Goal: Task Accomplishment & Management: Use online tool/utility

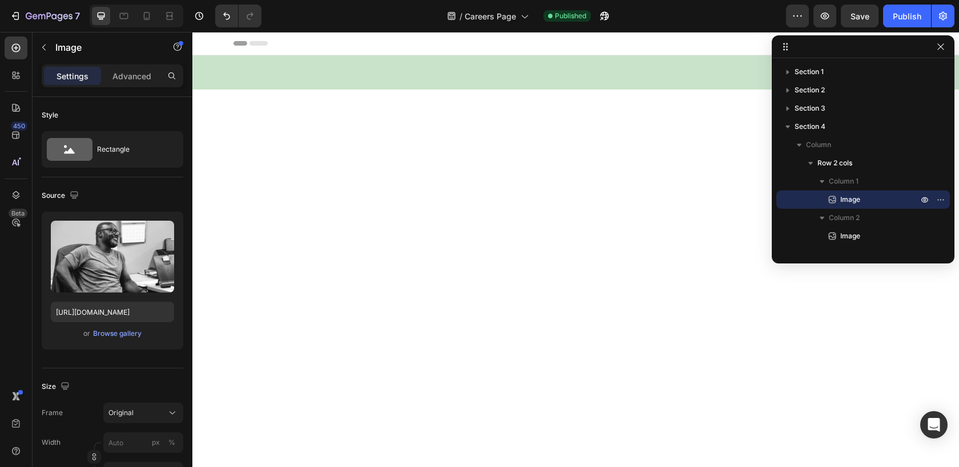
scroll to position [892, 0]
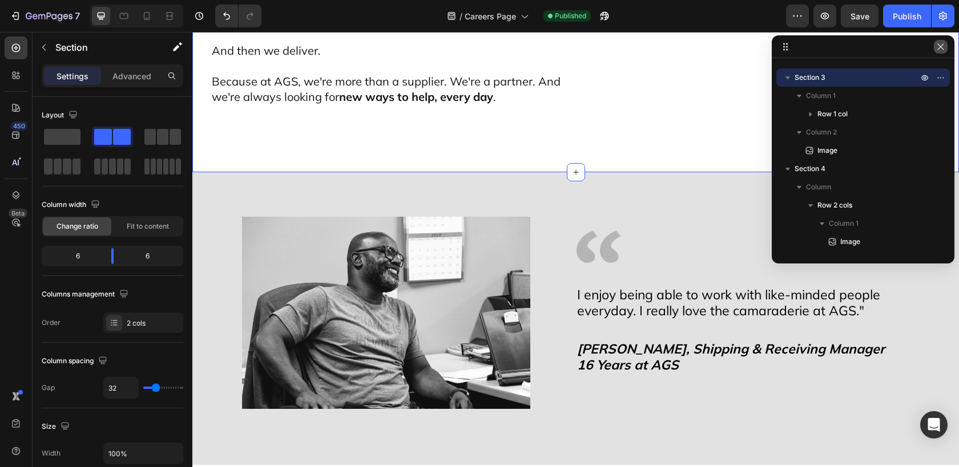
click at [939, 49] on icon "button" at bounding box center [940, 46] width 9 height 9
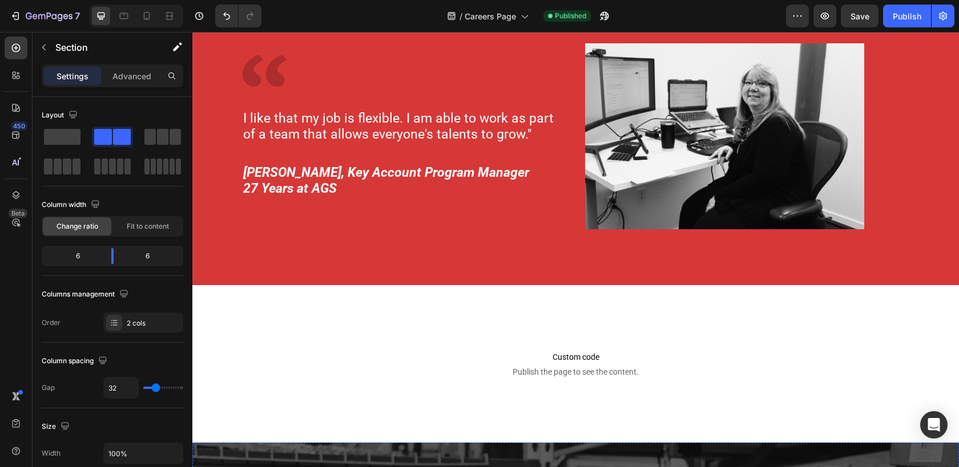
scroll to position [2592, 0]
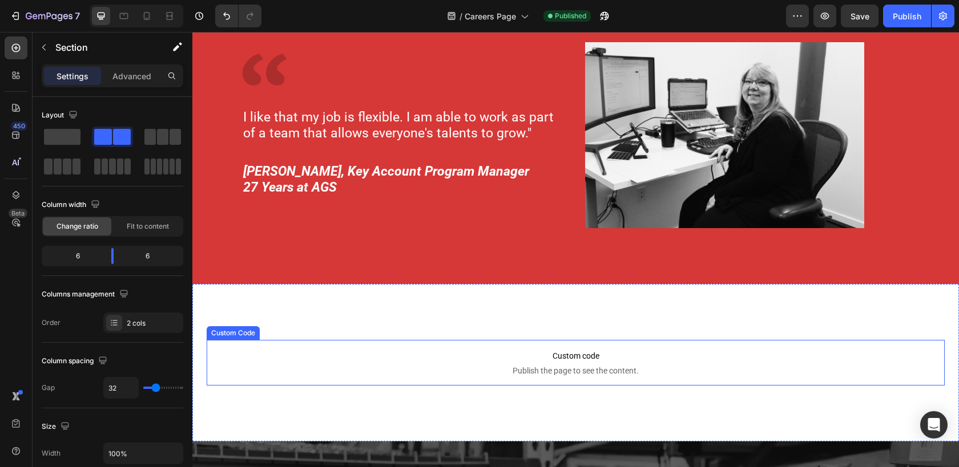
click at [627, 348] on p "Custom code Publish the page to see the content." at bounding box center [576, 363] width 738 height 46
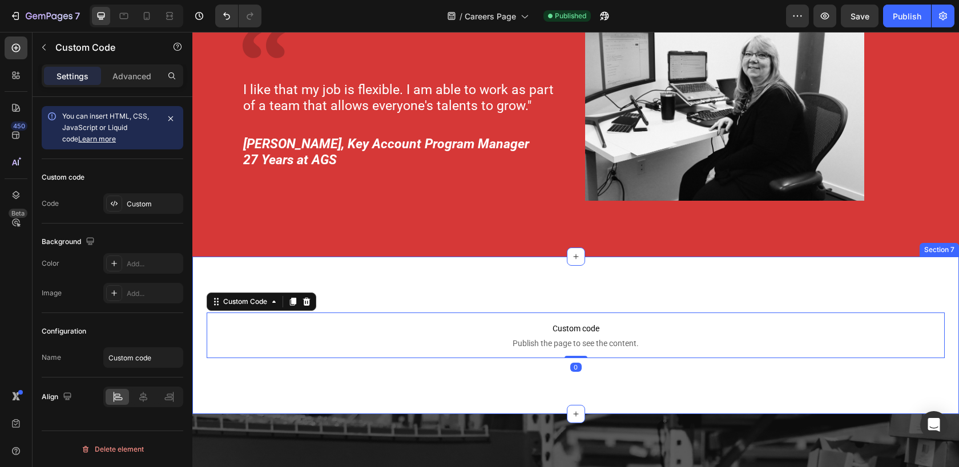
scroll to position [2644, 0]
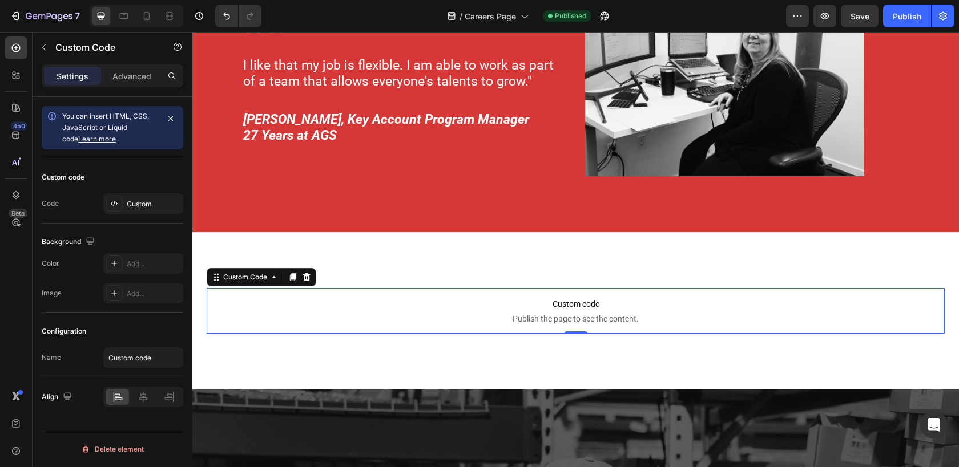
click at [776, 301] on span "Custom code" at bounding box center [576, 304] width 738 height 14
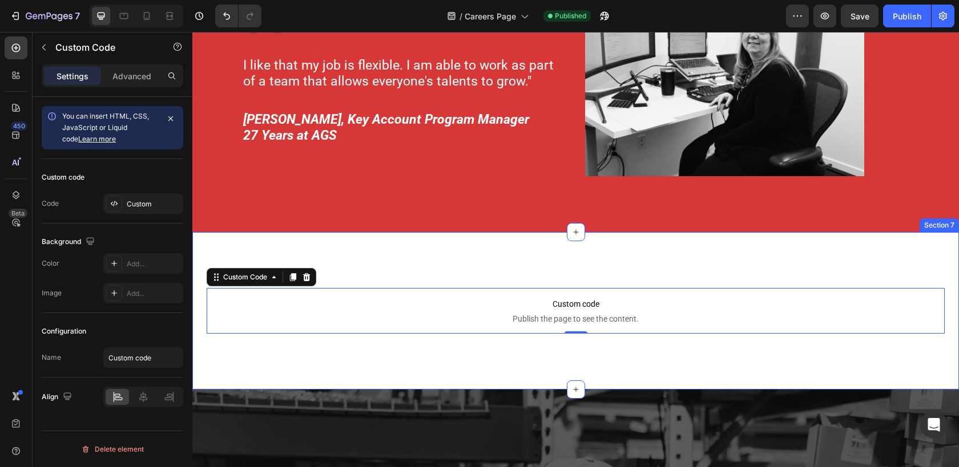
scroll to position [2672, 0]
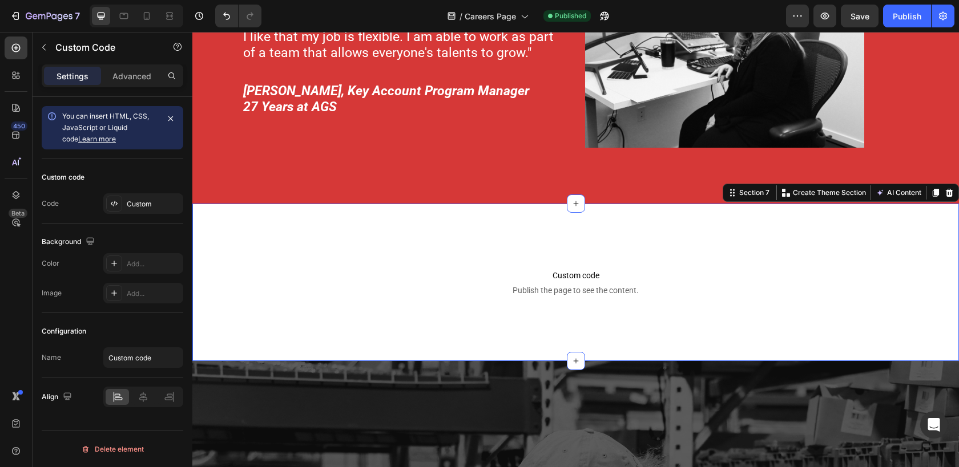
click at [365, 342] on div "Custom code Publish the page to see the content. Custom Code Section 7 You can …" at bounding box center [575, 282] width 766 height 157
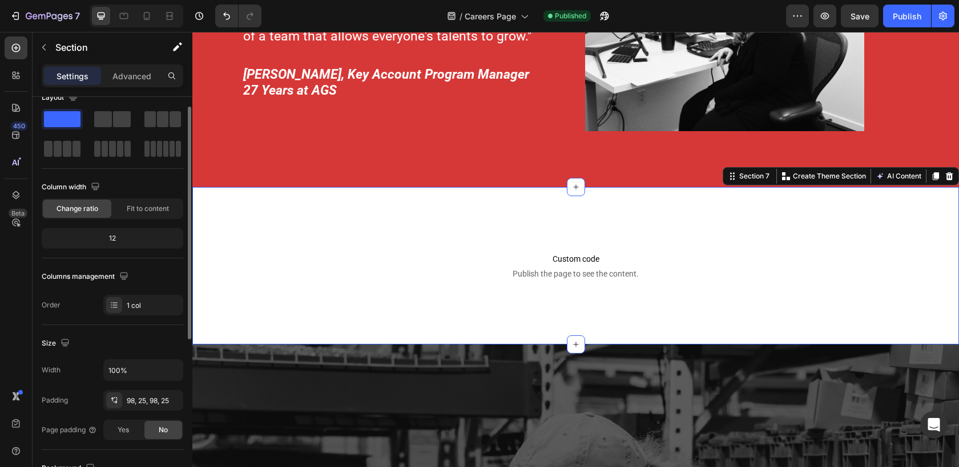
scroll to position [0, 0]
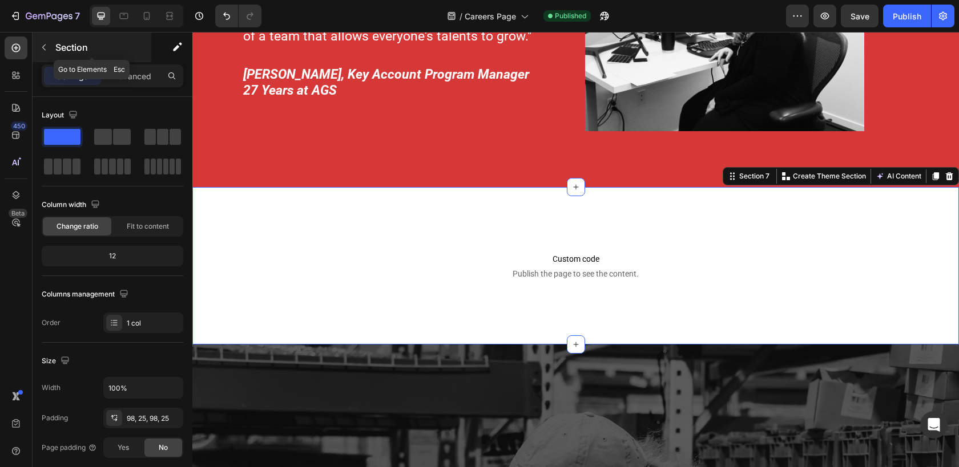
click at [46, 52] on button "button" at bounding box center [44, 47] width 18 height 18
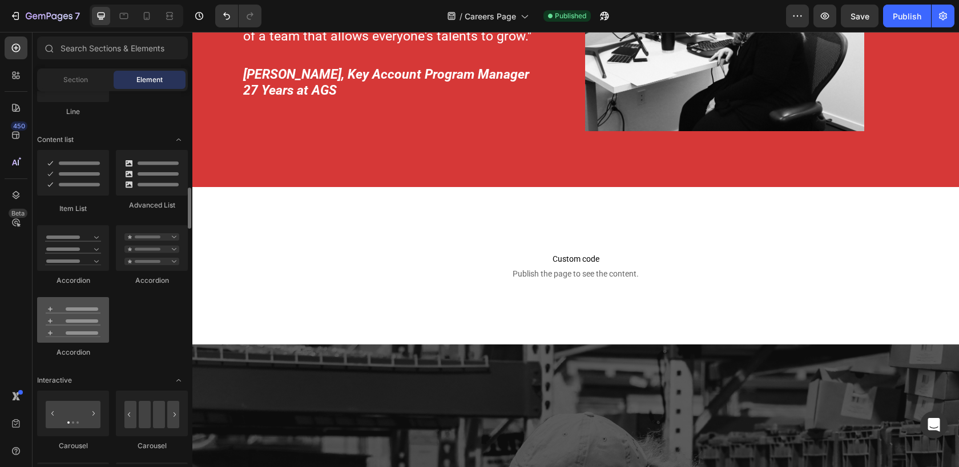
scroll to position [865, 0]
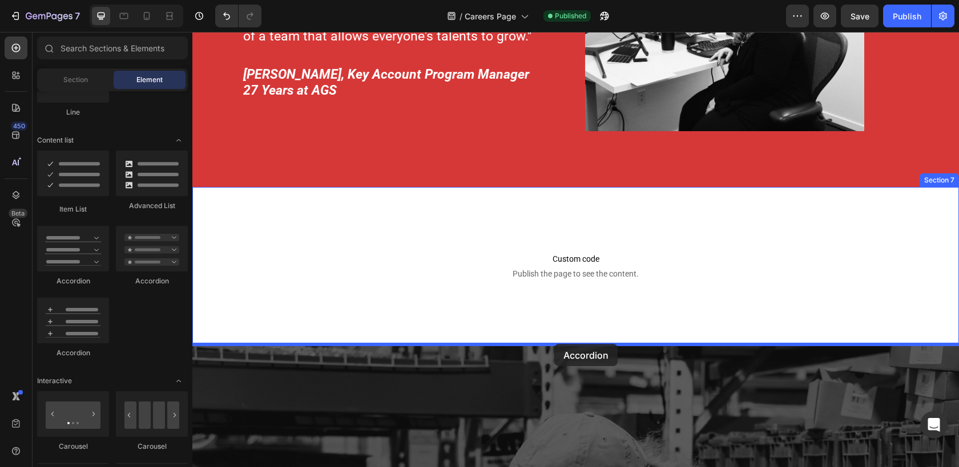
drag, startPoint x: 252, startPoint y: 270, endPoint x: 554, endPoint y: 344, distance: 311.3
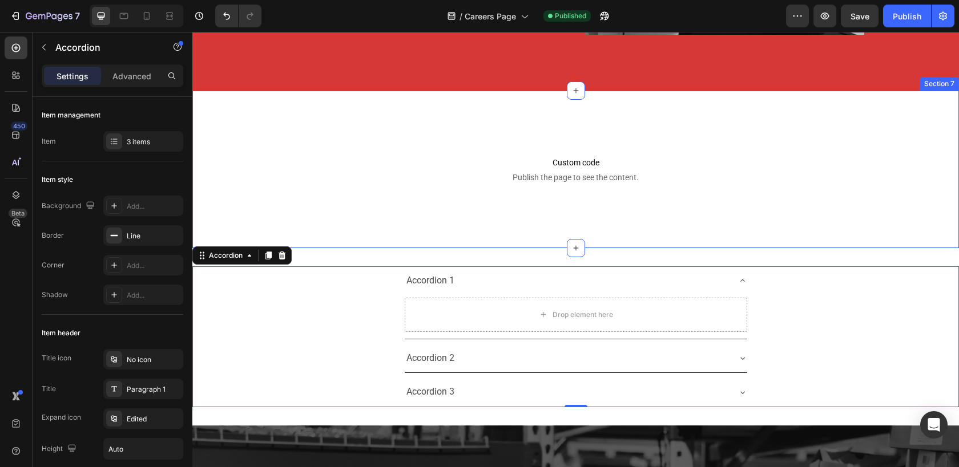
scroll to position [2824, 0]
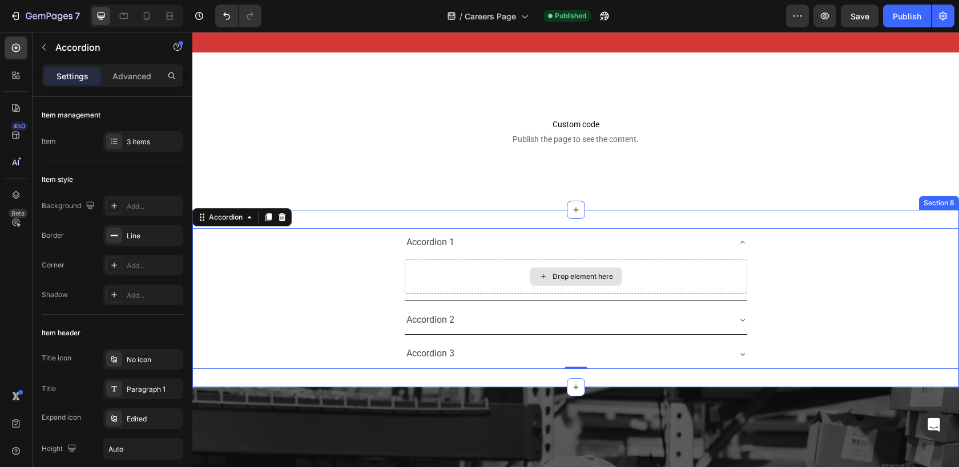
click at [439, 243] on div "Accordion 1" at bounding box center [430, 243] width 51 height 20
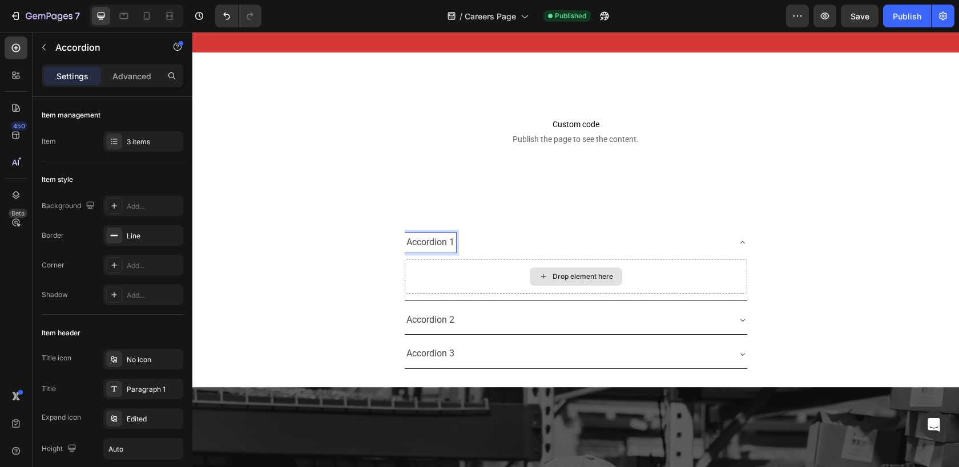
click at [427, 243] on p "Accordion 1" at bounding box center [430, 243] width 48 height 17
click at [417, 239] on p "Position 1" at bounding box center [426, 243] width 41 height 17
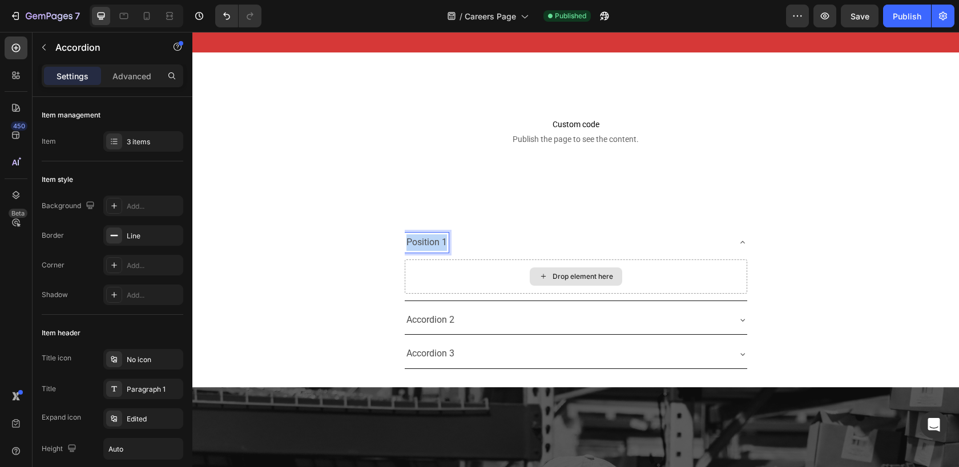
click at [417, 239] on p "Position 1" at bounding box center [426, 243] width 41 height 17
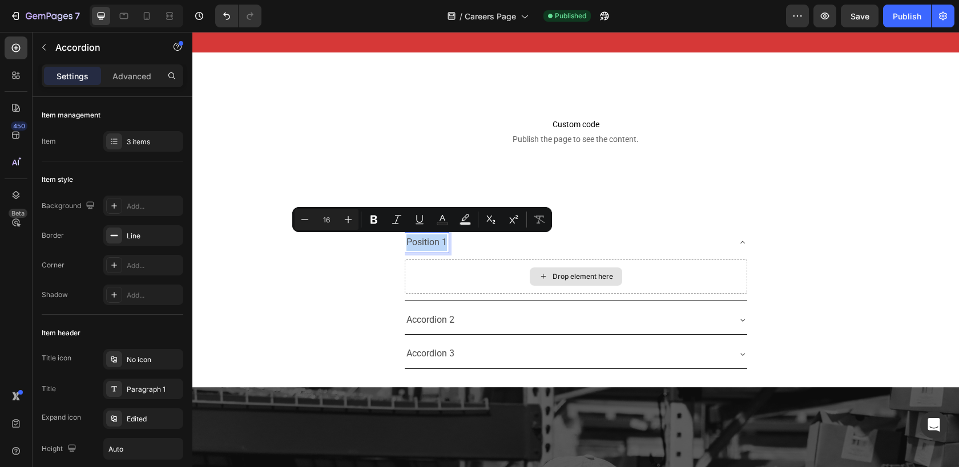
copy p "Position 1"
click at [432, 322] on p "Accordion 2" at bounding box center [430, 320] width 48 height 17
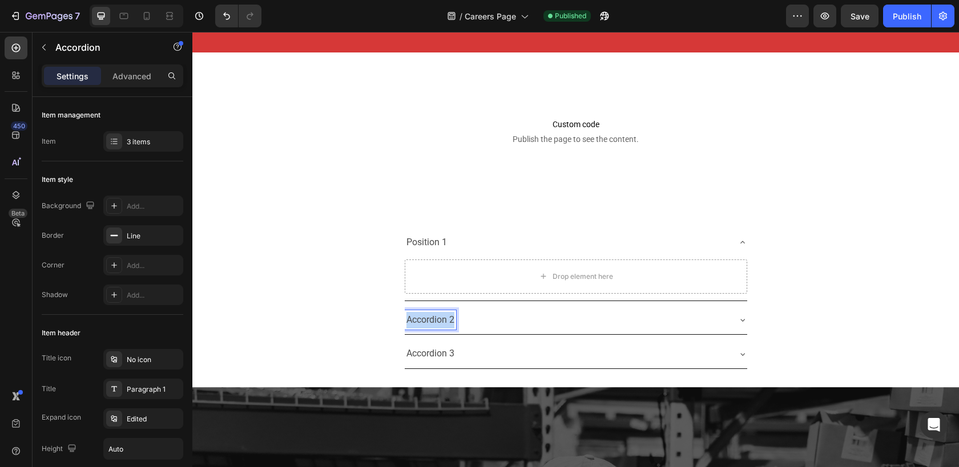
click at [432, 322] on p "Accordion 2" at bounding box center [430, 320] width 48 height 17
click at [441, 356] on p "Accordion 3" at bounding box center [430, 354] width 48 height 17
click at [504, 348] on div "Position 1" at bounding box center [567, 354] width 324 height 20
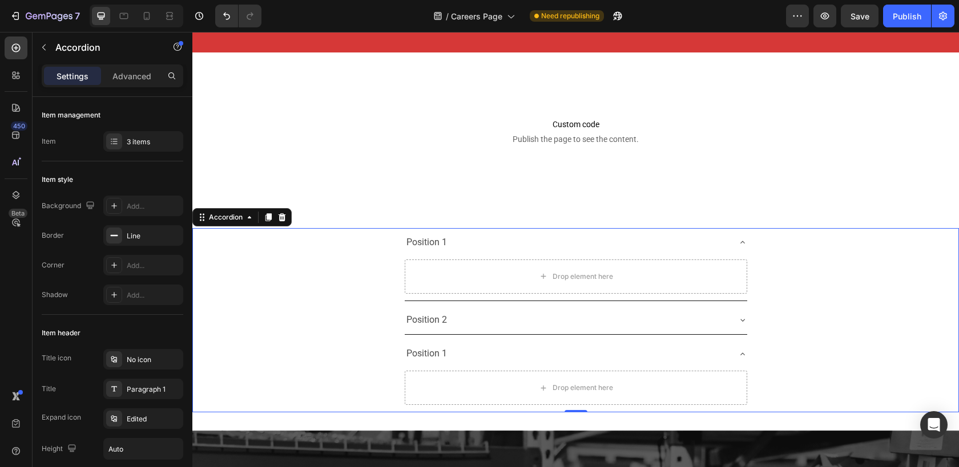
click at [516, 365] on div "Position 1" at bounding box center [576, 354] width 342 height 29
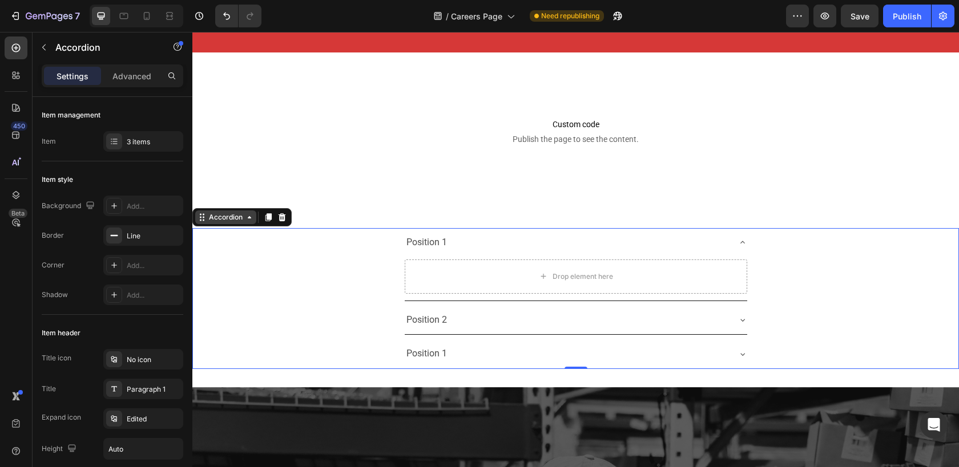
click at [248, 220] on icon at bounding box center [249, 217] width 9 height 9
click at [445, 354] on div "Position 1" at bounding box center [567, 354] width 324 height 20
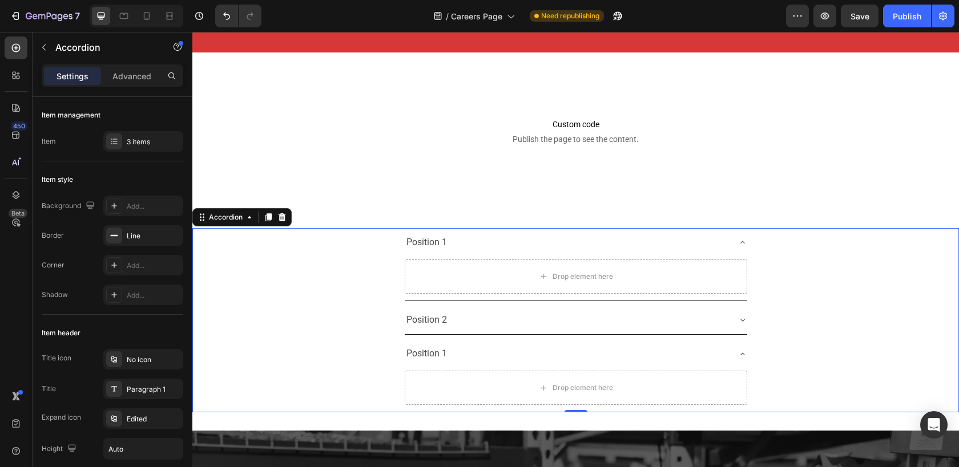
click at [467, 352] on div "Position 1" at bounding box center [567, 354] width 324 height 20
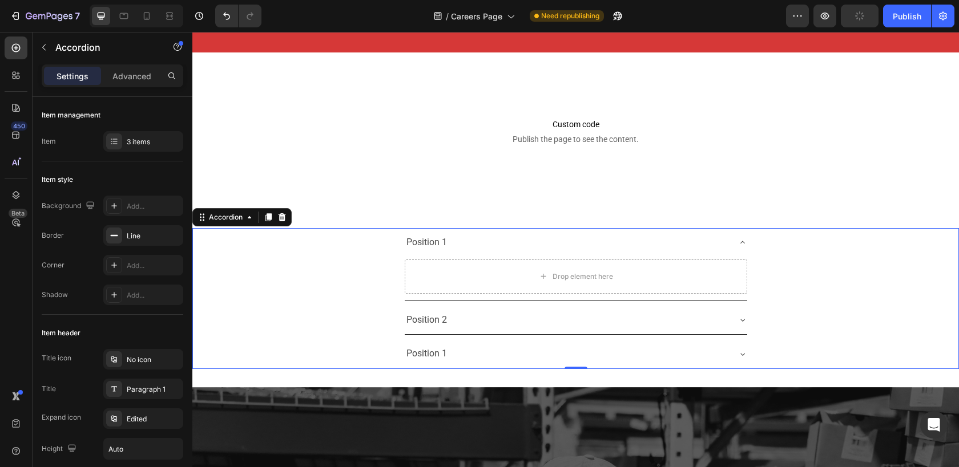
click at [429, 352] on p "Position 1" at bounding box center [426, 354] width 41 height 17
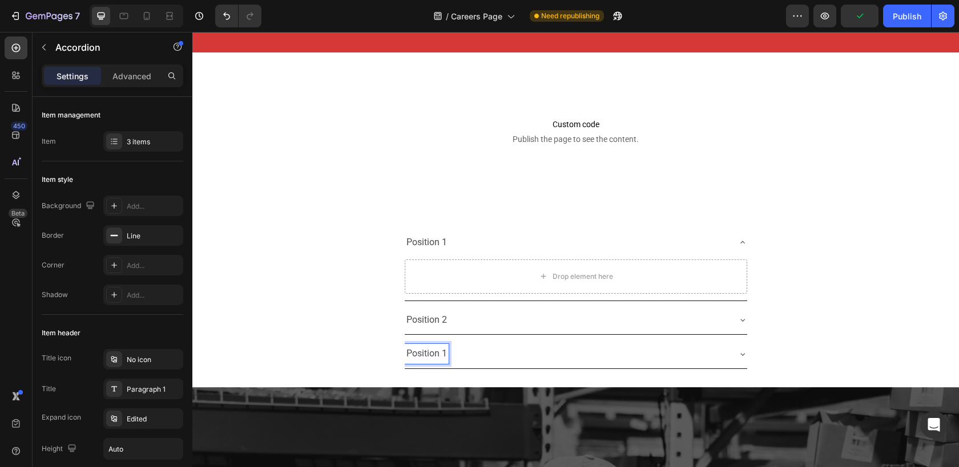
click at [429, 352] on p "Position 1" at bounding box center [426, 354] width 41 height 17
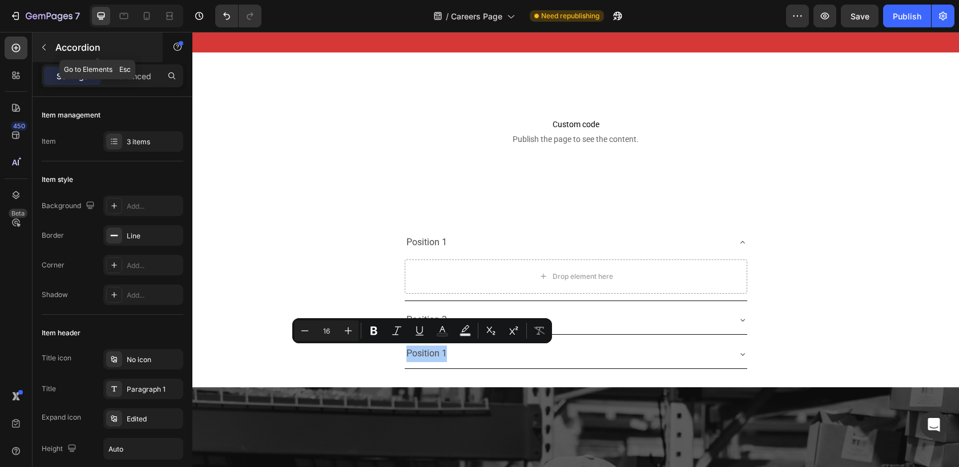
click at [50, 46] on button "button" at bounding box center [44, 47] width 18 height 18
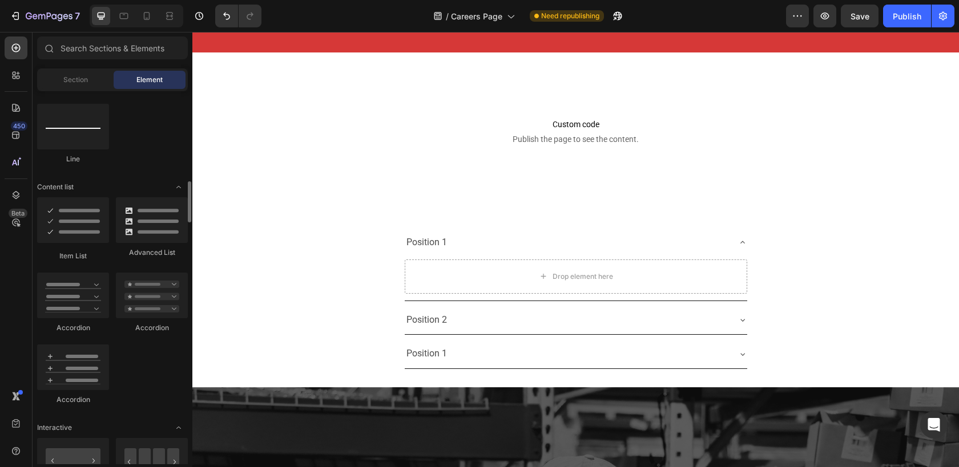
scroll to position [808, 0]
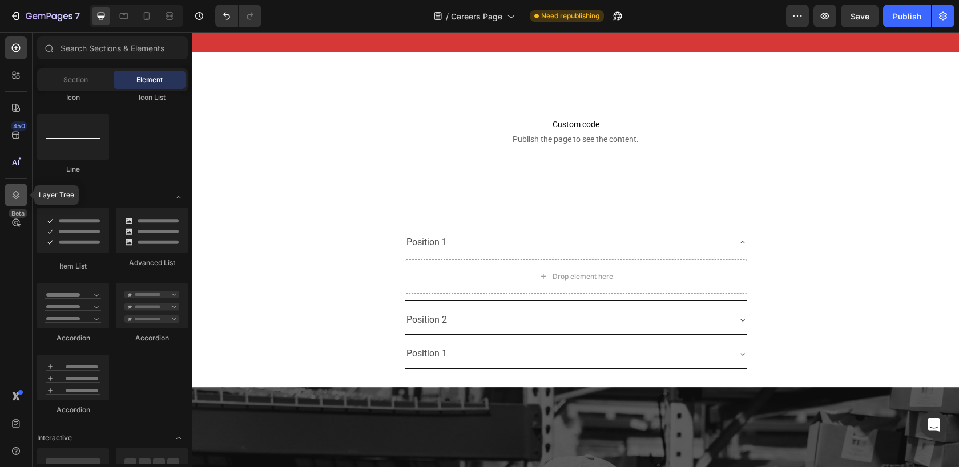
click at [15, 197] on icon at bounding box center [15, 194] width 11 height 11
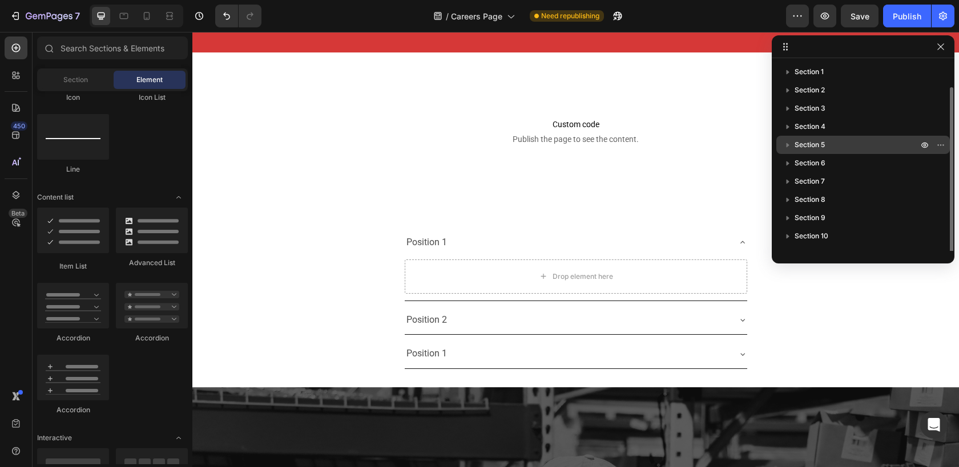
scroll to position [13, 0]
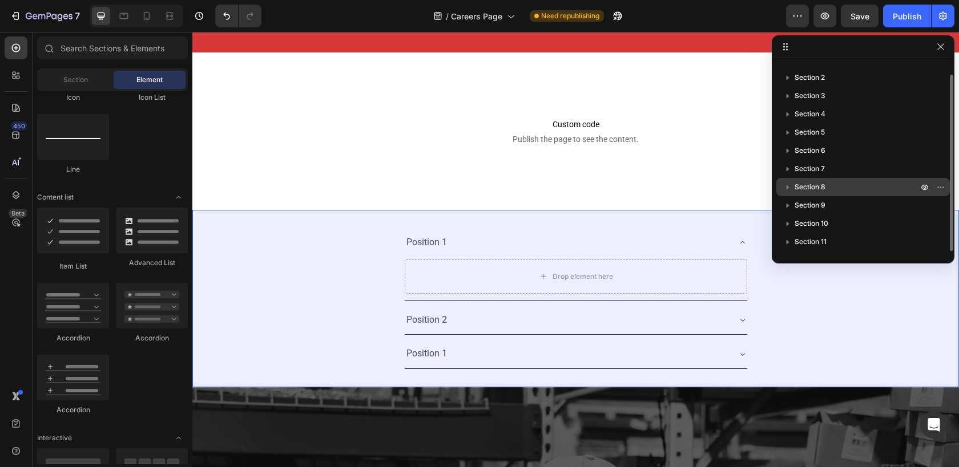
click at [781, 185] on button "button" at bounding box center [788, 187] width 14 height 14
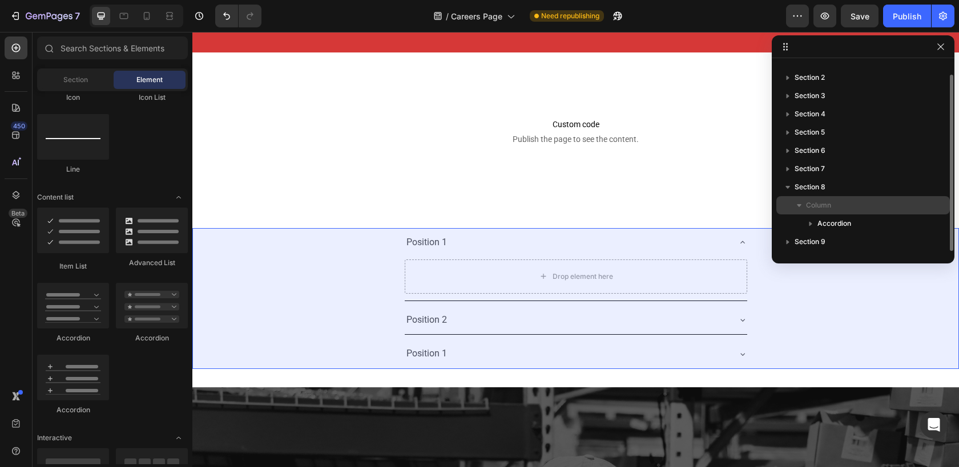
scroll to position [49, 0]
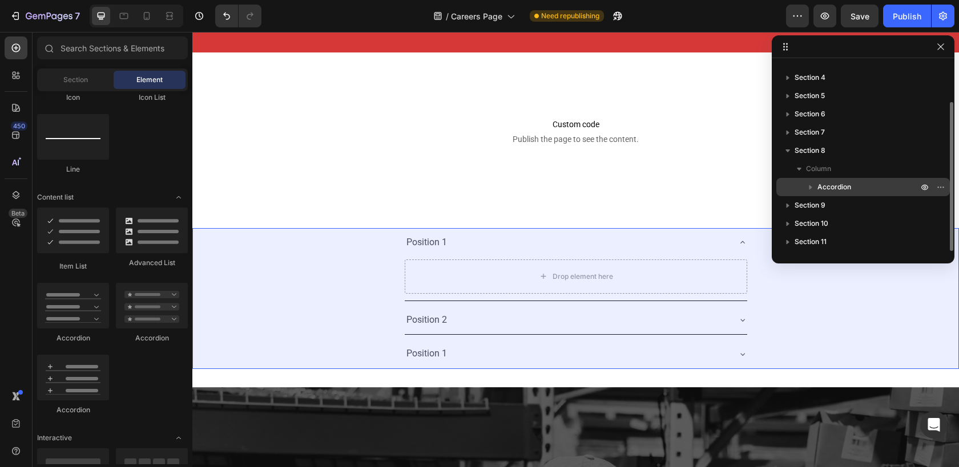
click at [809, 187] on icon "button" at bounding box center [810, 187] width 3 height 5
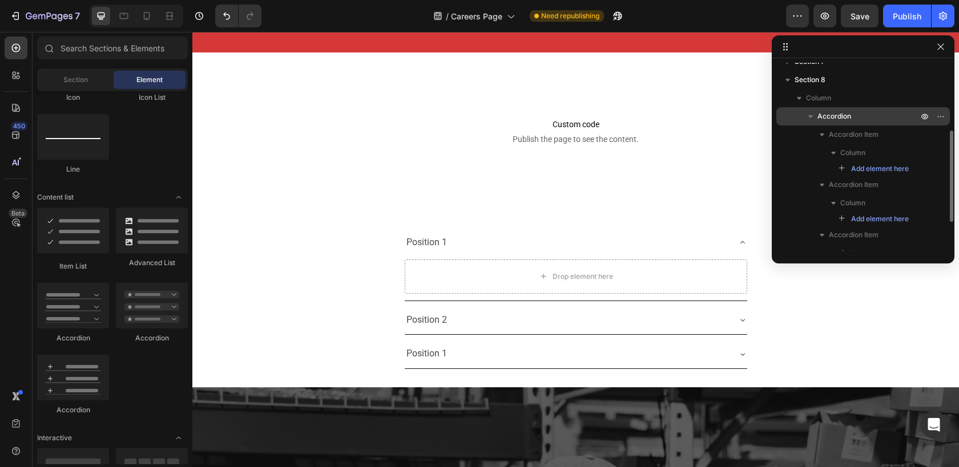
scroll to position [129, 0]
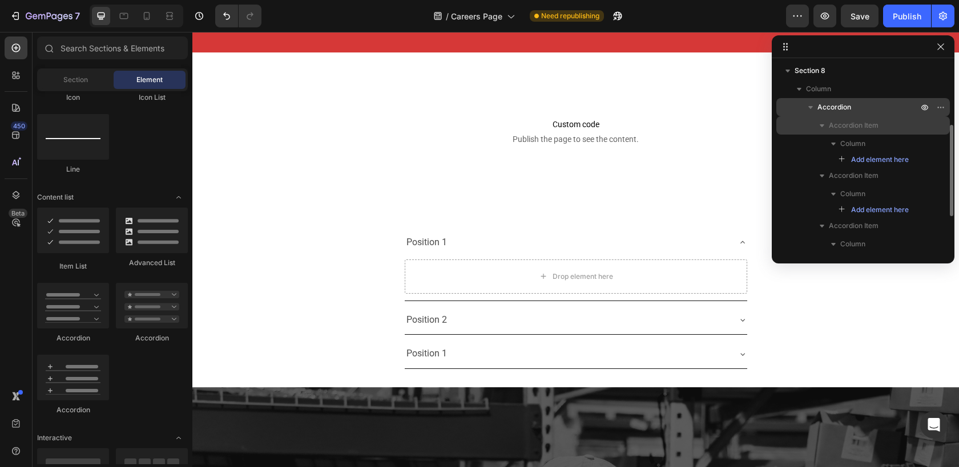
click at [819, 121] on icon "button" at bounding box center [821, 125] width 11 height 11
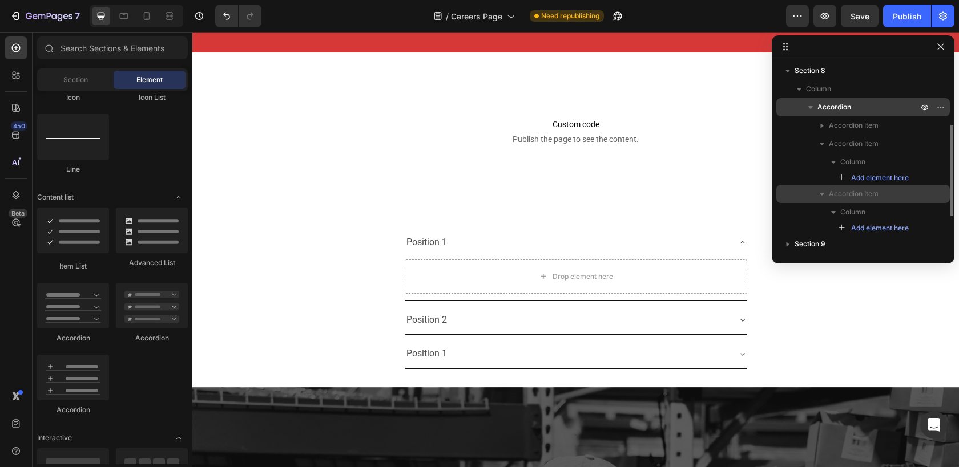
click at [858, 193] on span "Accordion Item" at bounding box center [854, 193] width 50 height 11
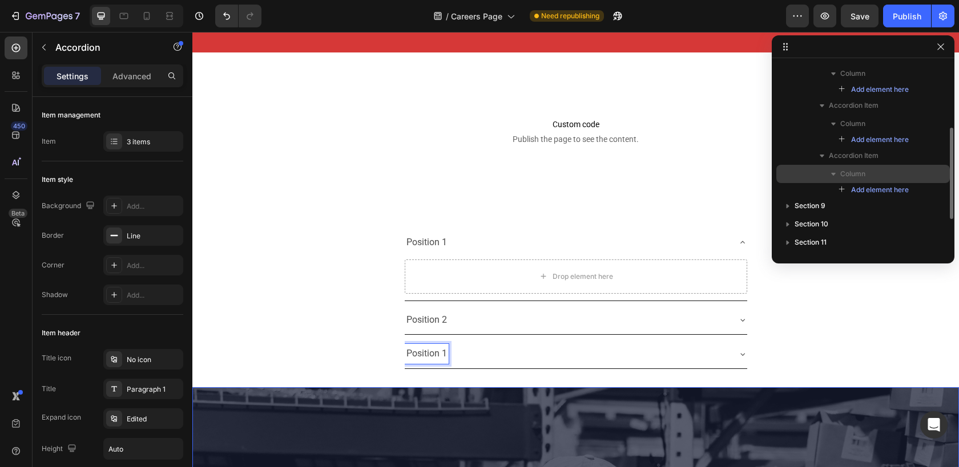
scroll to position [200, 0]
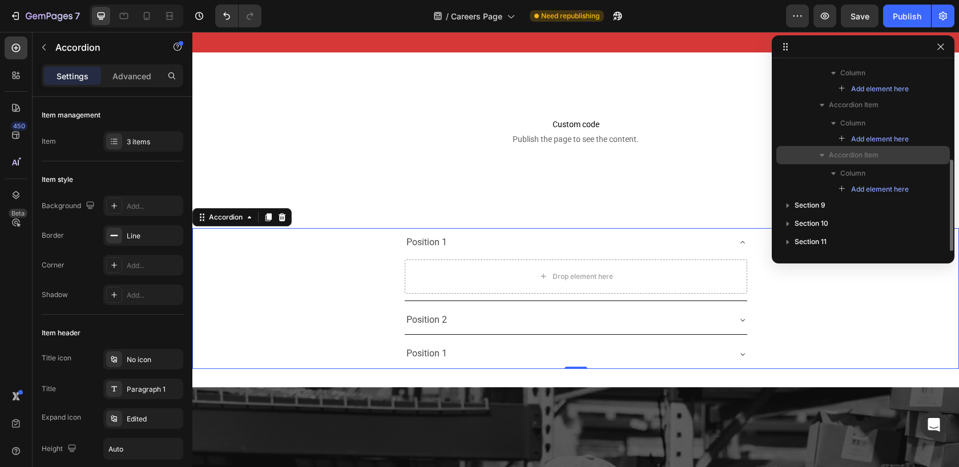
drag, startPoint x: 869, startPoint y: 157, endPoint x: 881, endPoint y: 157, distance: 12.6
click at [881, 157] on p "Accordion Item" at bounding box center [874, 155] width 91 height 11
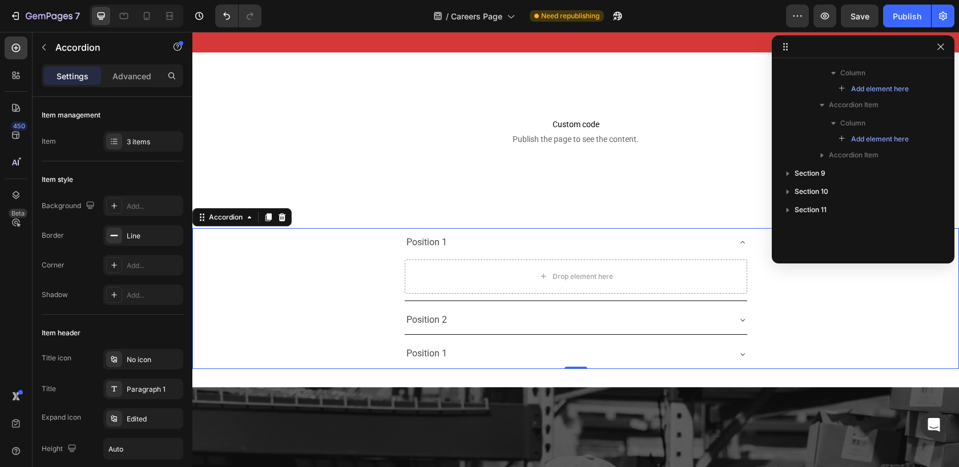
click at [631, 345] on div "Position 1" at bounding box center [567, 354] width 324 height 20
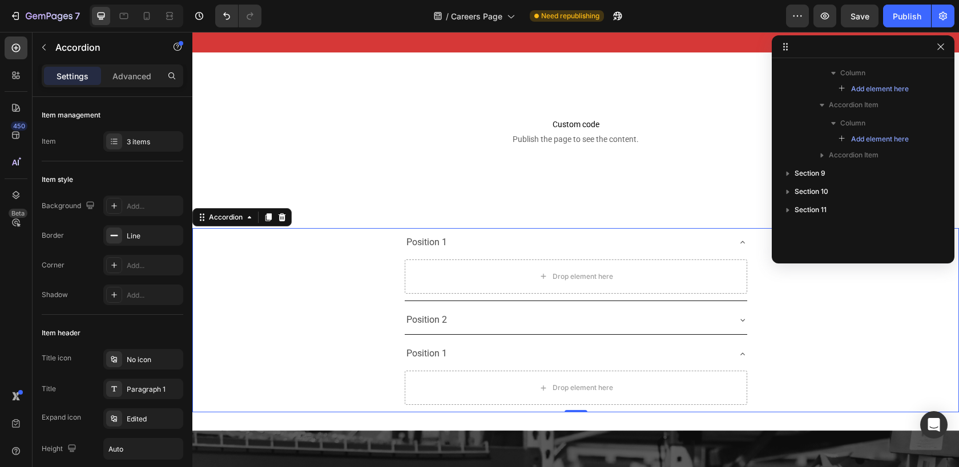
click at [559, 356] on div "Position 1" at bounding box center [567, 354] width 324 height 20
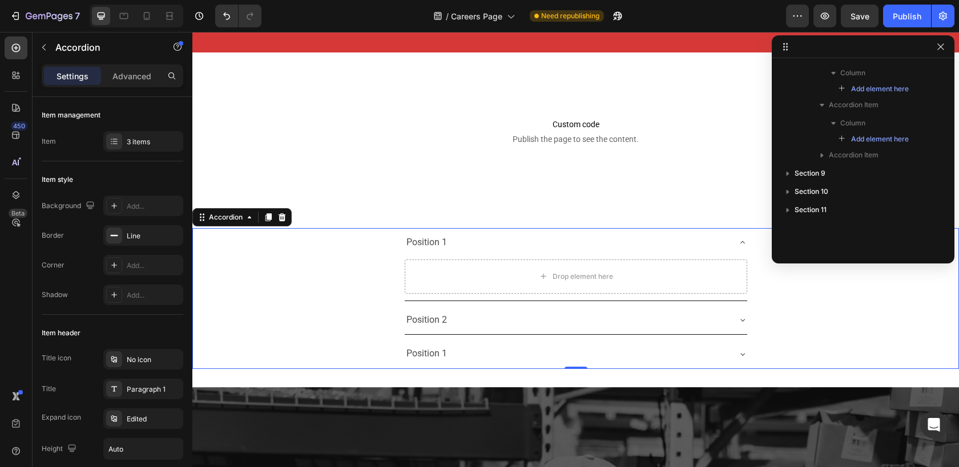
click at [554, 321] on div "Position 2" at bounding box center [567, 320] width 324 height 20
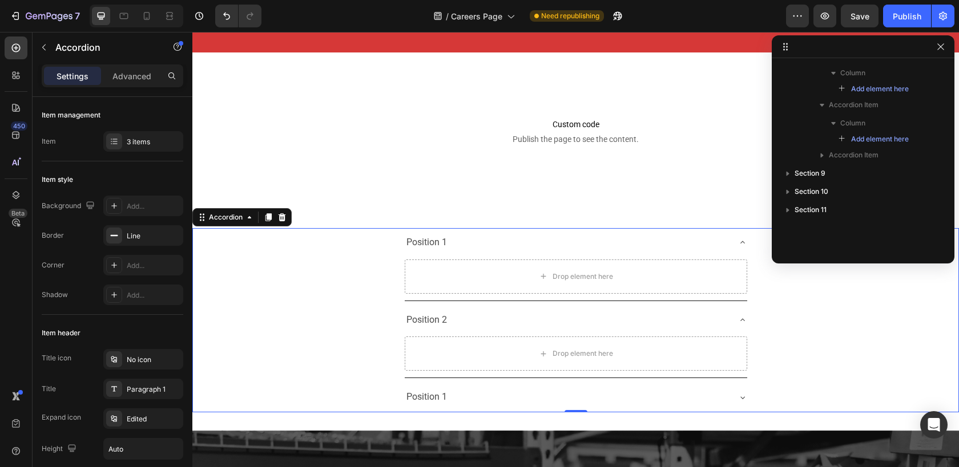
click at [548, 321] on div "Position 2" at bounding box center [567, 320] width 324 height 20
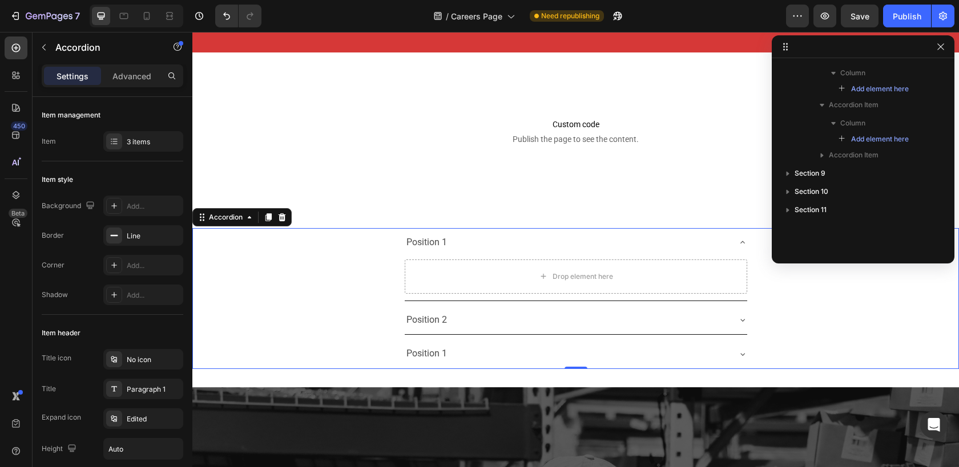
click at [515, 363] on div "Position 1" at bounding box center [567, 354] width 324 height 20
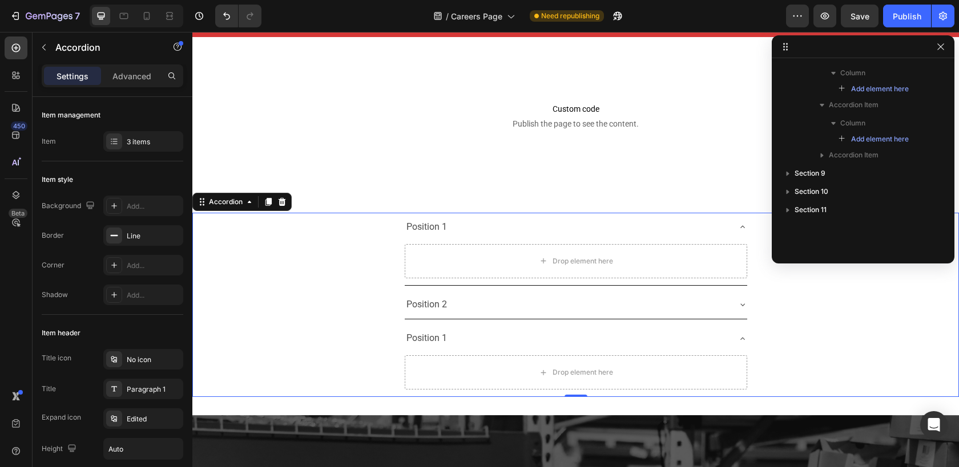
scroll to position [2840, 0]
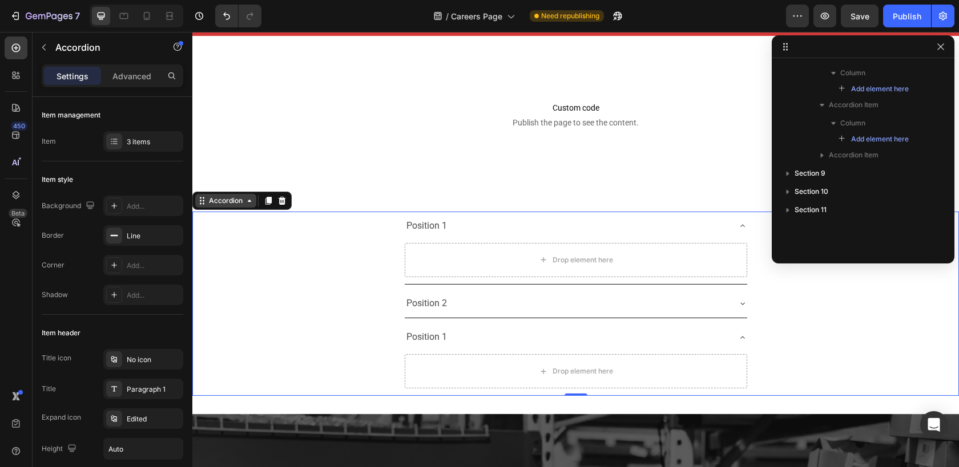
click at [247, 201] on icon at bounding box center [249, 200] width 9 height 9
click at [247, 203] on icon at bounding box center [249, 200] width 9 height 9
click at [227, 203] on div "Accordion" at bounding box center [226, 201] width 38 height 10
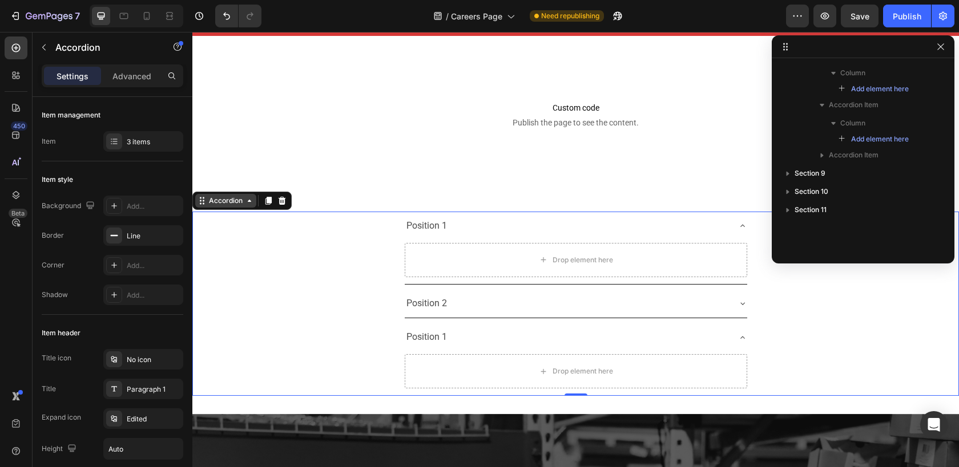
click at [227, 203] on div "Accordion" at bounding box center [226, 201] width 38 height 10
click at [533, 354] on div "Drop element here" at bounding box center [576, 371] width 342 height 34
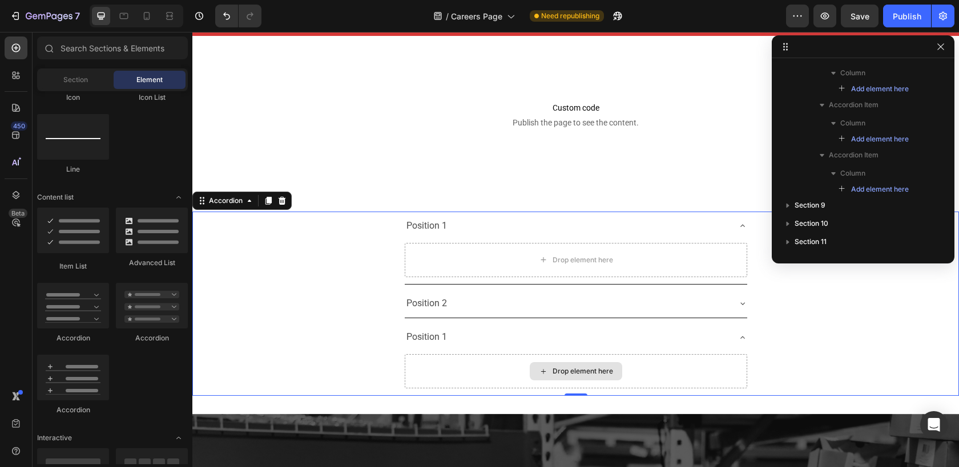
click at [544, 367] on div "Drop element here" at bounding box center [576, 371] width 92 height 18
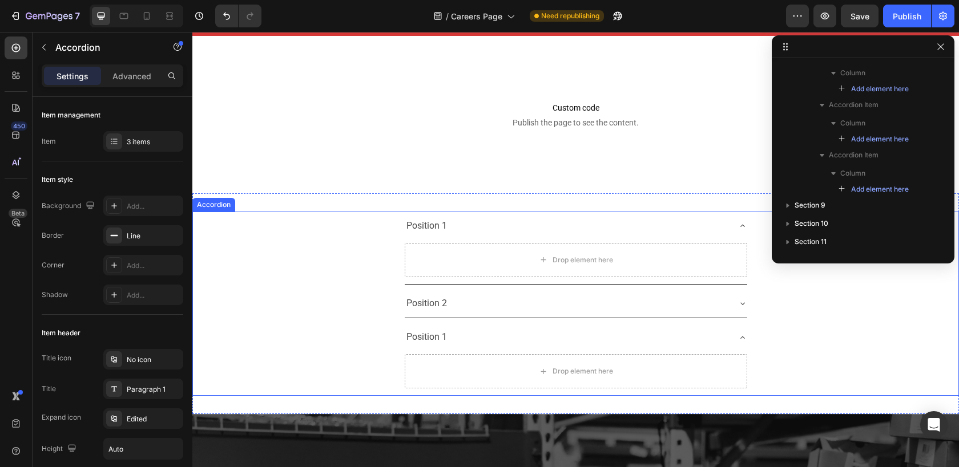
click at [474, 338] on div "Position 1" at bounding box center [567, 338] width 324 height 20
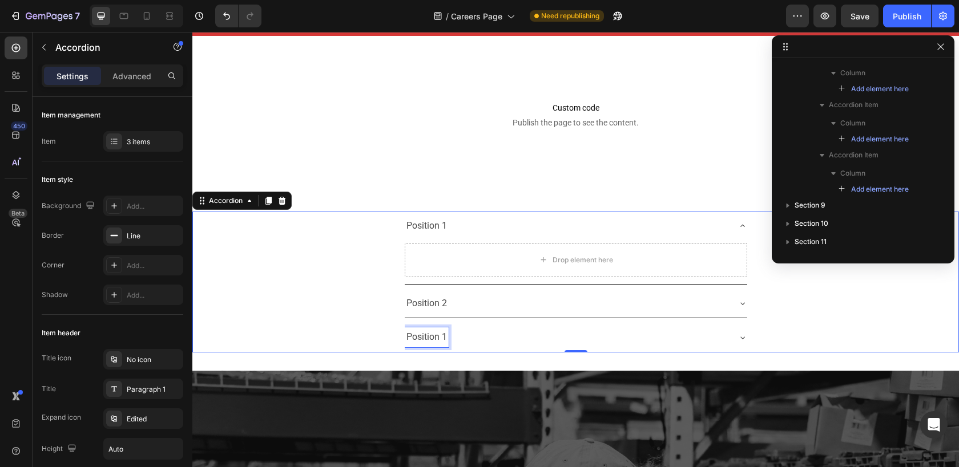
click at [443, 334] on div "Position 1" at bounding box center [427, 338] width 44 height 20
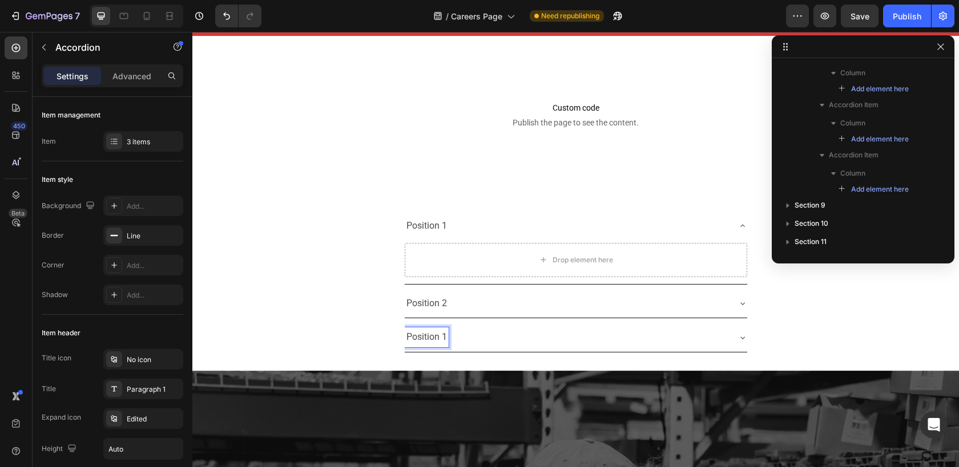
click at [429, 334] on p "Position 1" at bounding box center [426, 337] width 41 height 17
click at [877, 326] on div at bounding box center [575, 338] width 765 height 30
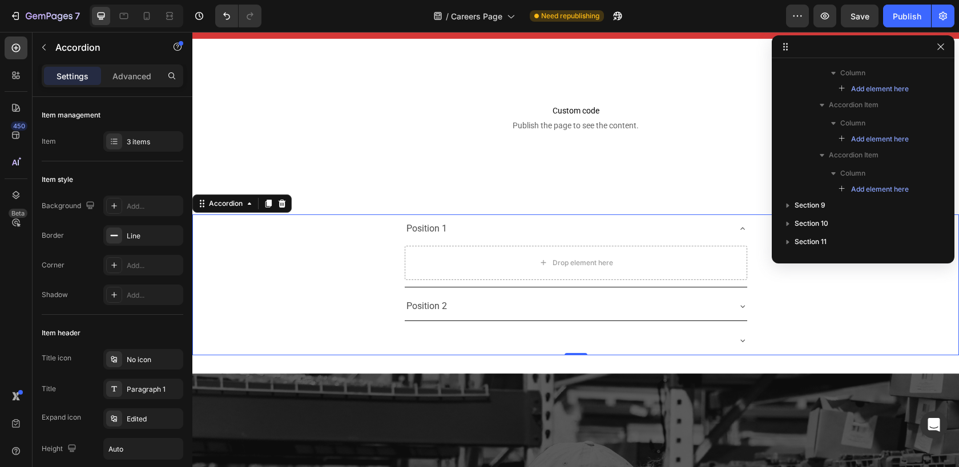
click at [678, 338] on div at bounding box center [567, 340] width 324 height 20
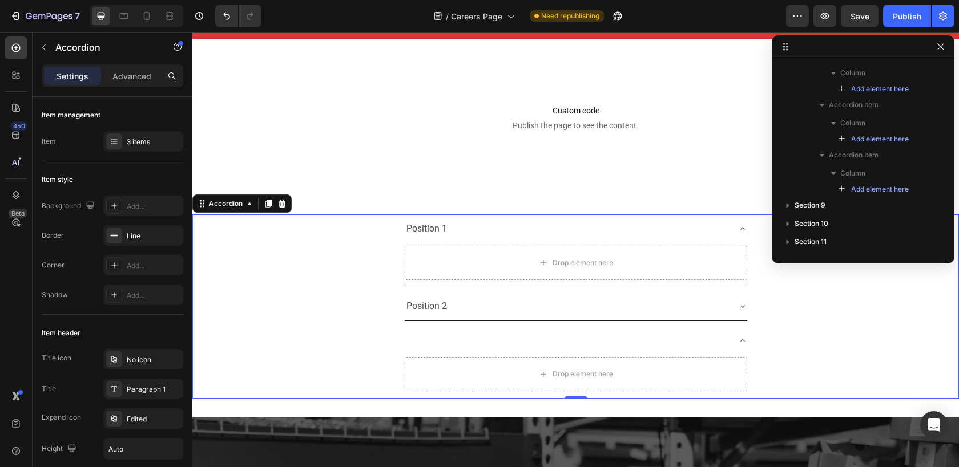
click at [421, 335] on div at bounding box center [567, 340] width 324 height 20
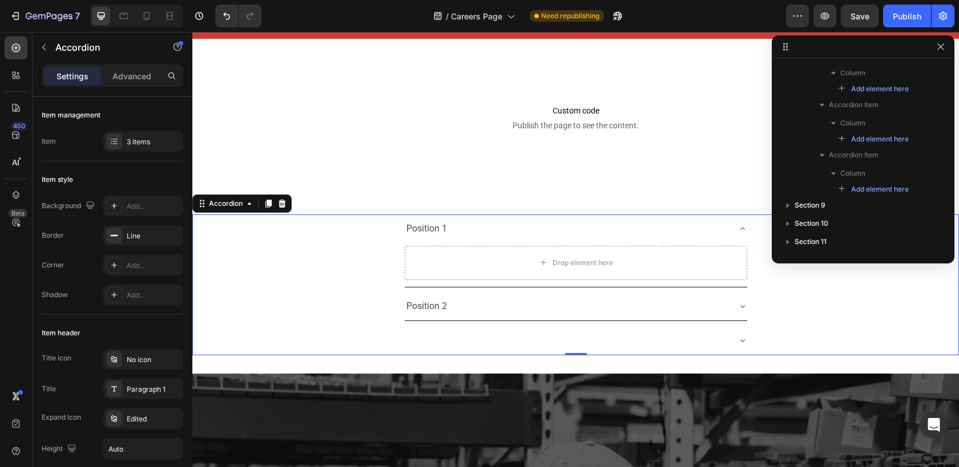
click at [398, 337] on div at bounding box center [575, 341] width 765 height 30
click at [405, 340] on div "Rich Text Editor. Editing area: main" at bounding box center [406, 340] width 3 height 20
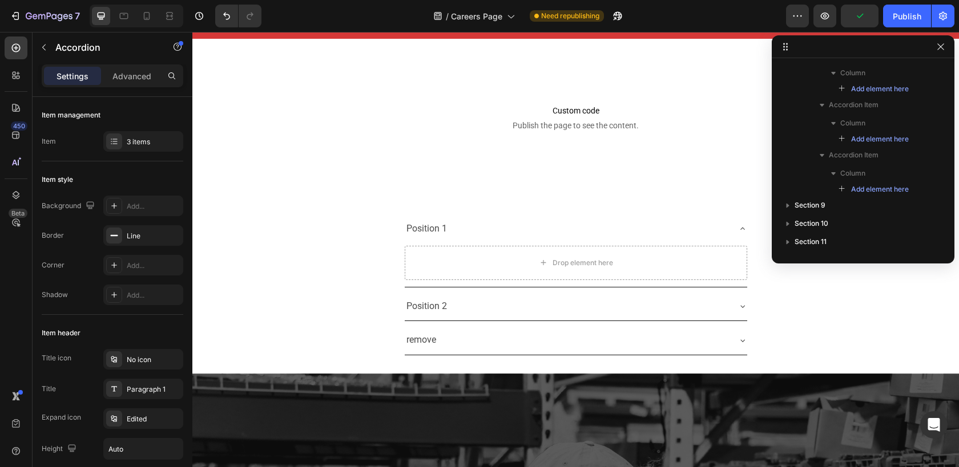
click at [788, 309] on div "Position 2" at bounding box center [575, 307] width 765 height 30
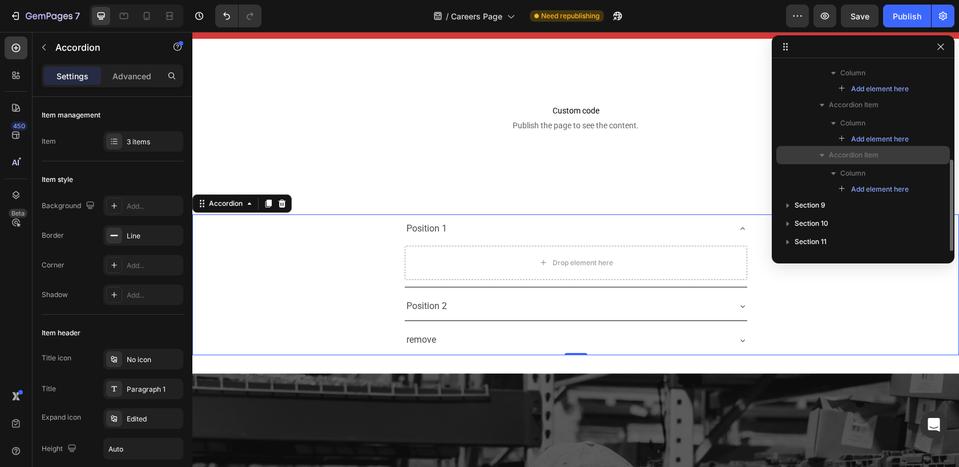
click at [882, 157] on p "Accordion Item" at bounding box center [874, 155] width 91 height 11
click at [822, 157] on icon "button" at bounding box center [821, 155] width 11 height 11
click at [394, 321] on div "Position 1 Drop element here Position 2 remove" at bounding box center [575, 285] width 766 height 141
click at [443, 330] on div "remove" at bounding box center [567, 340] width 324 height 20
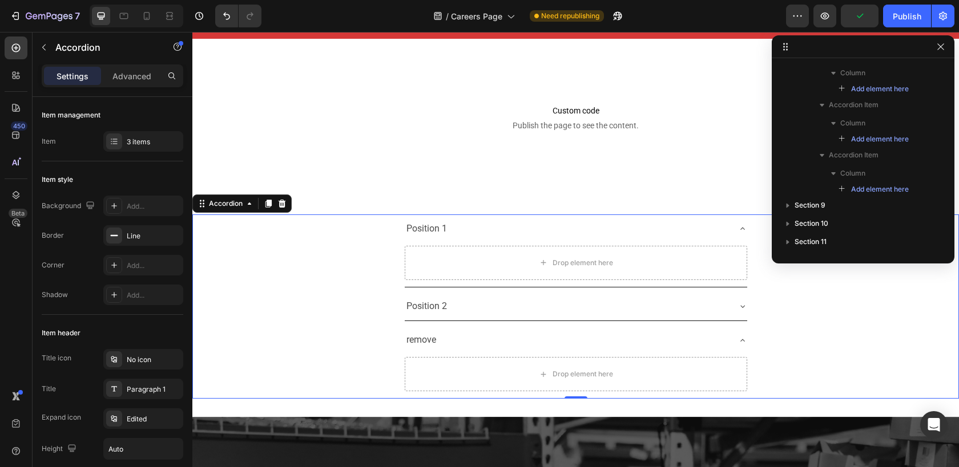
click at [462, 338] on div "remove" at bounding box center [567, 340] width 324 height 20
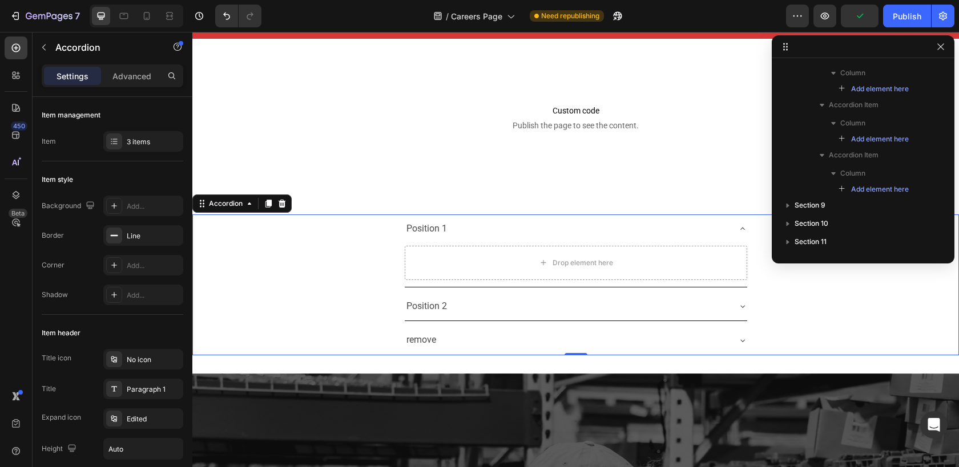
click at [436, 338] on div "remove" at bounding box center [567, 340] width 324 height 20
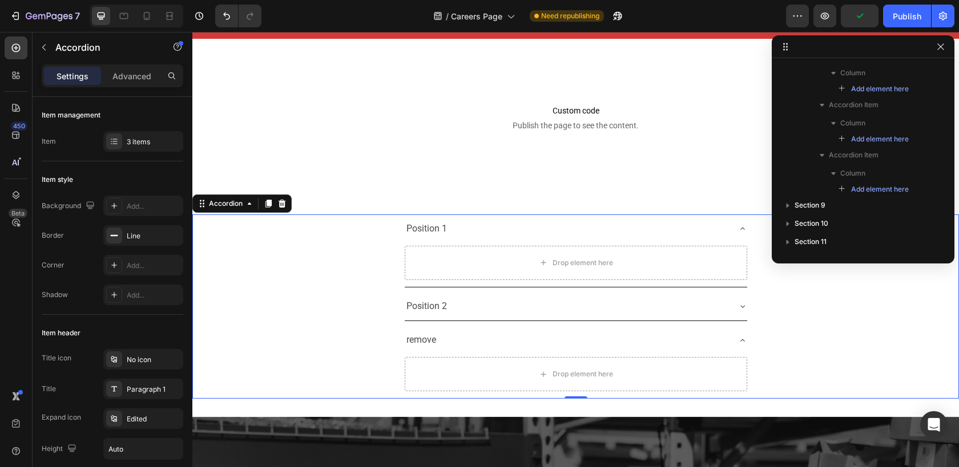
click at [435, 338] on div "remove" at bounding box center [567, 340] width 324 height 20
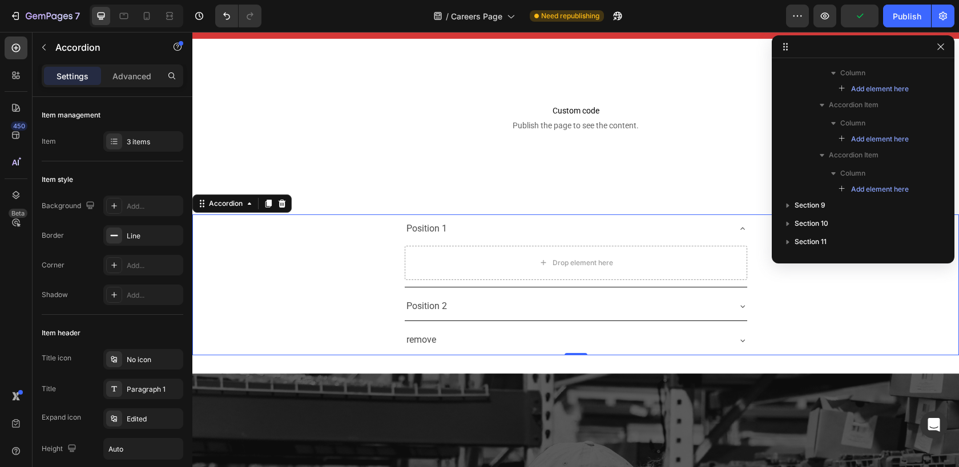
click at [422, 338] on p "remove" at bounding box center [421, 340] width 30 height 17
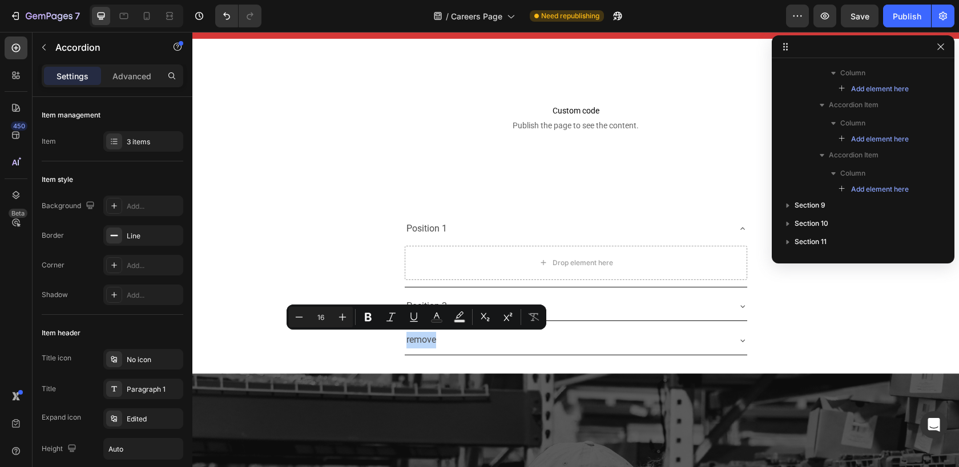
click at [499, 342] on div "remove" at bounding box center [567, 340] width 324 height 20
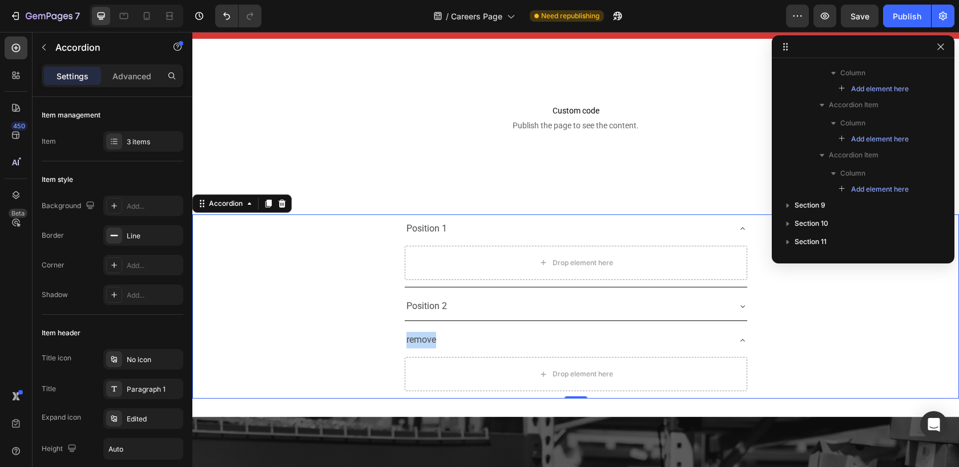
click at [695, 352] on div "remove" at bounding box center [576, 340] width 342 height 29
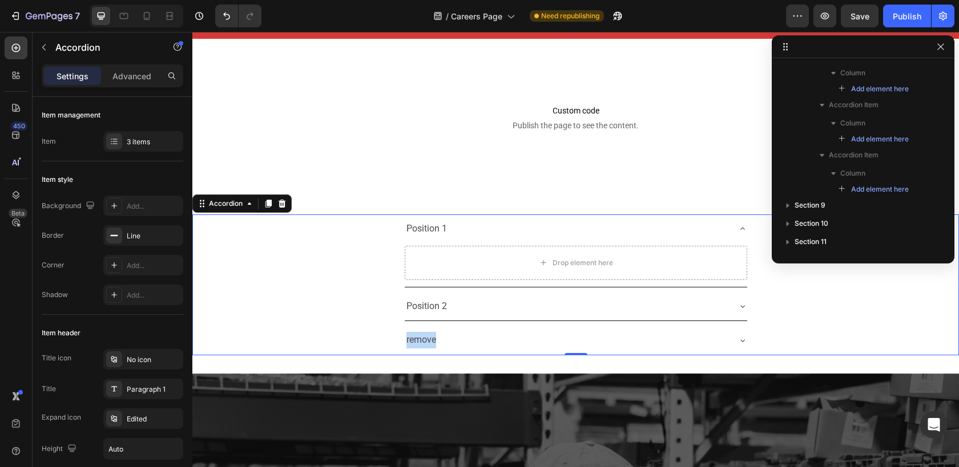
click at [724, 336] on div "remove" at bounding box center [576, 340] width 342 height 29
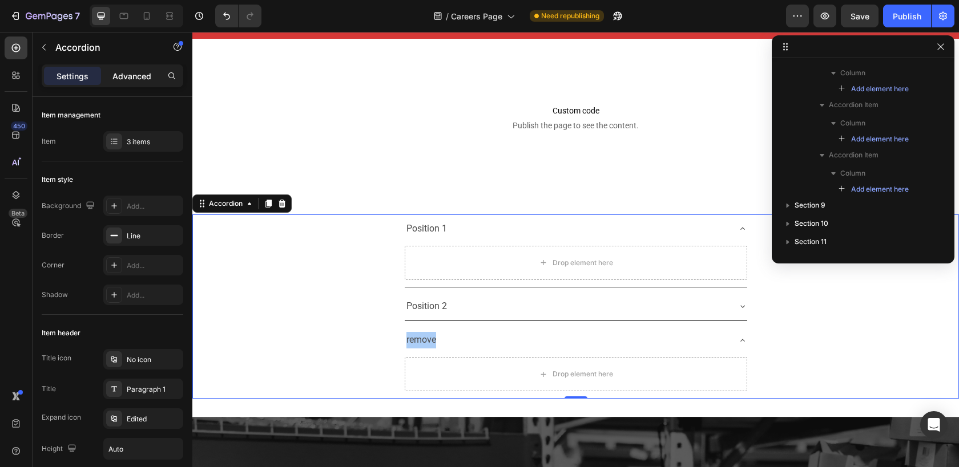
click at [140, 77] on p "Advanced" at bounding box center [131, 76] width 39 height 12
type input "100%"
type input "100"
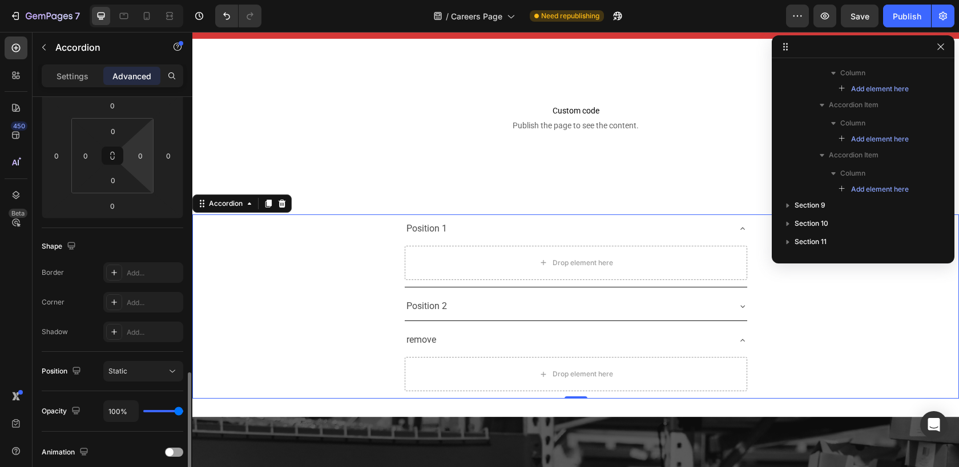
scroll to position [341, 0]
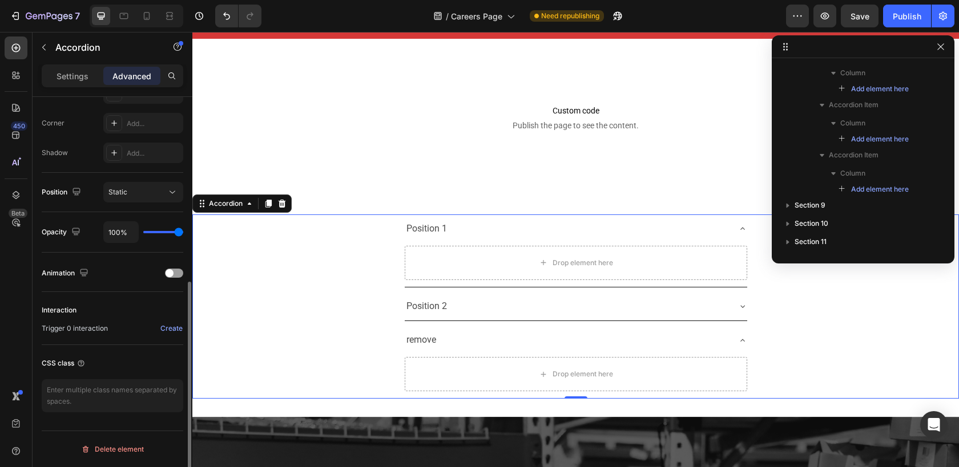
click at [76, 303] on div "Interaction" at bounding box center [113, 310] width 142 height 18
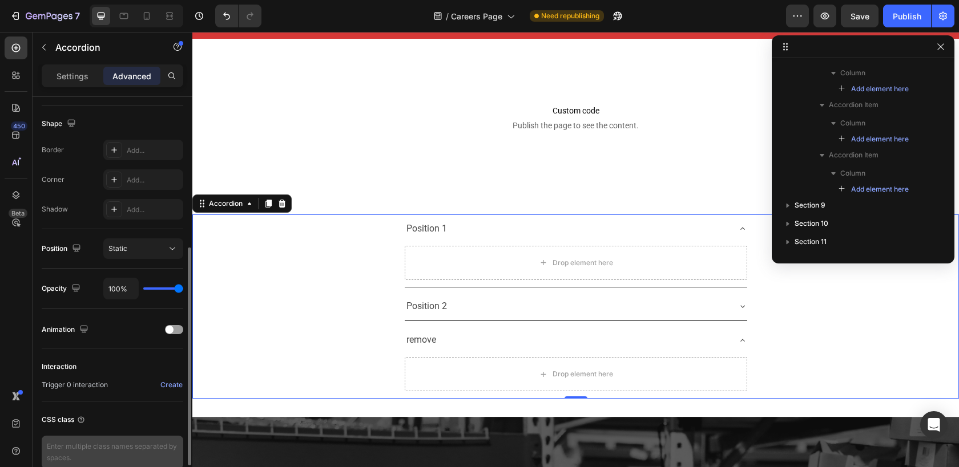
scroll to position [282, 0]
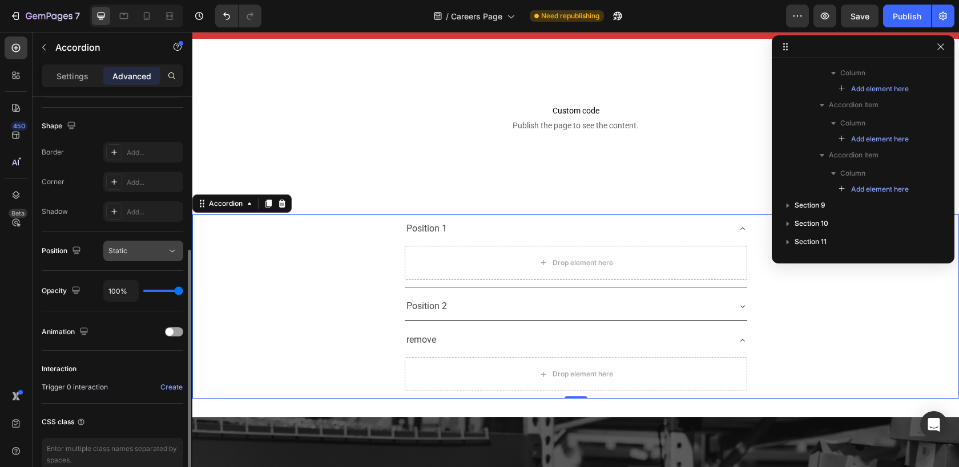
click at [144, 261] on div "Position Static" at bounding box center [113, 251] width 142 height 39
click at [138, 255] on div "Static" at bounding box center [137, 251] width 58 height 10
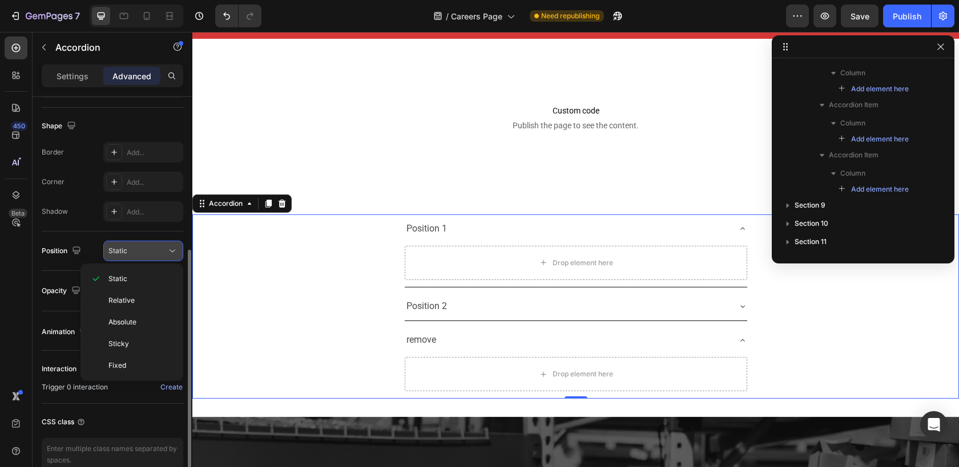
click at [140, 253] on div "Static" at bounding box center [137, 251] width 58 height 10
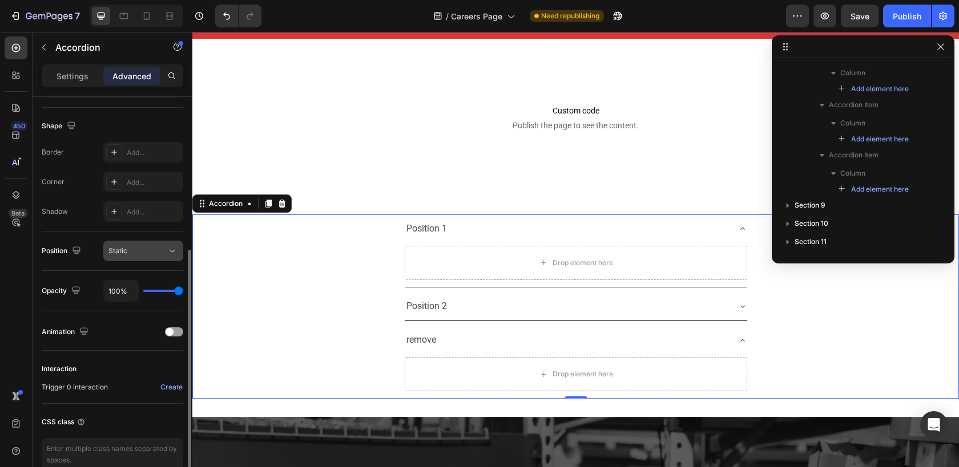
click at [139, 253] on div "Static" at bounding box center [137, 251] width 58 height 10
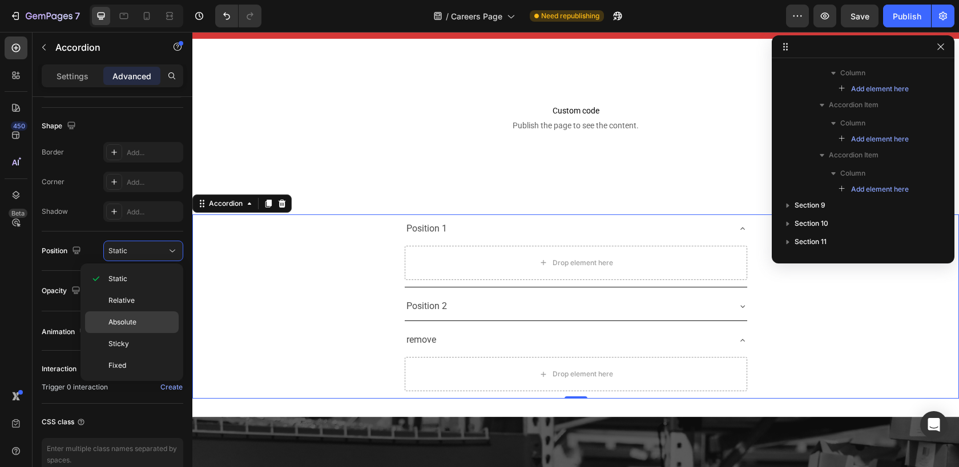
click at [130, 333] on div "Absolute" at bounding box center [132, 344] width 94 height 22
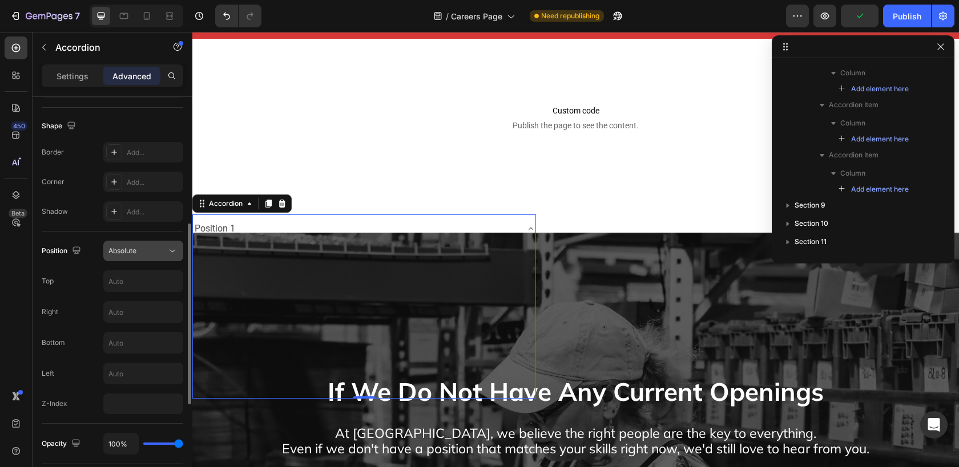
click at [123, 252] on span "Absolute" at bounding box center [122, 251] width 28 height 9
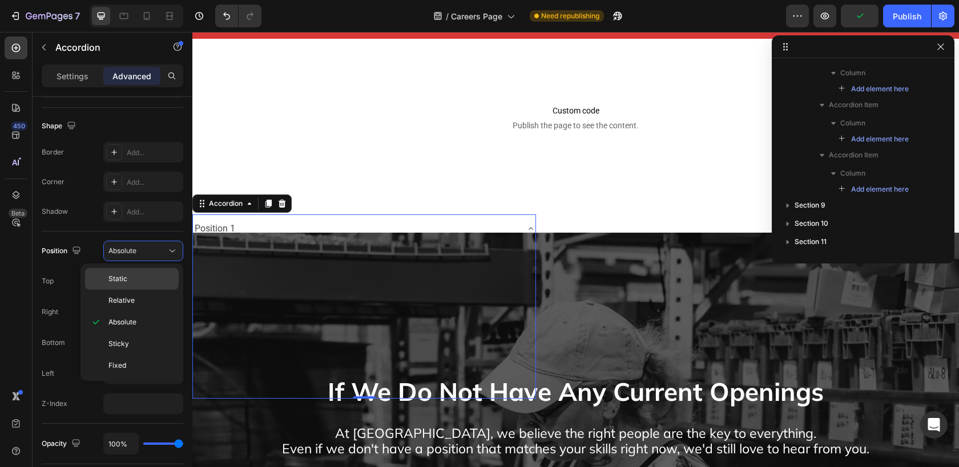
click at [128, 277] on p "Static" at bounding box center [140, 279] width 65 height 10
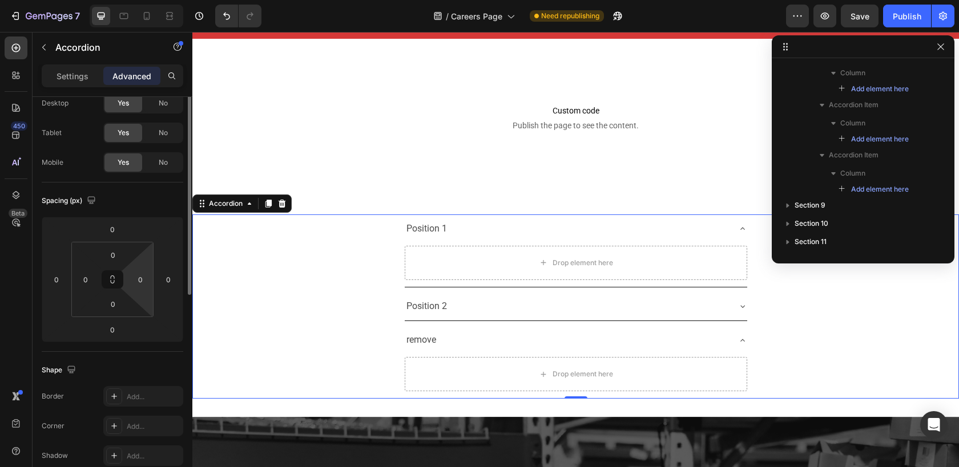
scroll to position [0, 0]
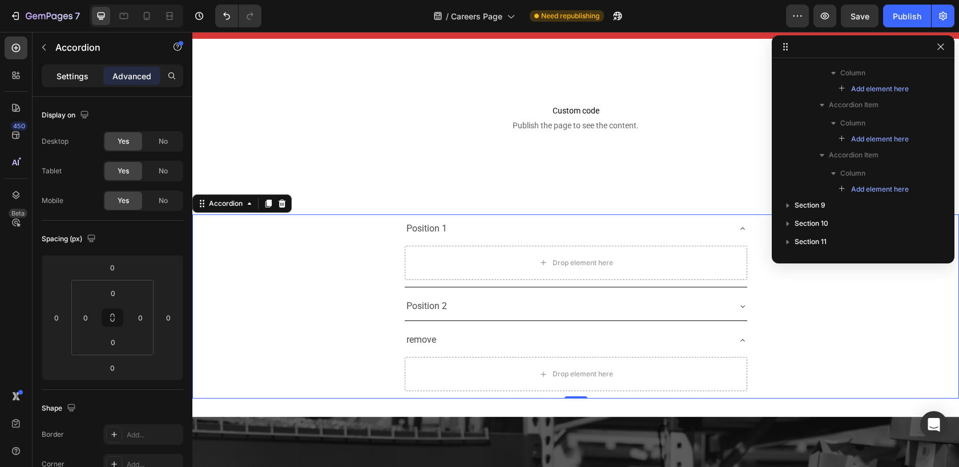
click at [75, 76] on p "Settings" at bounding box center [72, 76] width 32 height 12
type input "8"
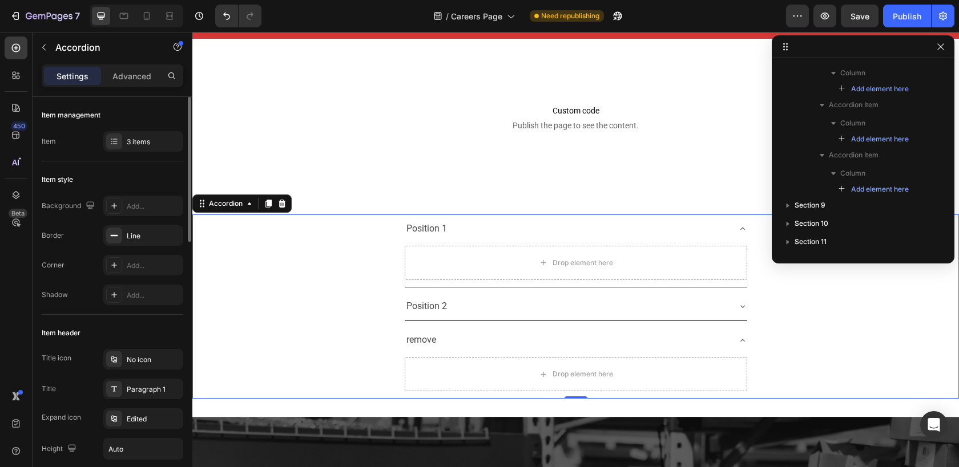
click at [157, 315] on div "Item management Item 3 items" at bounding box center [113, 437] width 142 height 244
click at [144, 139] on div "3 items" at bounding box center [154, 142] width 54 height 10
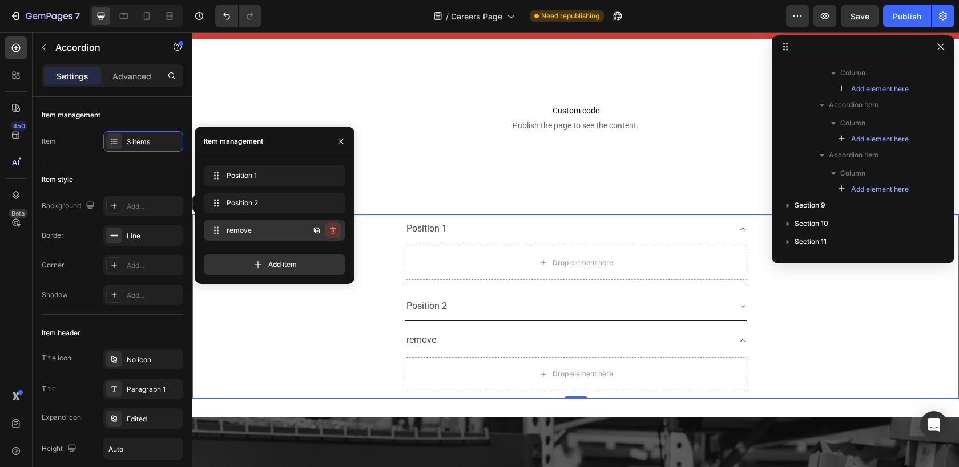
click at [332, 230] on icon "button" at bounding box center [332, 230] width 9 height 9
click at [334, 235] on div "Delete" at bounding box center [324, 230] width 21 height 10
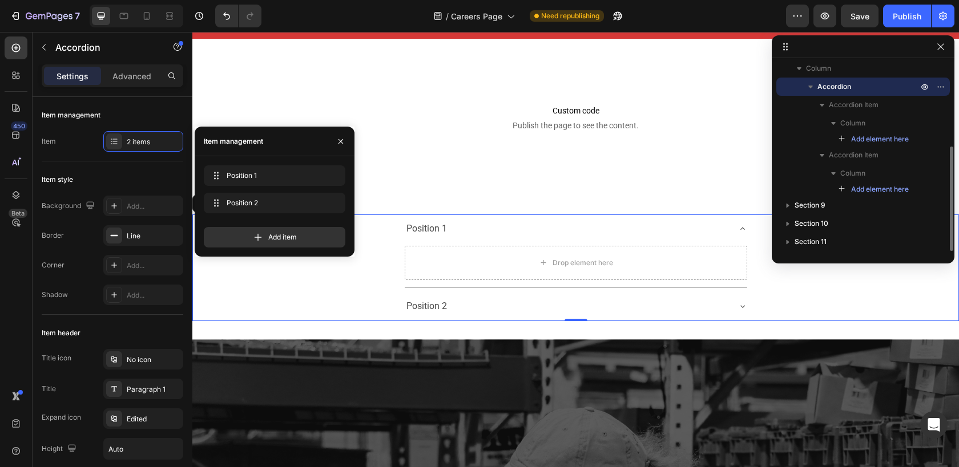
scroll to position [150, 0]
click at [340, 140] on icon "button" at bounding box center [340, 141] width 5 height 5
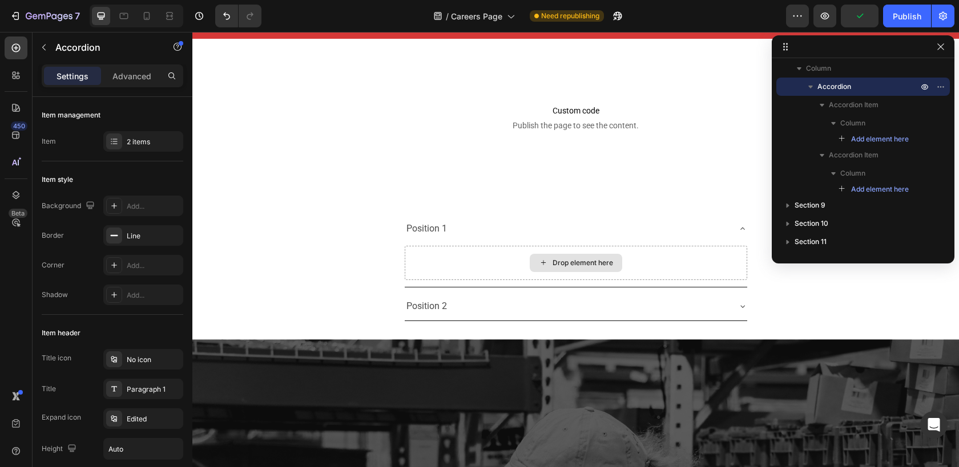
click at [554, 265] on div "Drop element here" at bounding box center [582, 263] width 60 height 9
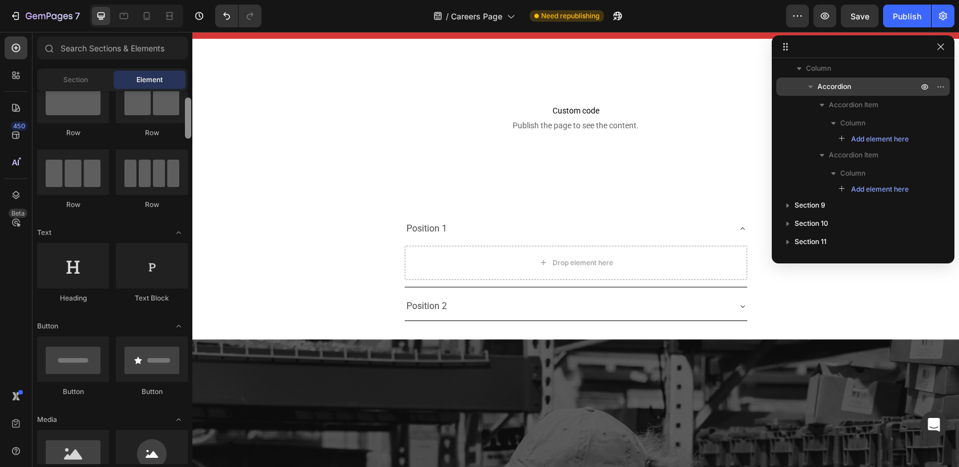
scroll to position [47, 0]
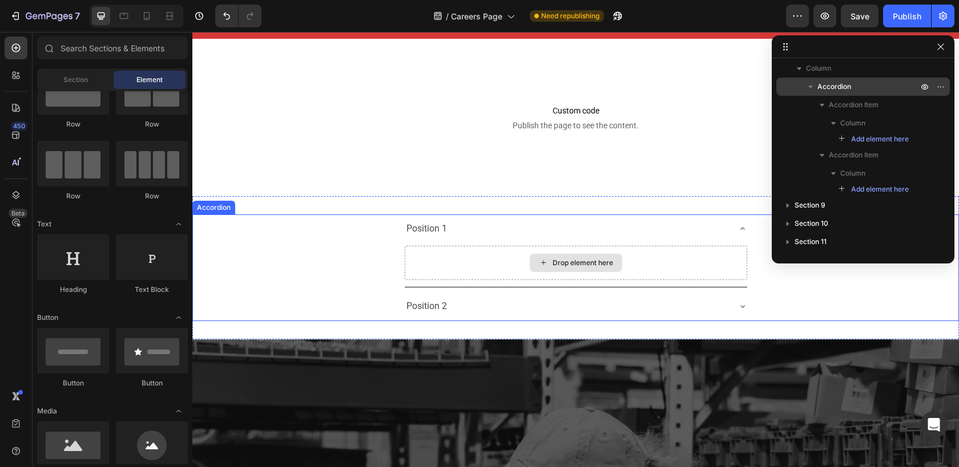
click at [458, 251] on div "Drop element here" at bounding box center [576, 263] width 342 height 34
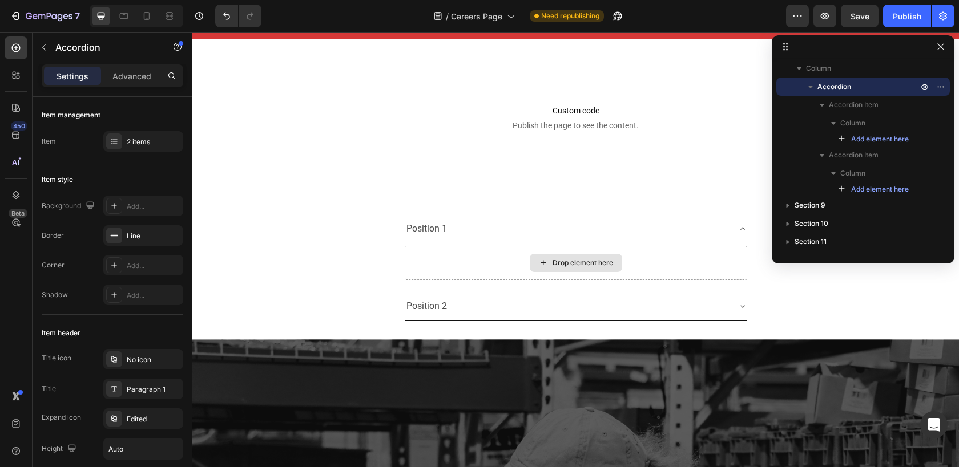
click at [545, 265] on div "Drop element here" at bounding box center [576, 263] width 92 height 18
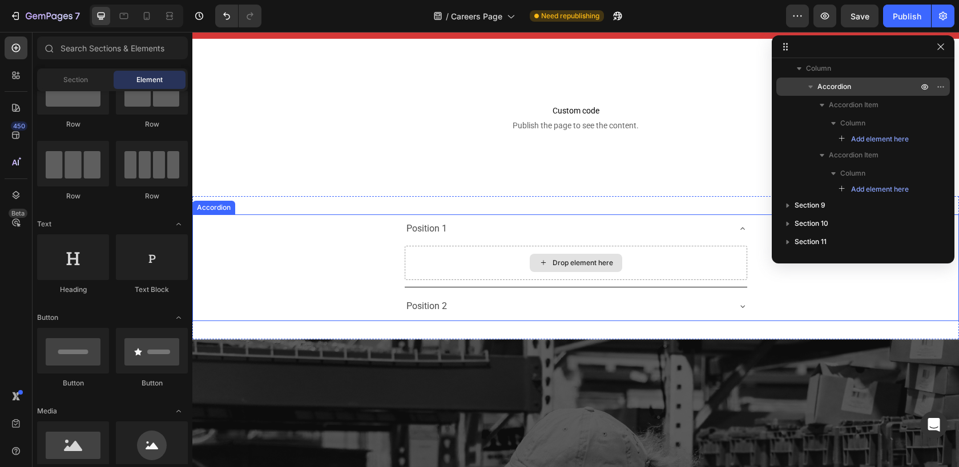
click at [575, 265] on div "Drop element here" at bounding box center [582, 263] width 60 height 9
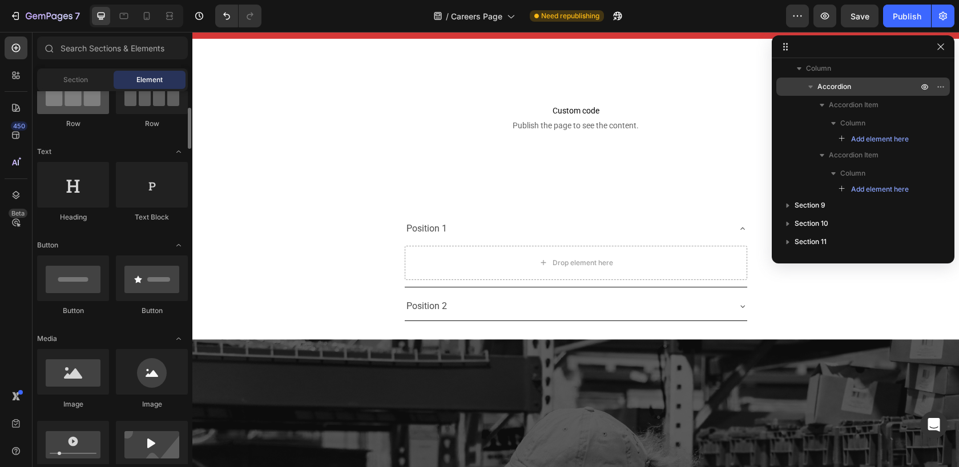
scroll to position [124, 0]
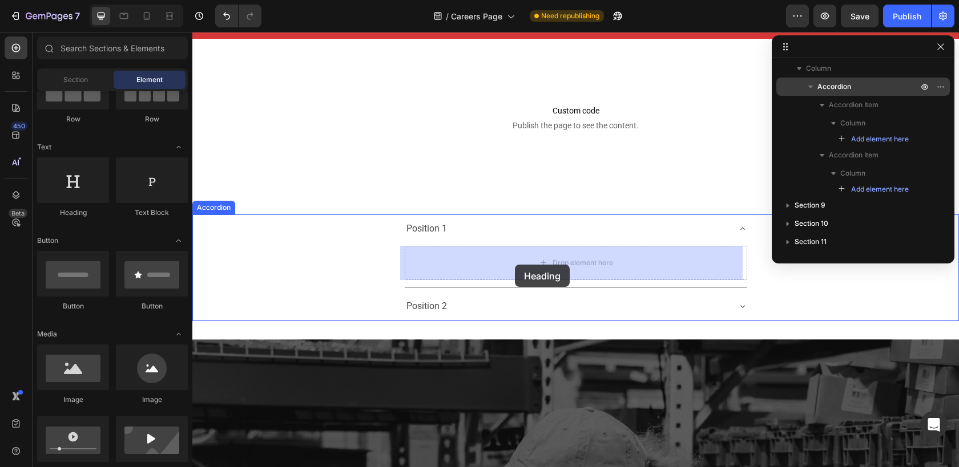
drag, startPoint x: 264, startPoint y: 221, endPoint x: 516, endPoint y: 264, distance: 255.9
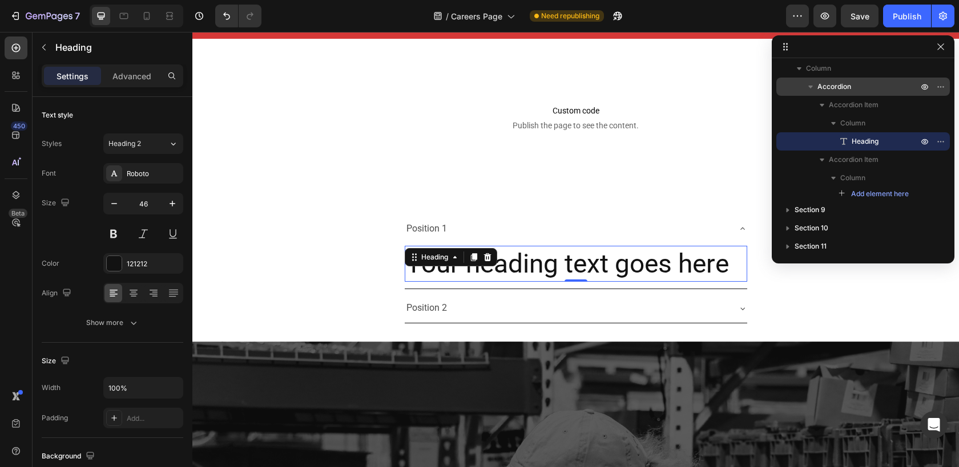
click at [536, 269] on h2 "Your heading text goes here" at bounding box center [576, 264] width 342 height 37
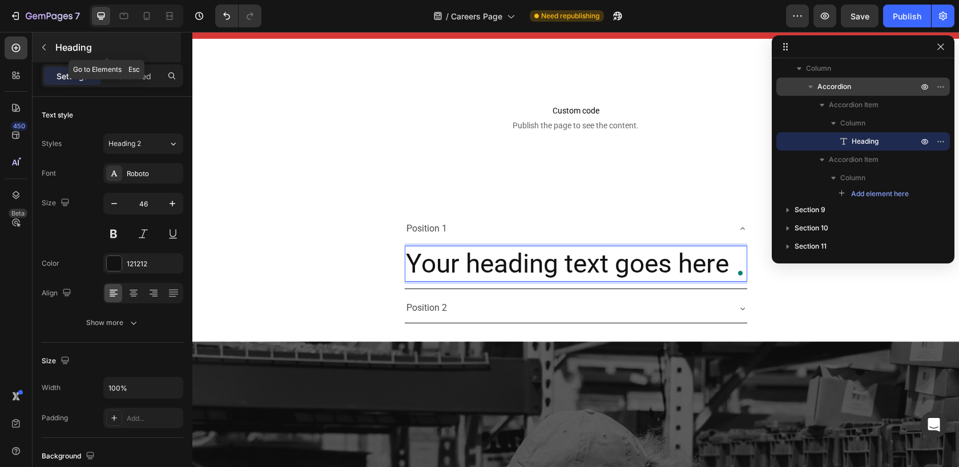
click at [44, 43] on icon "button" at bounding box center [43, 47] width 9 height 9
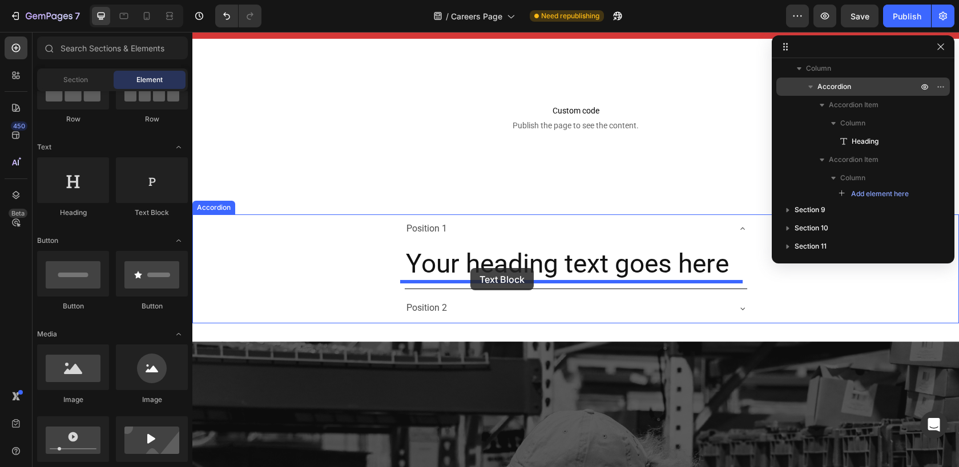
drag, startPoint x: 341, startPoint y: 216, endPoint x: 470, endPoint y: 269, distance: 139.5
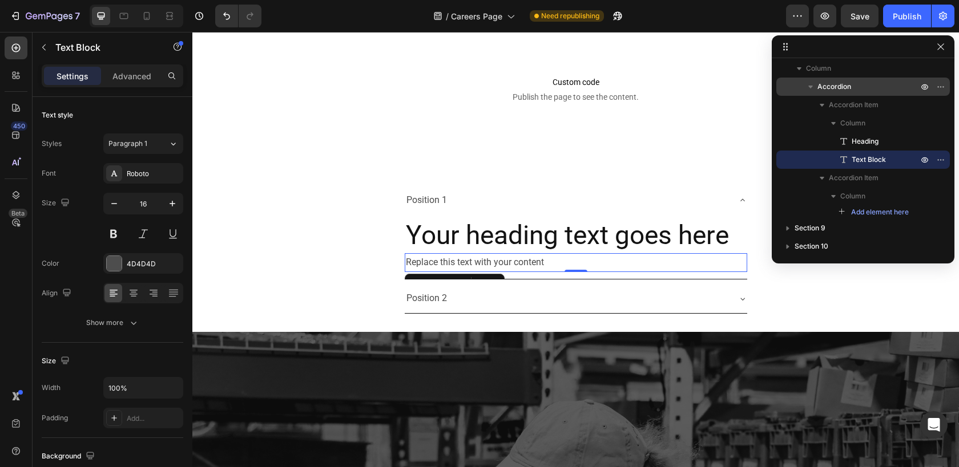
scroll to position [2876, 0]
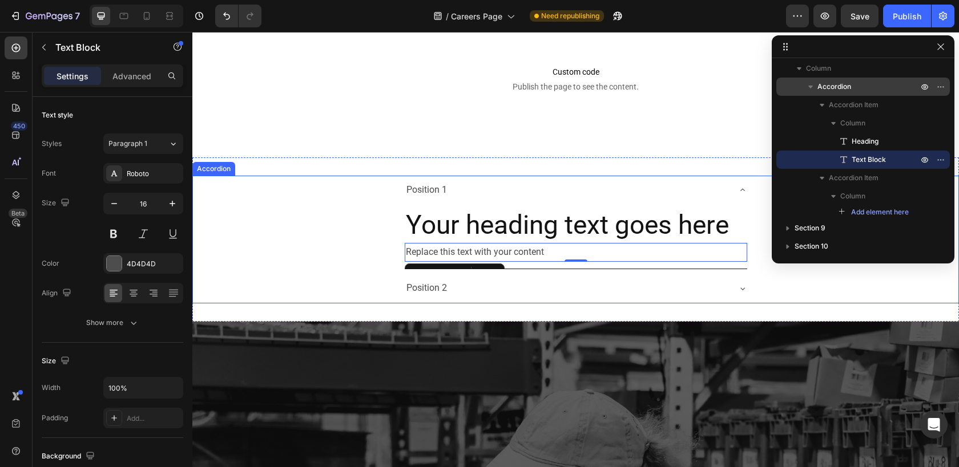
click at [519, 184] on div "Position 1" at bounding box center [567, 190] width 324 height 20
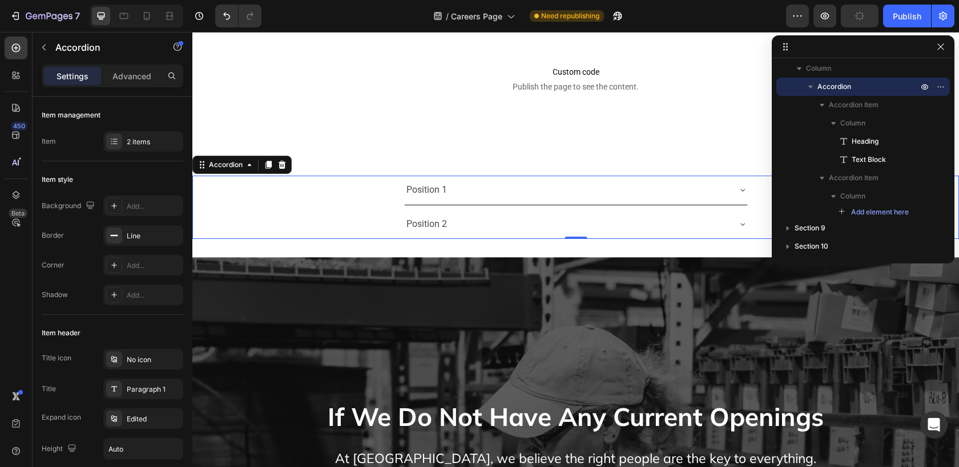
click at [492, 183] on div "Position 1" at bounding box center [567, 190] width 324 height 20
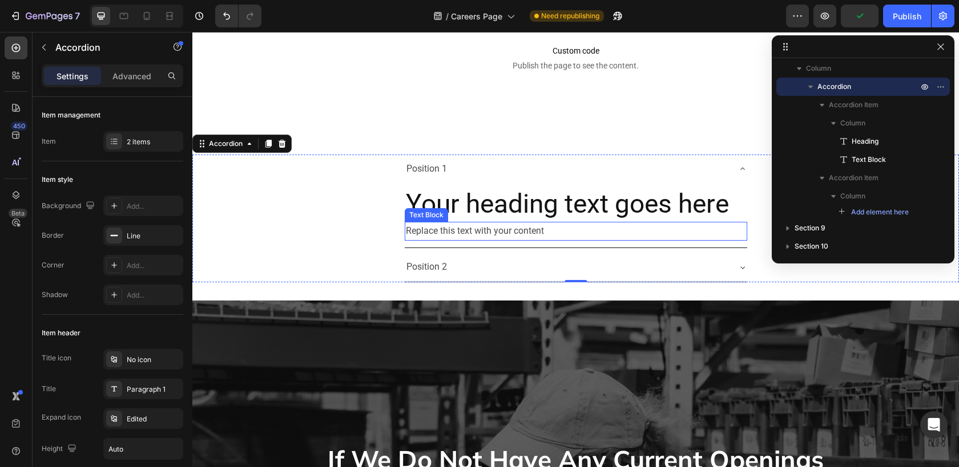
scroll to position [2913, 0]
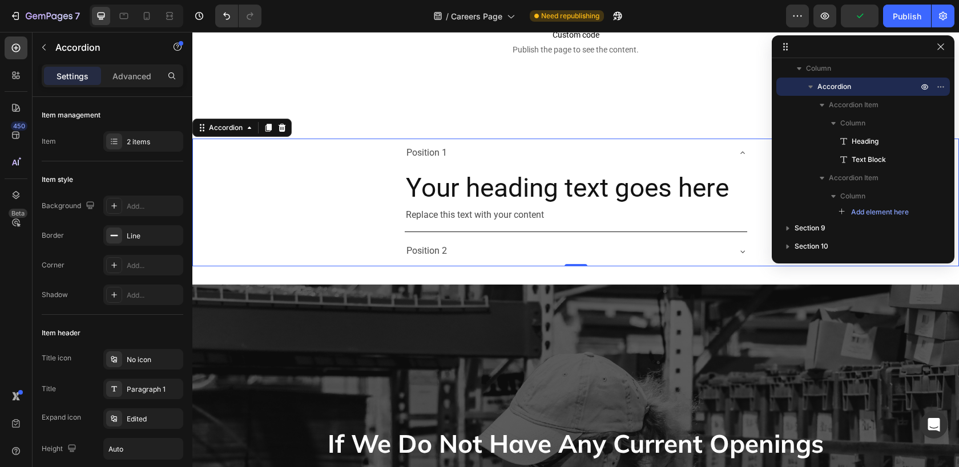
click at [552, 228] on div "Your heading text goes here Heading Replace this text with your content Text Bl…" at bounding box center [576, 200] width 342 height 64
click at [533, 227] on div "Your heading text goes here Heading Replace this text with your content Text Bl…" at bounding box center [576, 200] width 342 height 64
click at [521, 220] on div "Replace this text with your content" at bounding box center [576, 215] width 342 height 19
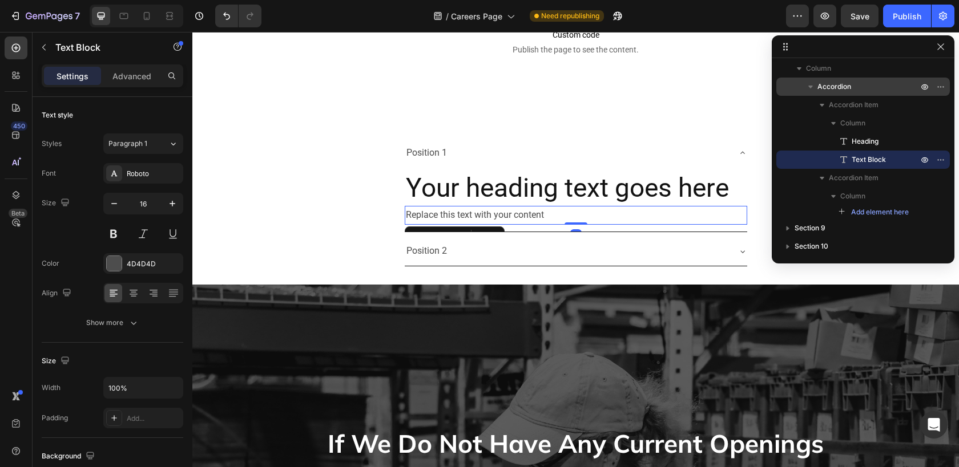
click at [445, 228] on div "Text Block" at bounding box center [455, 236] width 100 height 18
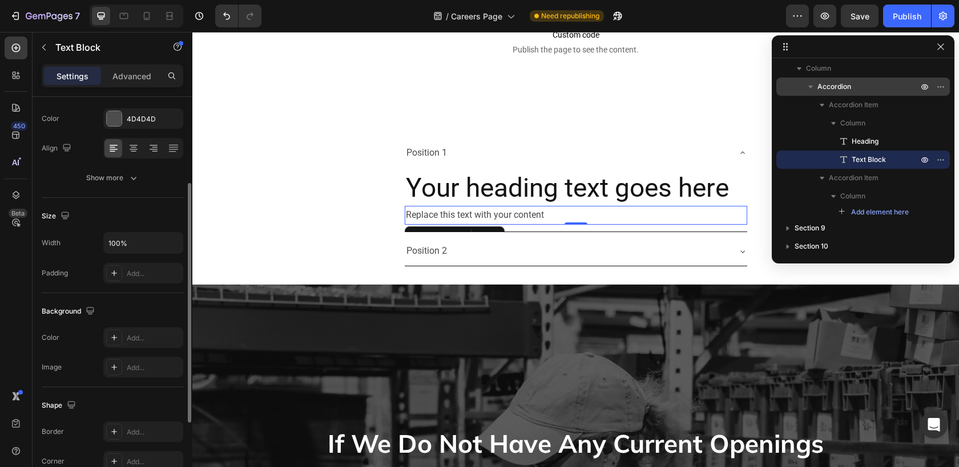
scroll to position [0, 0]
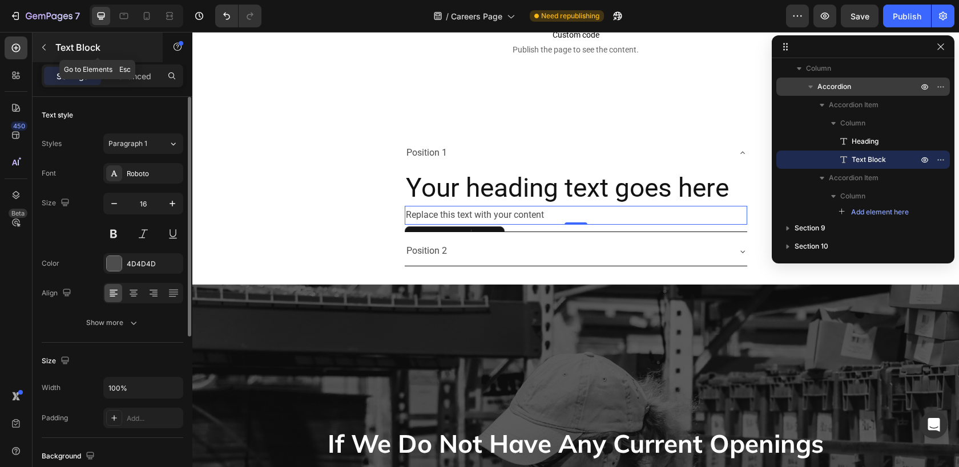
click at [43, 49] on icon "button" at bounding box center [43, 48] width 3 height 6
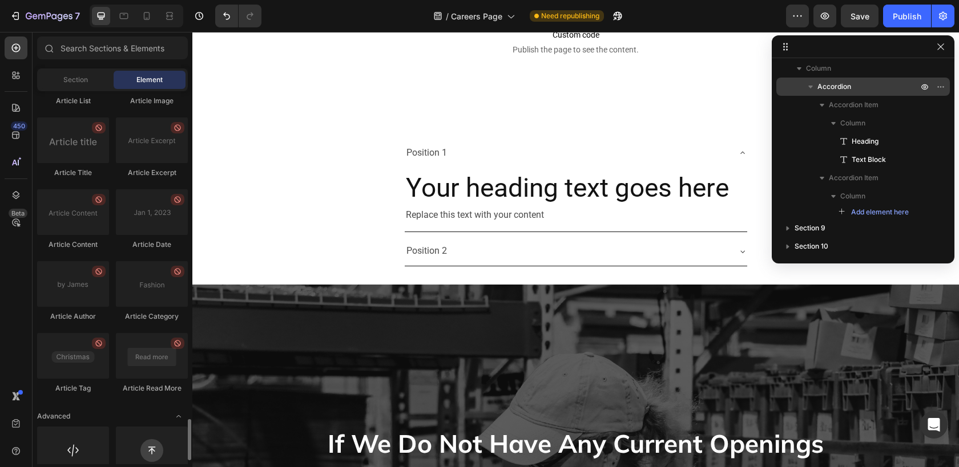
scroll to position [3009, 0]
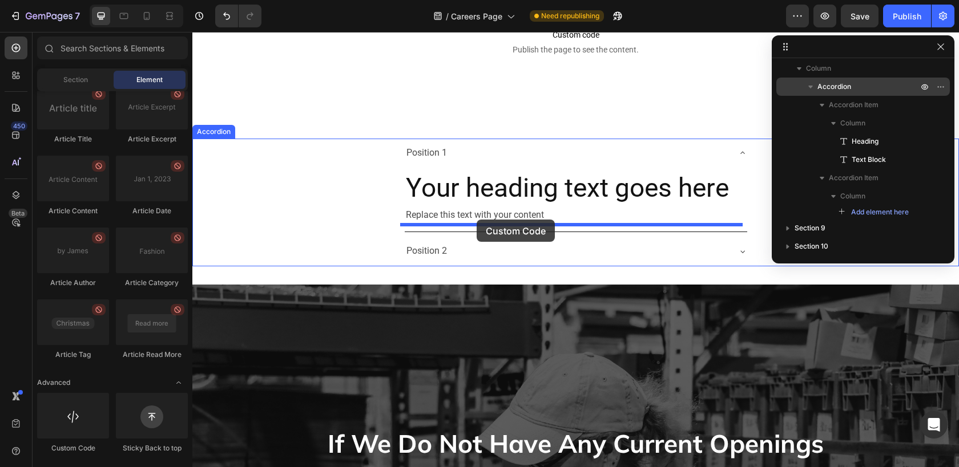
drag, startPoint x: 261, startPoint y: 461, endPoint x: 476, endPoint y: 220, distance: 323.3
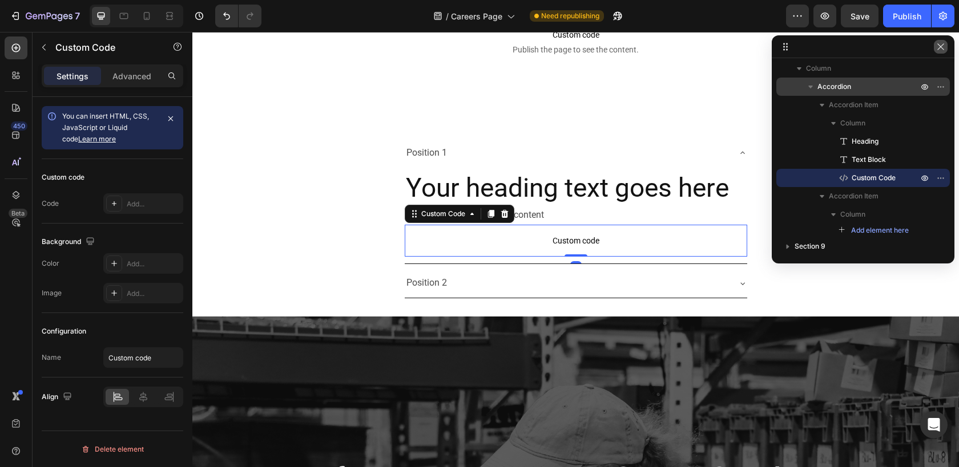
click at [943, 45] on icon "button" at bounding box center [940, 46] width 9 height 9
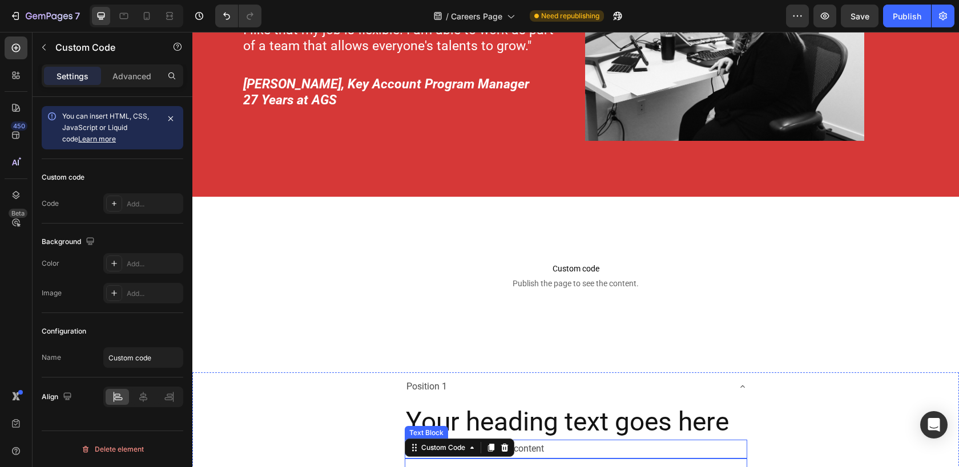
scroll to position [2680, 0]
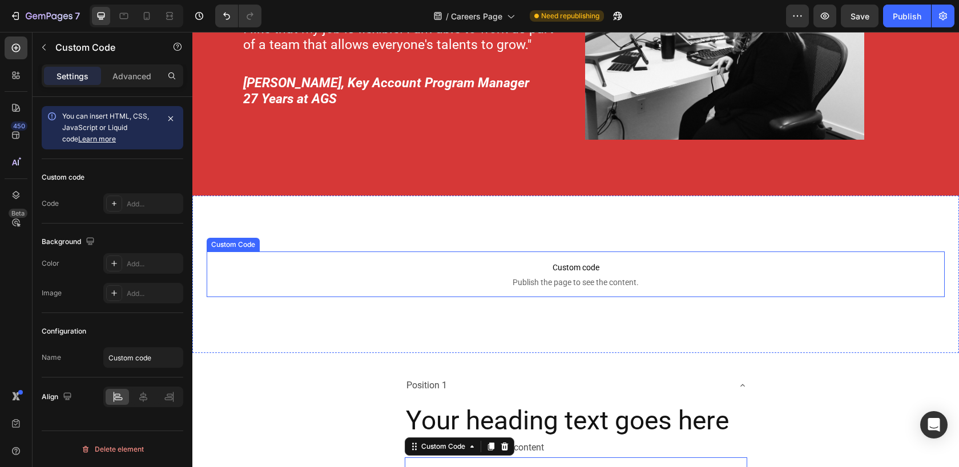
click at [618, 256] on p "Custom code Publish the page to see the content." at bounding box center [576, 275] width 738 height 46
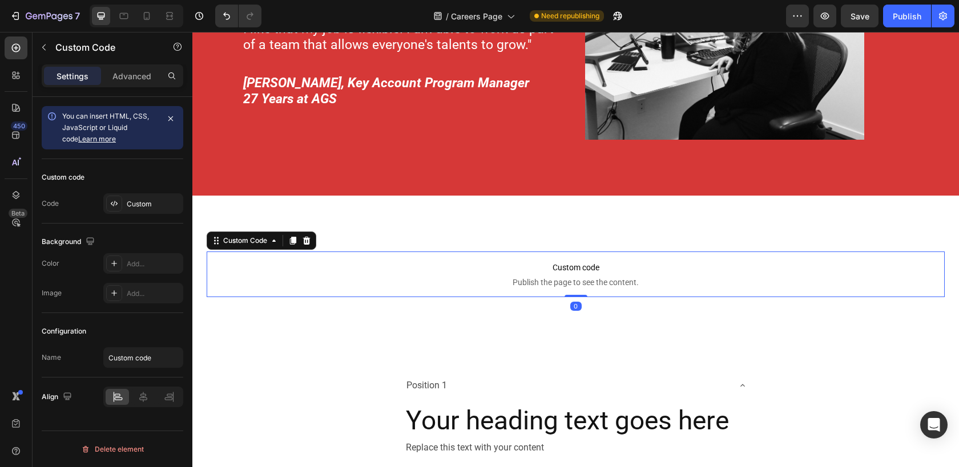
click at [574, 274] on p "Custom code Publish the page to see the content." at bounding box center [576, 275] width 738 height 46
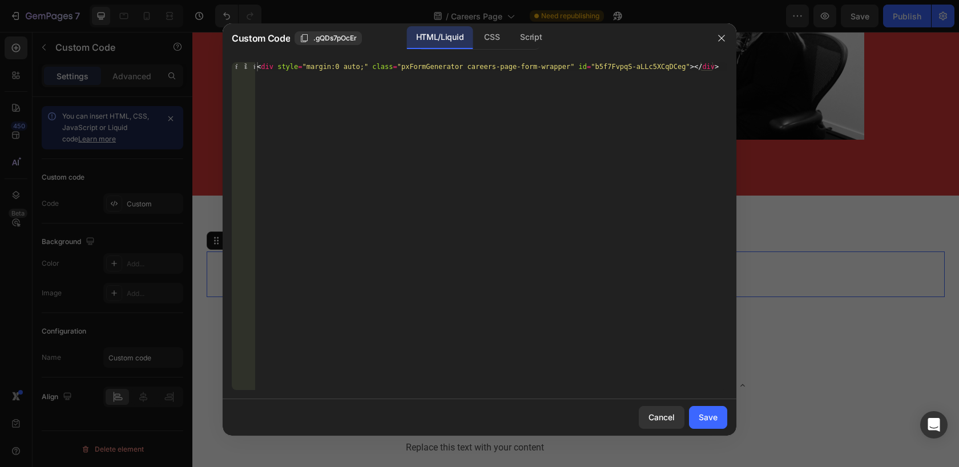
type textarea "<div style="margin:0 auto;" class="pxFormGenerator careers-page-form-wrapper" i…"
click at [458, 74] on div "< div style = "margin:0 auto;" class = "pxFormGenerator careers-page-form-wrapp…" at bounding box center [491, 235] width 472 height 346
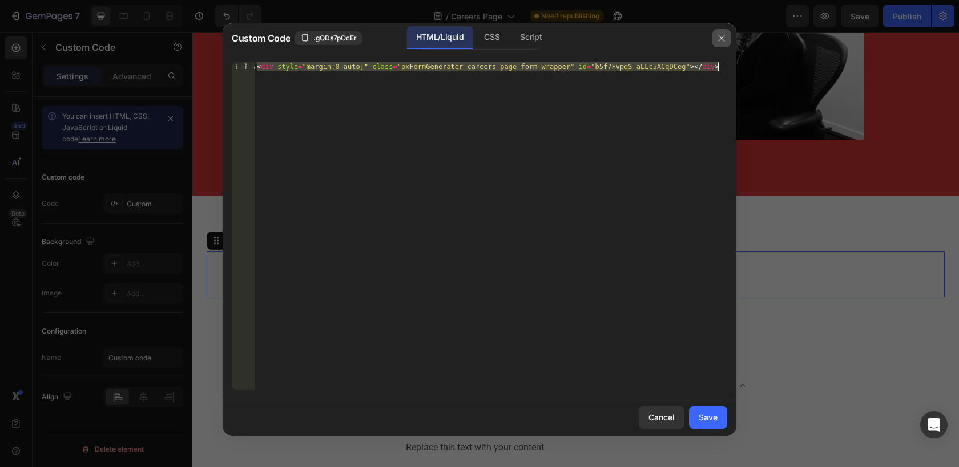
click at [721, 41] on icon "button" at bounding box center [721, 38] width 9 height 9
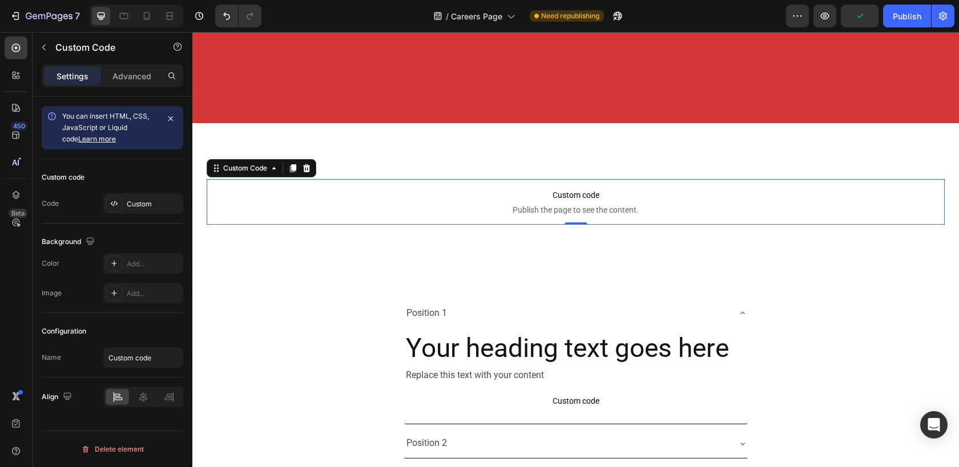
scroll to position [2869, 0]
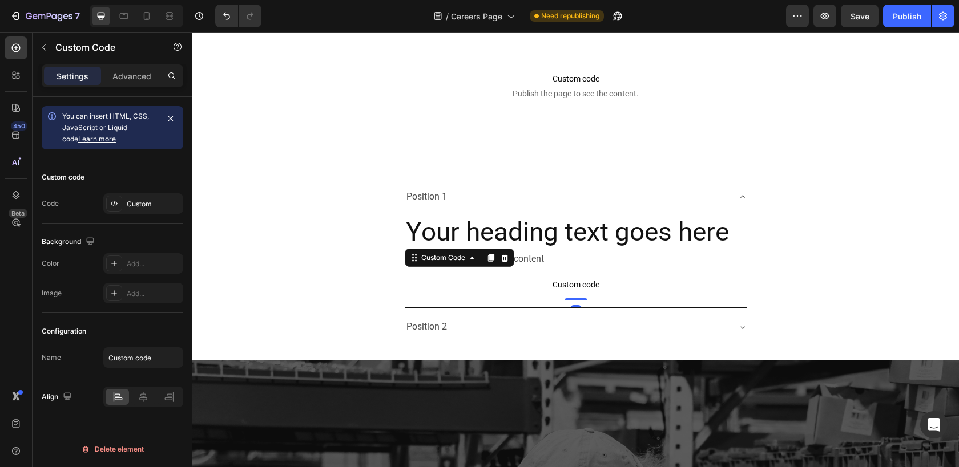
click at [546, 280] on span "Custom code" at bounding box center [576, 285] width 342 height 14
click at [566, 280] on span "Custom code" at bounding box center [576, 285] width 342 height 14
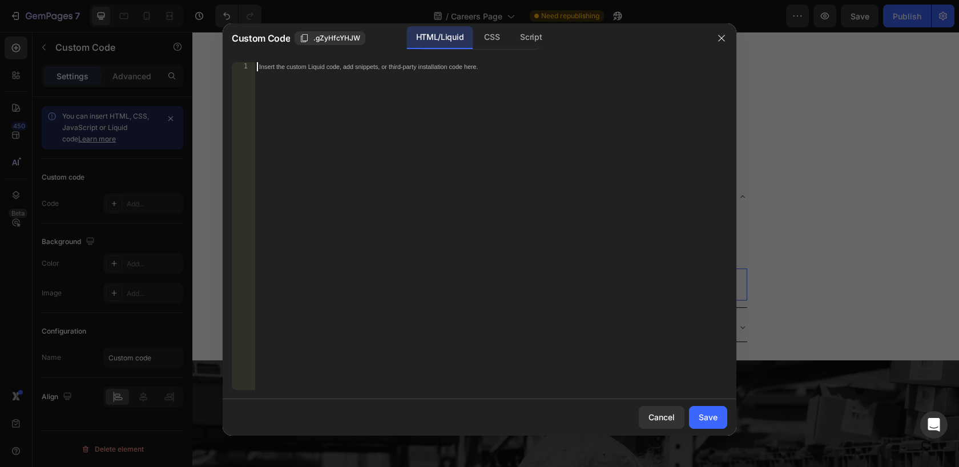
click at [365, 80] on div "Insert the custom Liquid code, add snippets, or third-party installation code h…" at bounding box center [491, 235] width 472 height 346
paste textarea "<div style="margin:0 auto;" class="pxFormGenerator careers-page-form-wrapper" i…"
type textarea "<div style="margin:0 auto;" class="pxFormGenerator careers-page-form-wrapper" i…"
click at [511, 38] on div "CSS" at bounding box center [531, 37] width 40 height 23
click at [709, 417] on div "Save" at bounding box center [707, 417] width 19 height 12
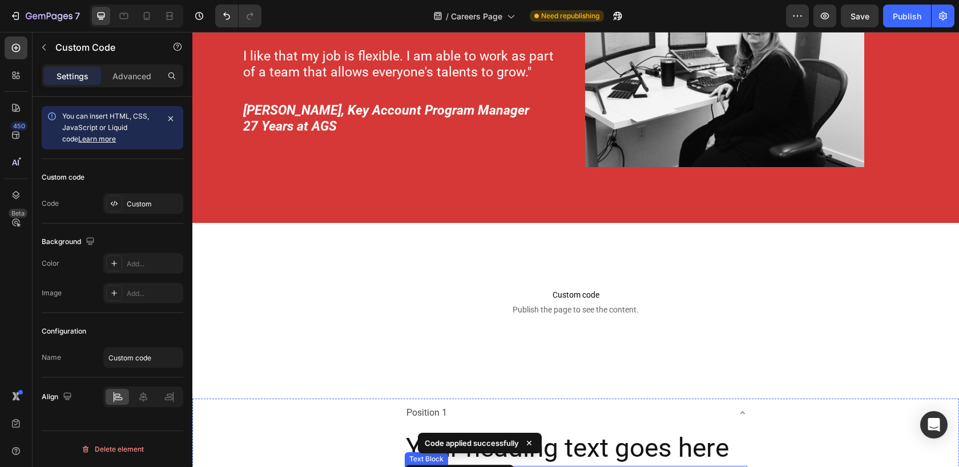
scroll to position [2648, 0]
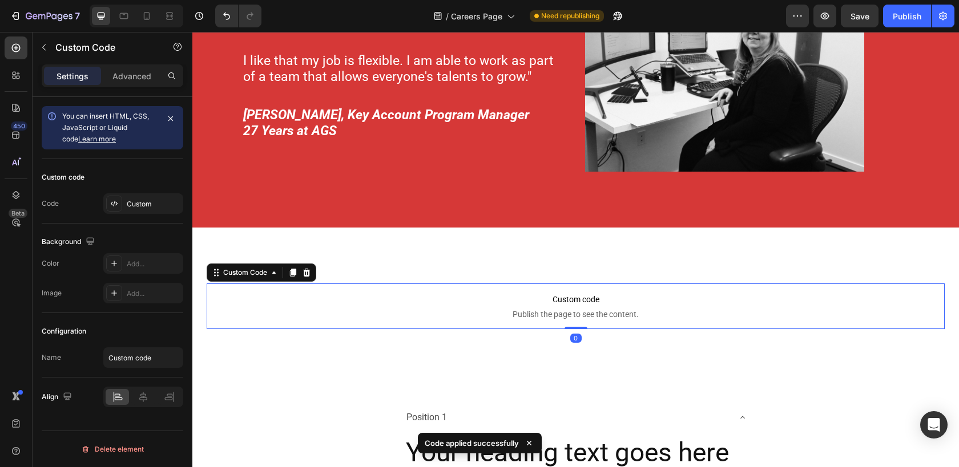
click at [575, 293] on span "Custom code" at bounding box center [576, 300] width 738 height 14
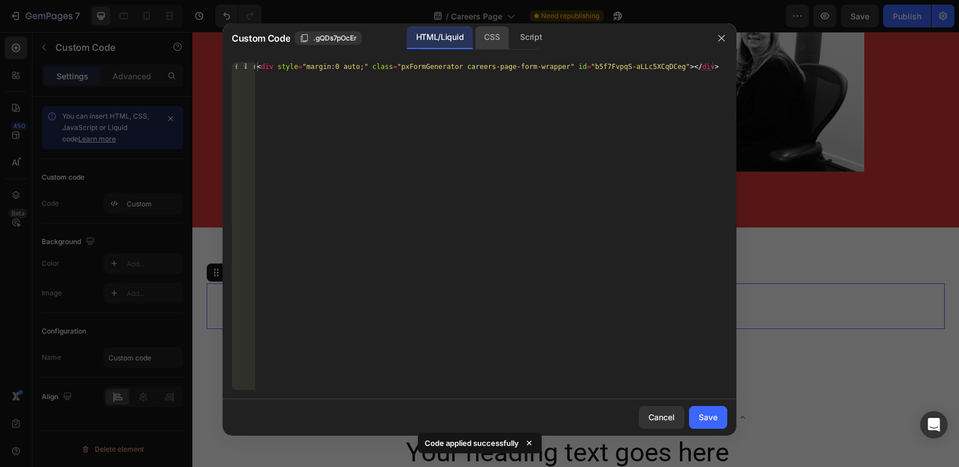
click at [511, 37] on div "CSS" at bounding box center [531, 37] width 40 height 23
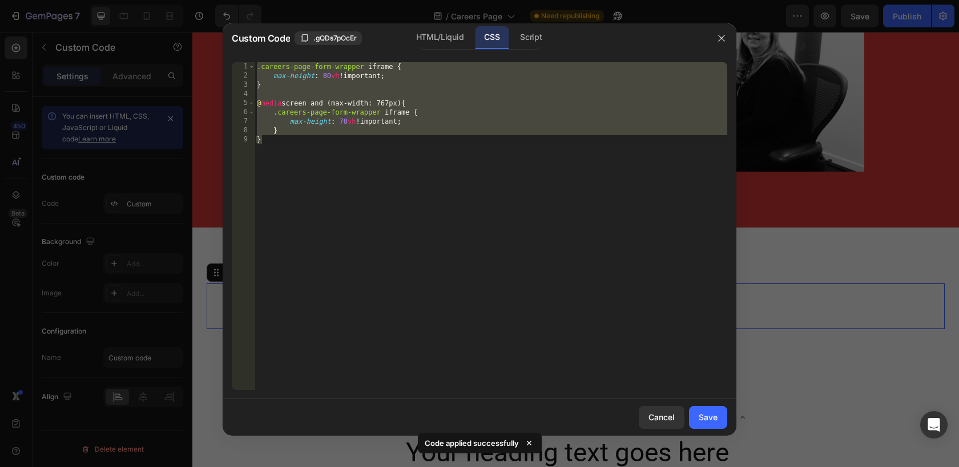
type textarea "} }"
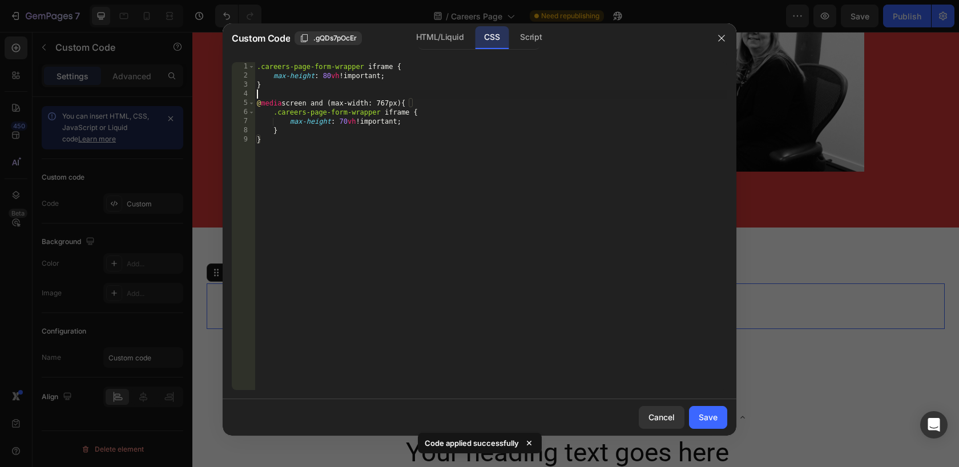
click at [430, 90] on div ".careers-page-form-wrapper iframe { max-height : 80 vh !important ; } @ media s…" at bounding box center [491, 235] width 472 height 346
type textarea "} }"
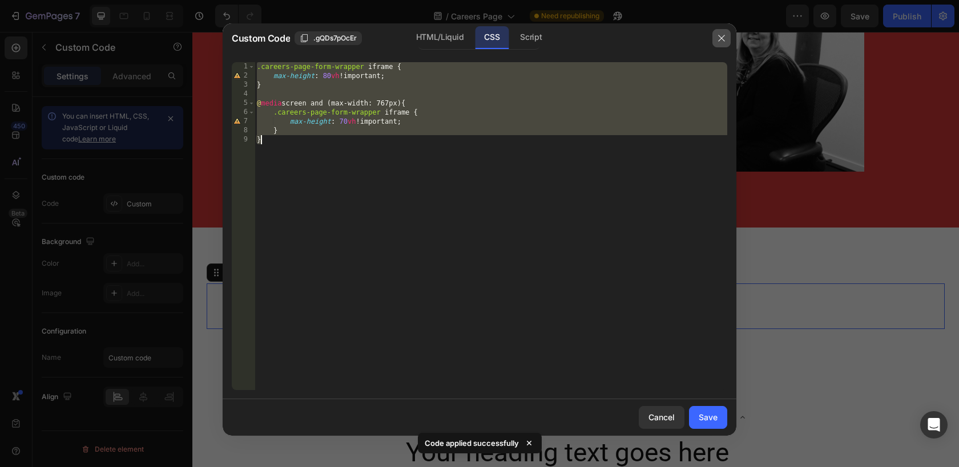
click at [720, 38] on icon "button" at bounding box center [721, 38] width 9 height 9
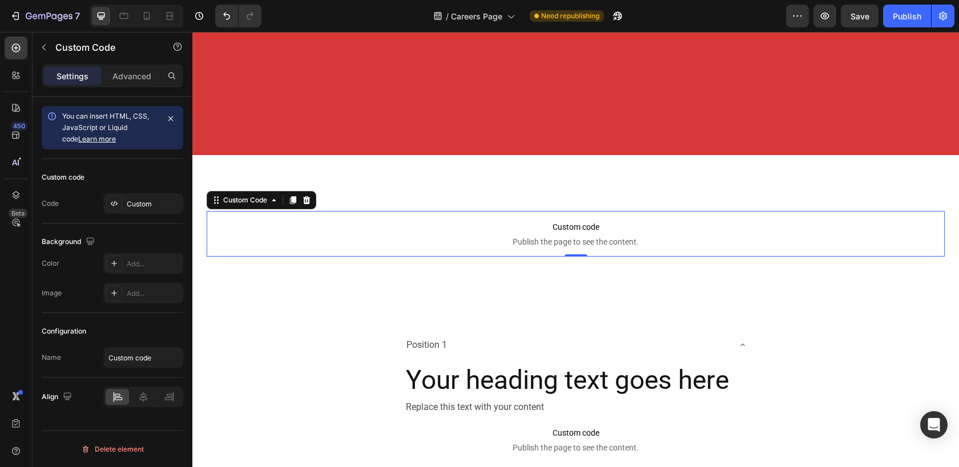
scroll to position [2964, 0]
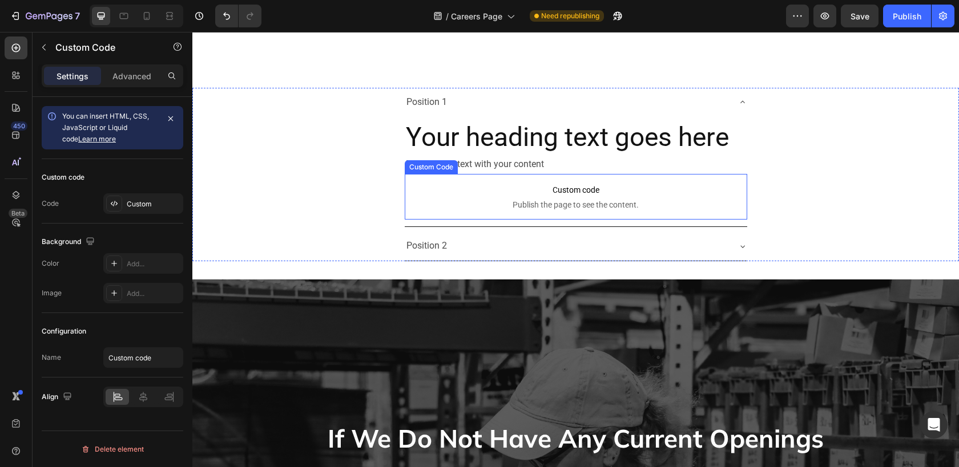
click at [568, 187] on span "Custom code" at bounding box center [576, 190] width 342 height 14
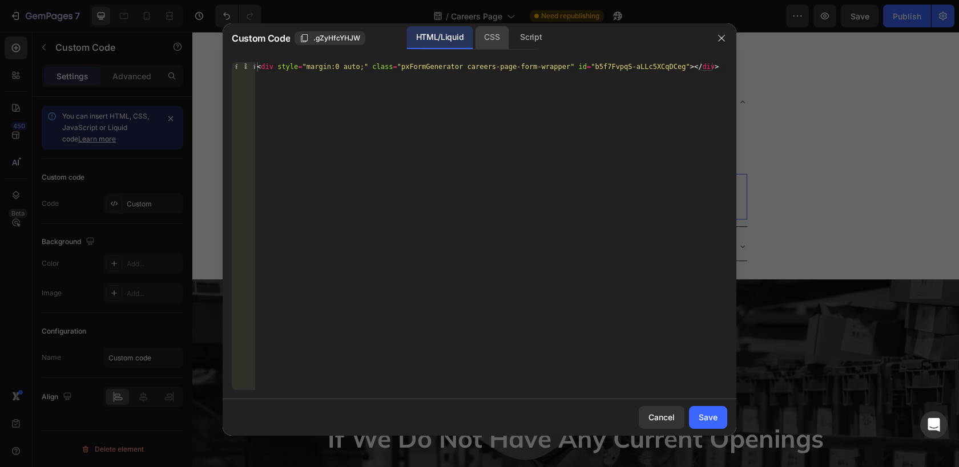
click at [511, 33] on div "CSS" at bounding box center [531, 37] width 40 height 23
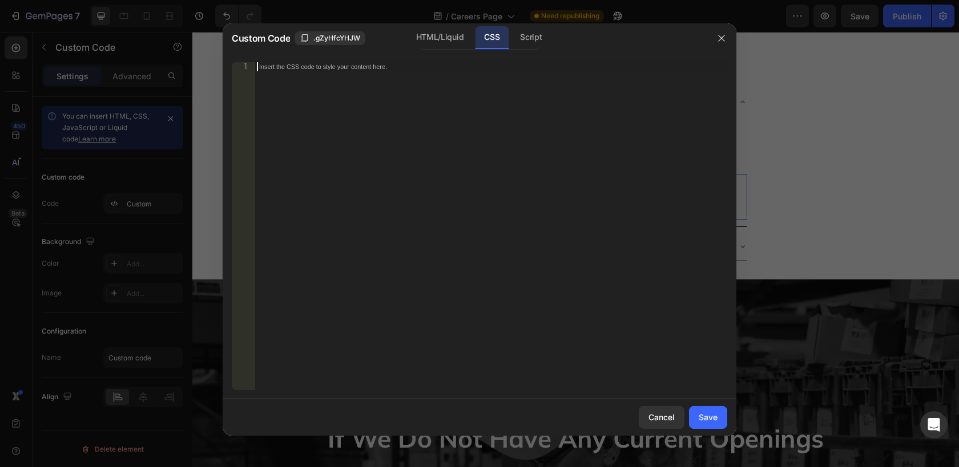
click at [458, 84] on div "Insert the CSS code to style your content here." at bounding box center [491, 235] width 472 height 346
paste textarea "}"
type textarea "}"
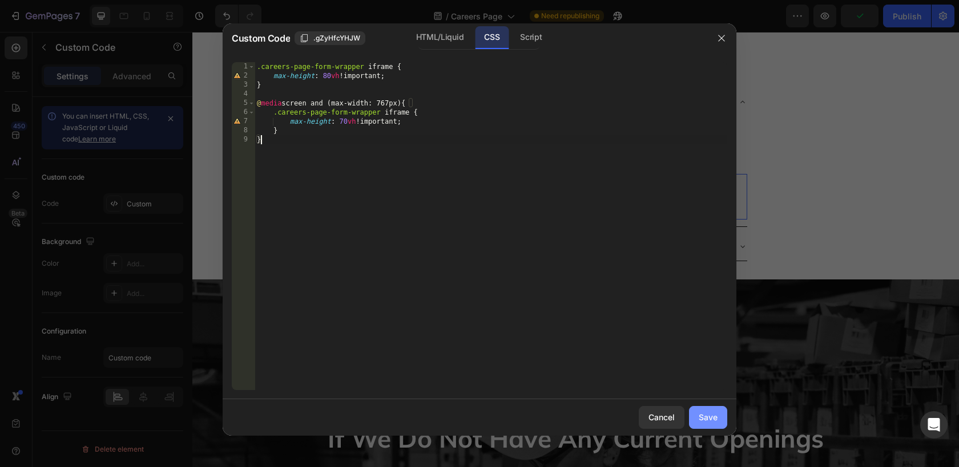
click at [708, 418] on div "Save" at bounding box center [707, 417] width 19 height 12
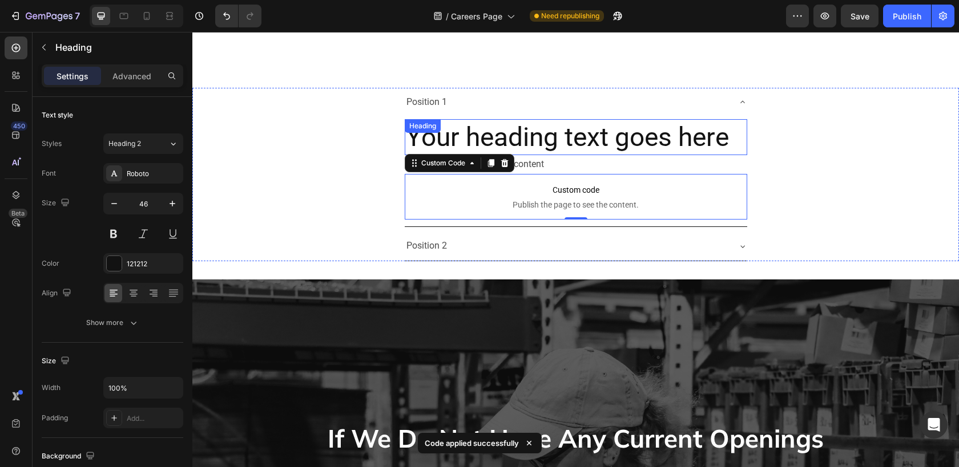
click at [641, 142] on p "Your heading text goes here" at bounding box center [576, 137] width 340 height 34
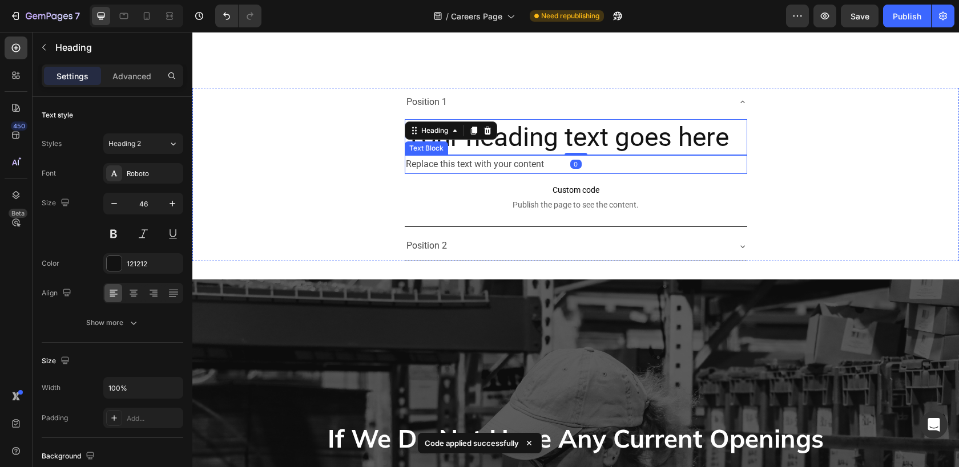
click at [629, 168] on div "Replace this text with your content" at bounding box center [576, 164] width 342 height 19
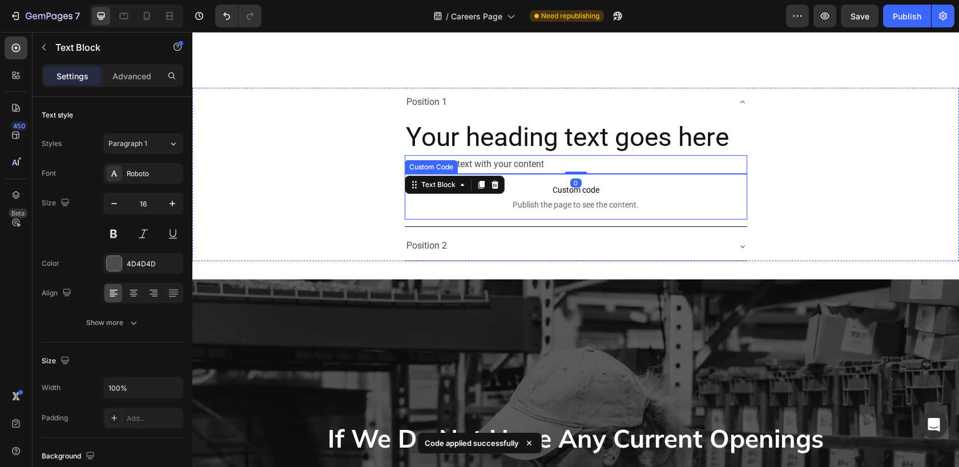
click at [635, 211] on p "Custom code Publish the page to see the content." at bounding box center [576, 197] width 342 height 46
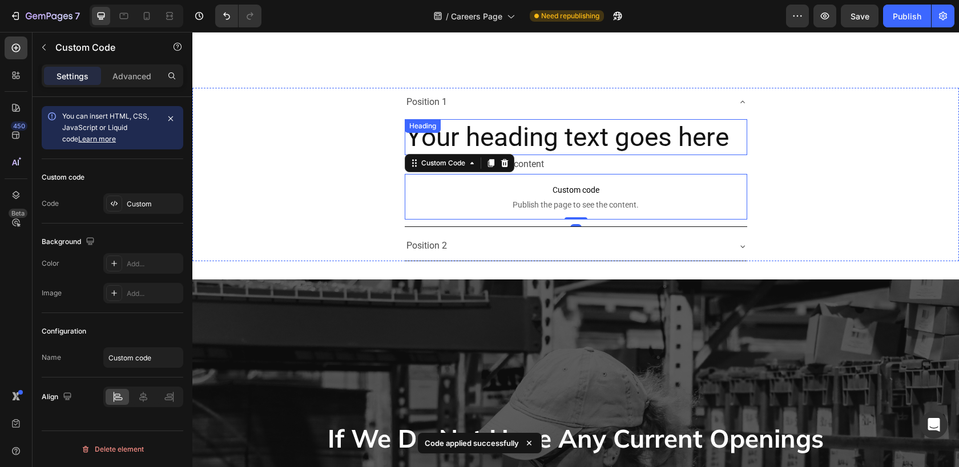
click at [685, 148] on p "Your heading text goes here" at bounding box center [576, 137] width 340 height 34
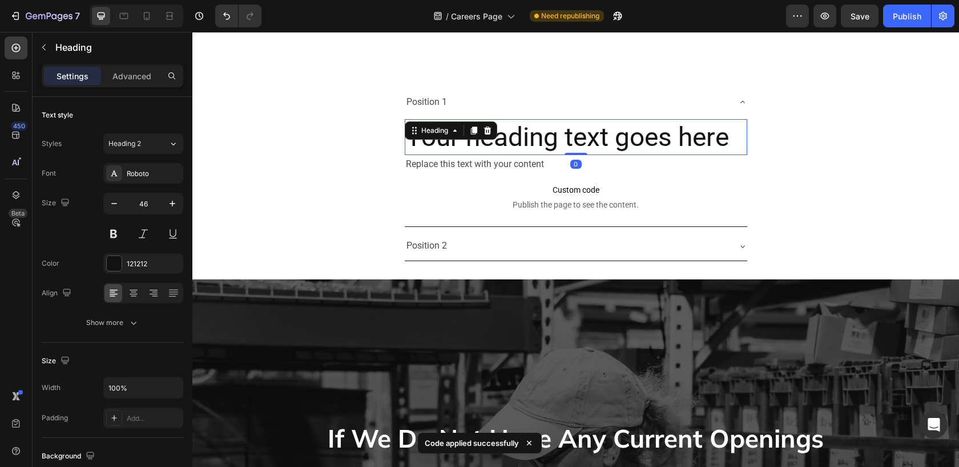
click at [685, 160] on div "Replace this text with your content" at bounding box center [576, 164] width 342 height 19
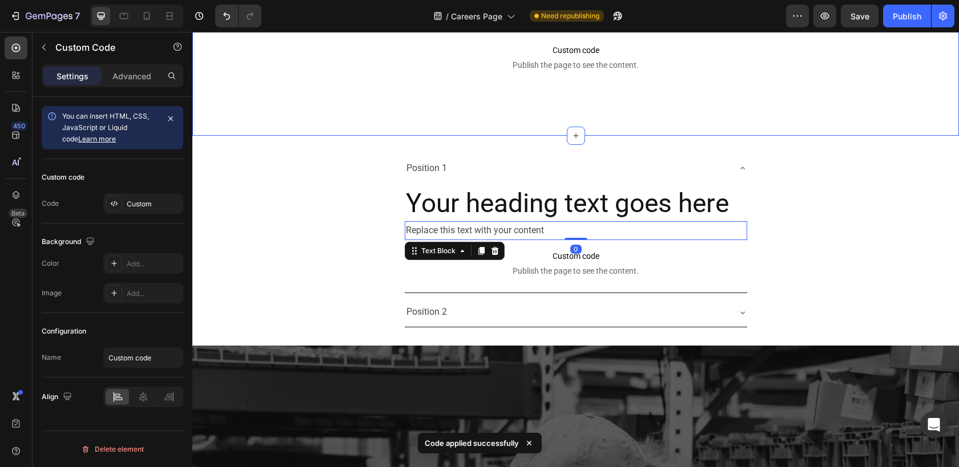
click at [672, 70] on span "Publish the page to see the content." at bounding box center [576, 64] width 738 height 11
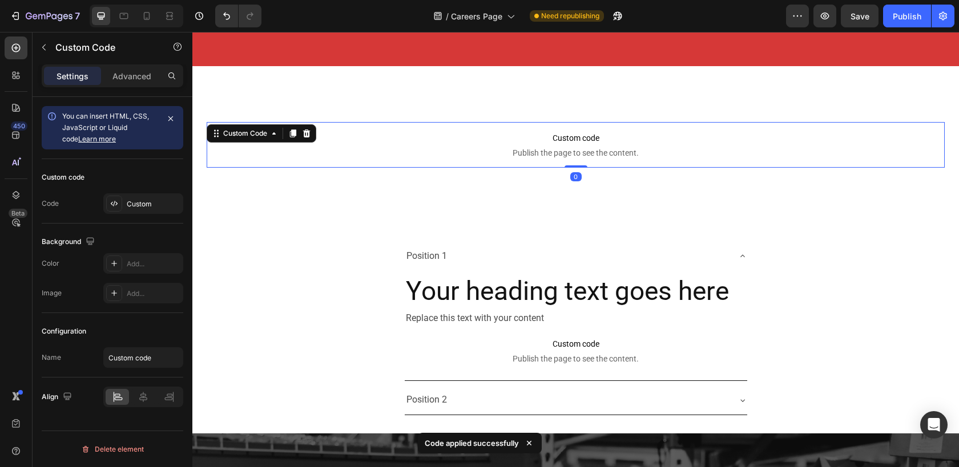
scroll to position [2757, 0]
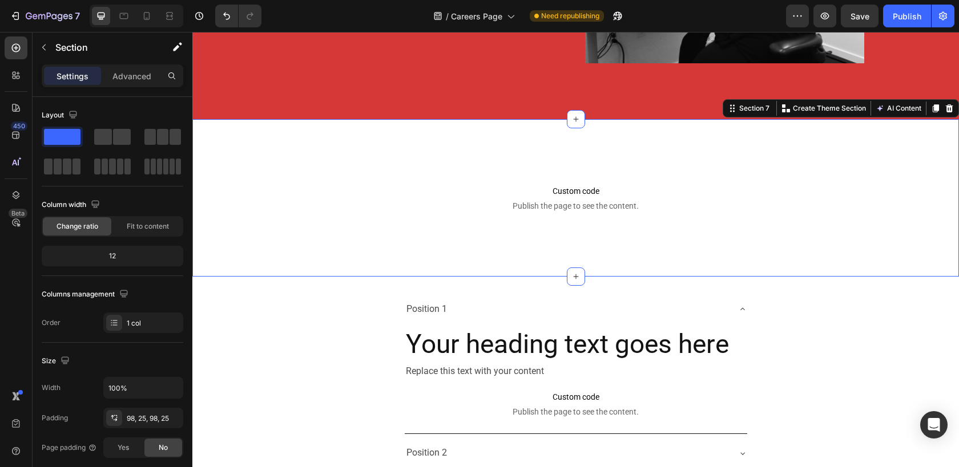
click at [628, 156] on div "Custom code Publish the page to see the content. Custom Code Section 7 You can …" at bounding box center [575, 197] width 766 height 157
click at [661, 164] on div "Custom code Publish the page to see the content. Custom Code Section 7 You can …" at bounding box center [575, 197] width 766 height 157
click at [13, 191] on icon at bounding box center [15, 194] width 11 height 11
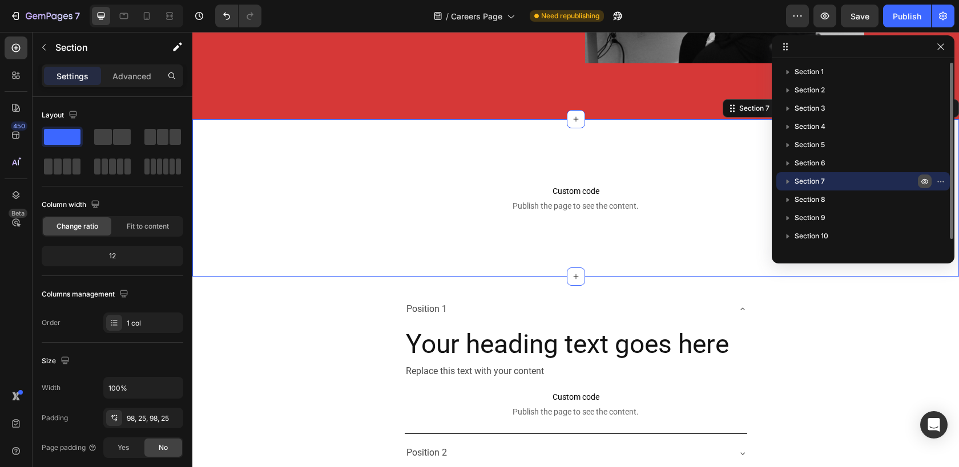
click at [924, 181] on icon "button" at bounding box center [924, 181] width 9 height 9
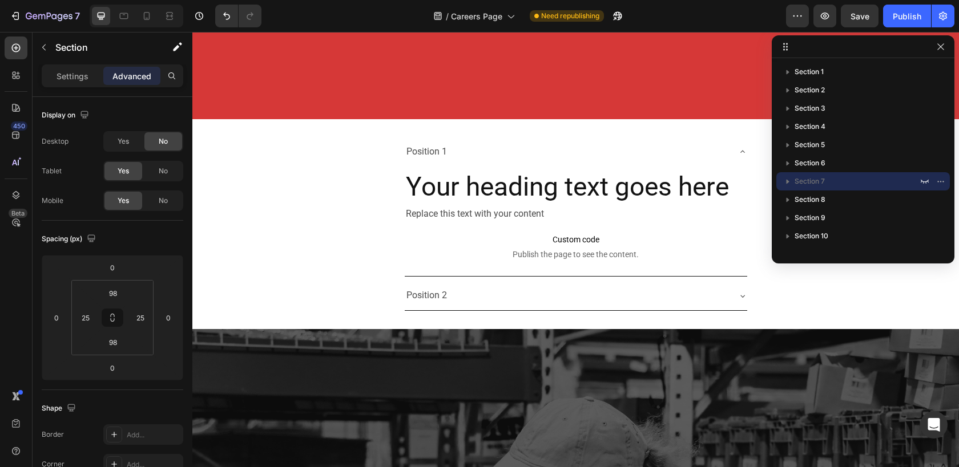
scroll to position [2852, 0]
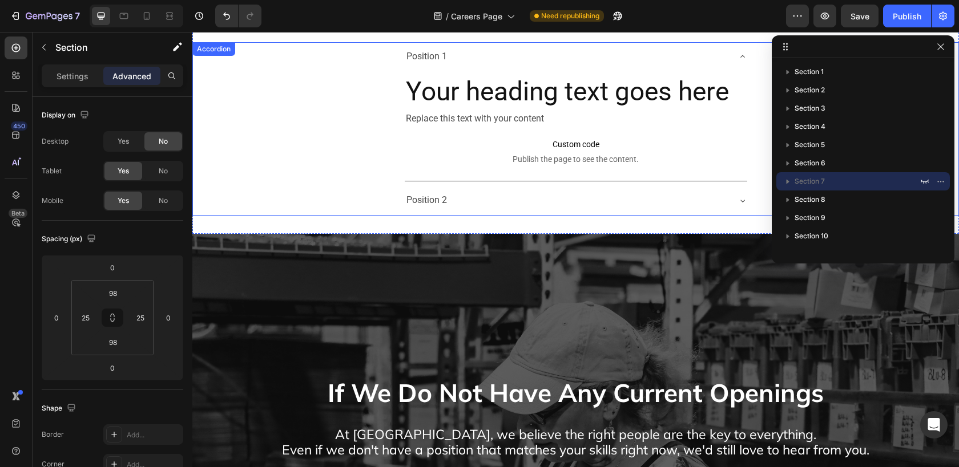
click at [257, 169] on div "Position 1 Your heading text goes here Heading Replace this text with your cont…" at bounding box center [575, 111] width 765 height 139
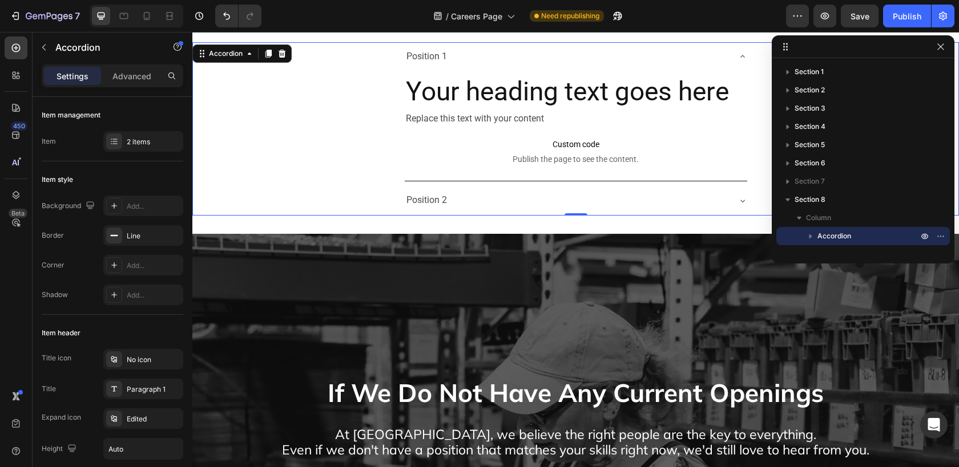
click at [453, 199] on div "Position 2" at bounding box center [567, 201] width 324 height 20
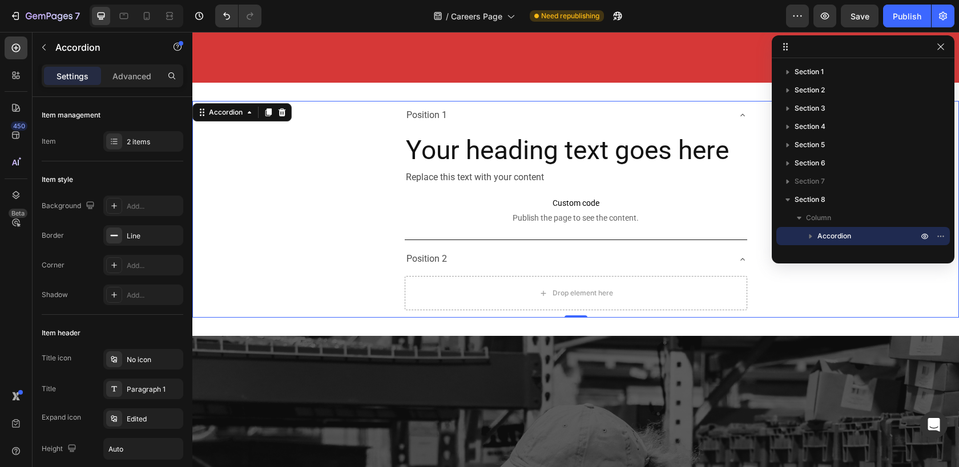
scroll to position [2765, 0]
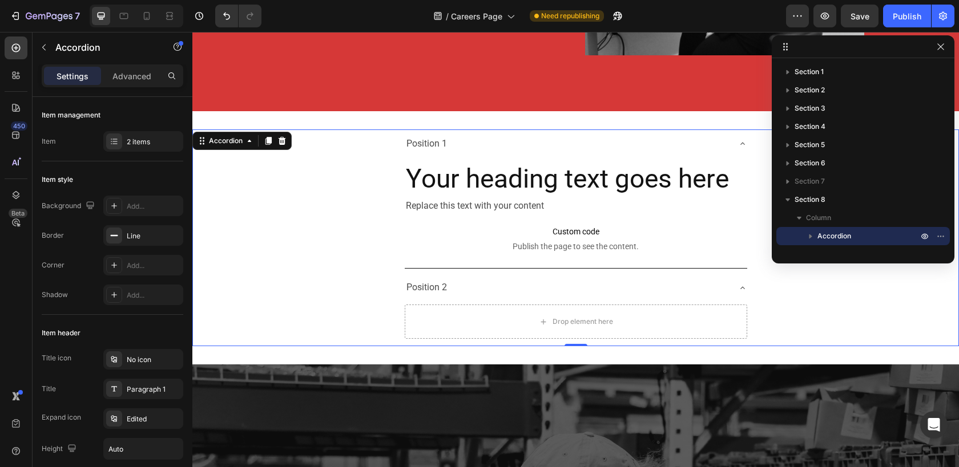
click at [466, 139] on div "Position 1" at bounding box center [567, 144] width 324 height 20
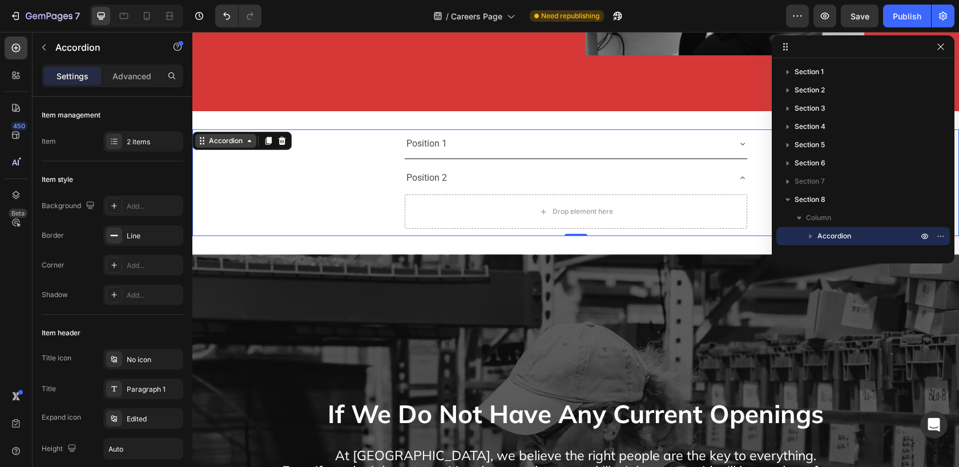
click at [245, 138] on icon at bounding box center [249, 140] width 9 height 9
click at [249, 146] on div "Accordion" at bounding box center [225, 141] width 61 height 14
click at [138, 315] on div "Item management Item 2 items" at bounding box center [113, 437] width 142 height 244
click at [141, 147] on div "2 items" at bounding box center [154, 142] width 54 height 10
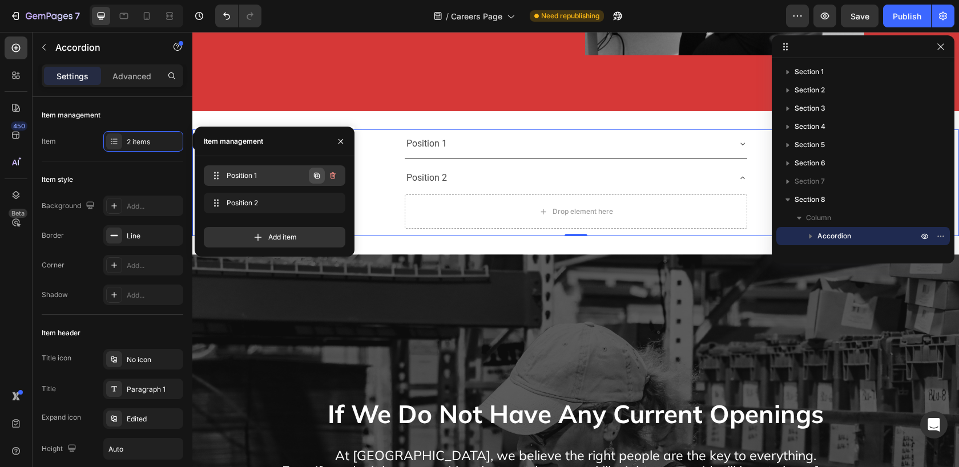
click at [314, 177] on icon "button" at bounding box center [317, 176] width 6 height 6
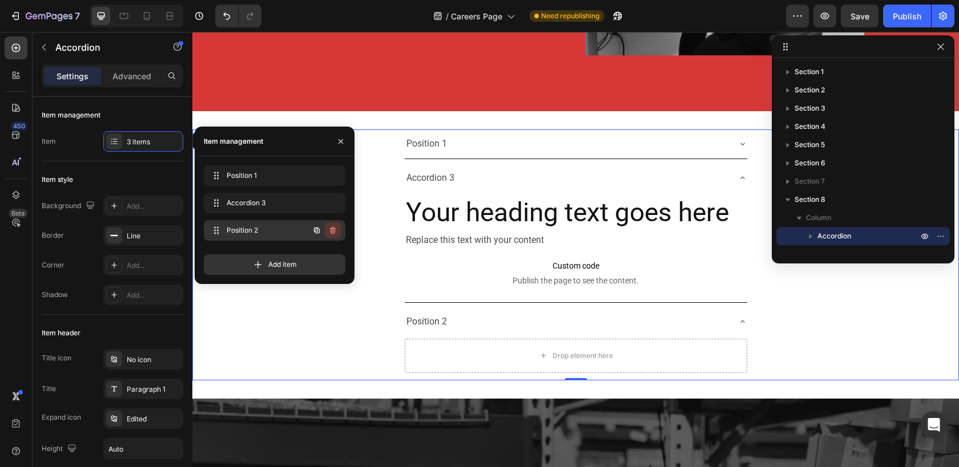
click at [334, 233] on icon "button" at bounding box center [332, 230] width 9 height 9
click at [329, 231] on div "Delete" at bounding box center [324, 230] width 21 height 10
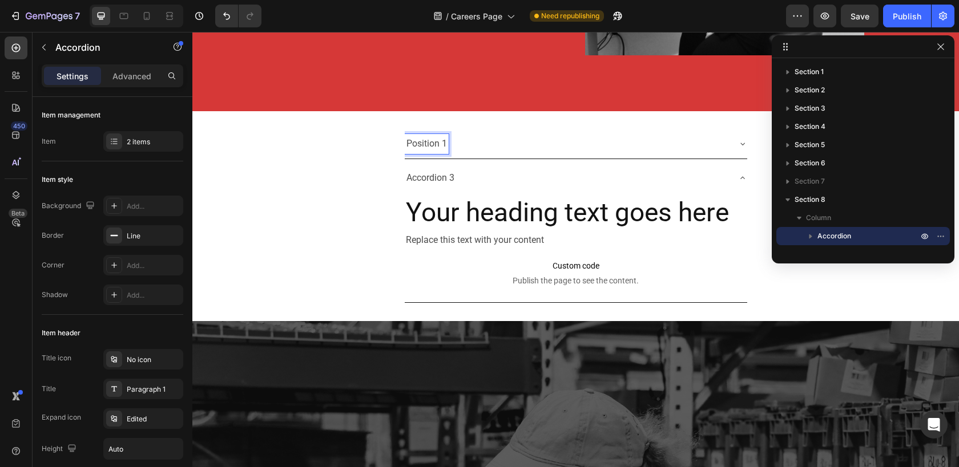
click at [484, 138] on div "Position 1" at bounding box center [567, 144] width 324 height 20
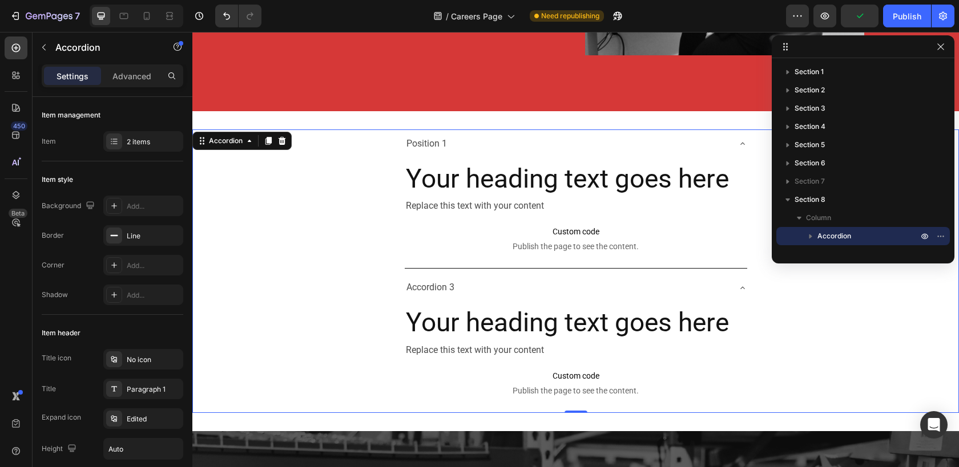
click at [839, 321] on div "Accordion 3 Your heading text goes here Heading Replace this text with your con…" at bounding box center [575, 342] width 765 height 139
click at [570, 373] on span "Custom code" at bounding box center [576, 376] width 342 height 14
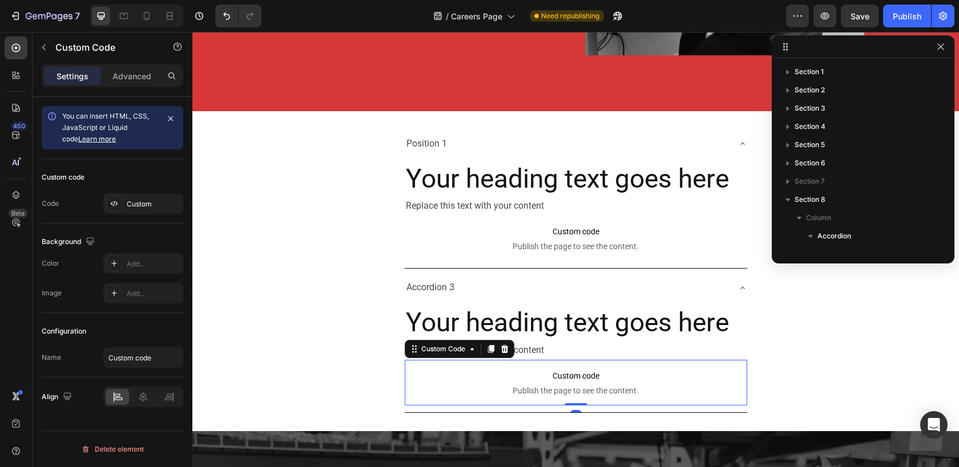
click at [571, 382] on span "Custom code" at bounding box center [576, 376] width 342 height 14
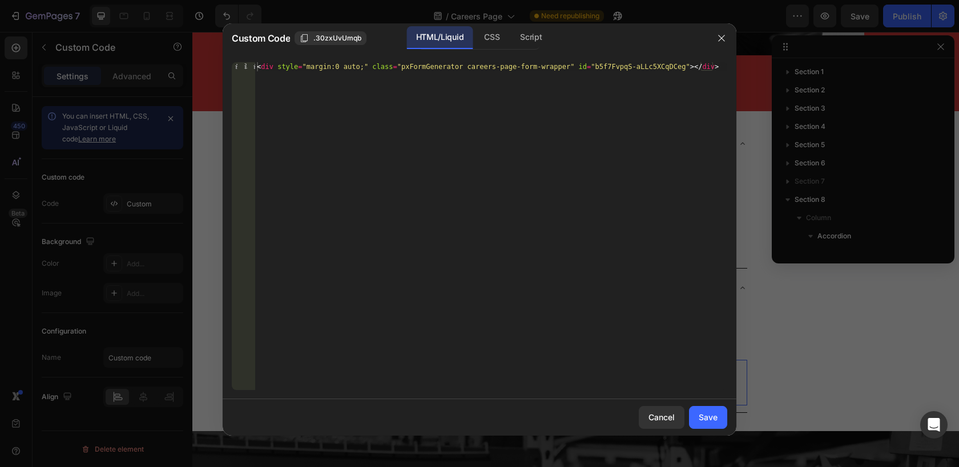
type textarea "<div style="margin:0 auto;" class="pxFormGenerator careers-page-form-wrapper" i…"
click at [722, 74] on div "< div style = "margin:0 auto;" class = "pxFormGenerator careers-page-form-wrapp…" at bounding box center [491, 235] width 472 height 346
paste textarea "<div style="margin:0 auto;" class="pxFormGenerator" id="gfSGHRF48JlCd96RxUX8iQ"…"
drag, startPoint x: 570, startPoint y: 68, endPoint x: 467, endPoint y: 66, distance: 102.8
click at [467, 66] on div "< div style = "margin:0 auto;" class = "pxFormGenerator careers-page-form-wrapp…" at bounding box center [491, 235] width 472 height 346
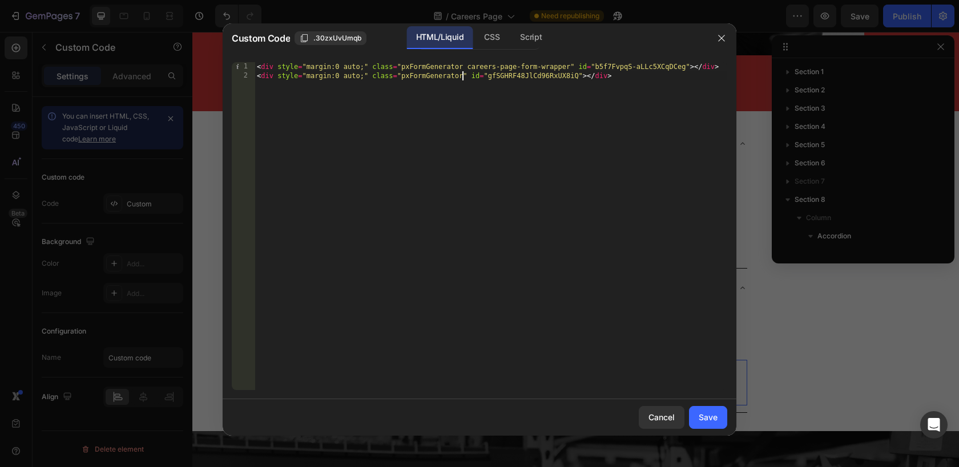
click at [461, 76] on div "< div style = "margin:0 auto;" class = "pxFormGenerator careers-page-form-wrapp…" at bounding box center [491, 235] width 472 height 346
paste textarea "careers-page-form-wrapper"
click at [511, 36] on div "CSS" at bounding box center [531, 37] width 40 height 23
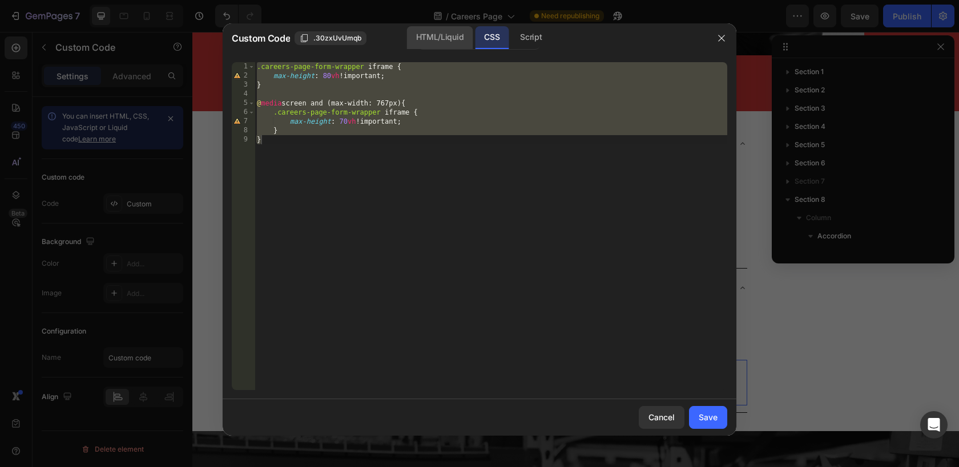
click at [453, 38] on div "HTML/Liquid" at bounding box center [440, 37] width 66 height 23
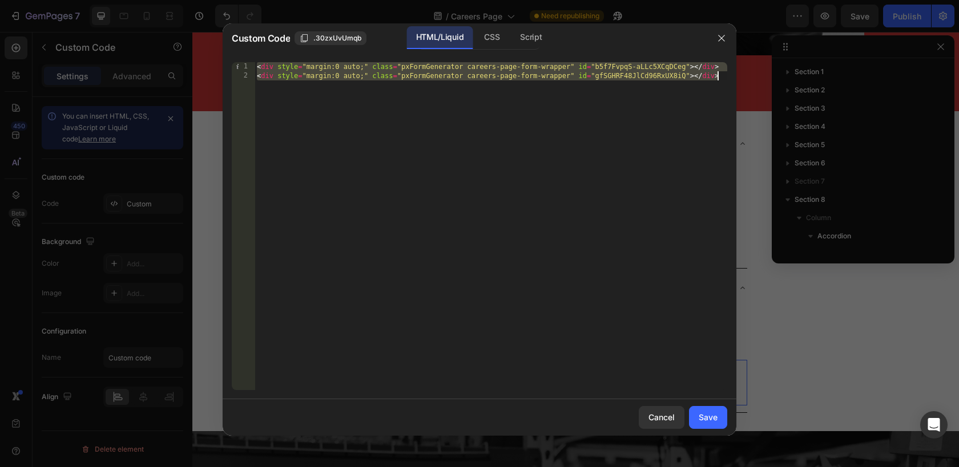
click at [572, 70] on div "< div style = "margin:0 auto;" class = "pxFormGenerator careers-page-form-wrapp…" at bounding box center [491, 235] width 472 height 346
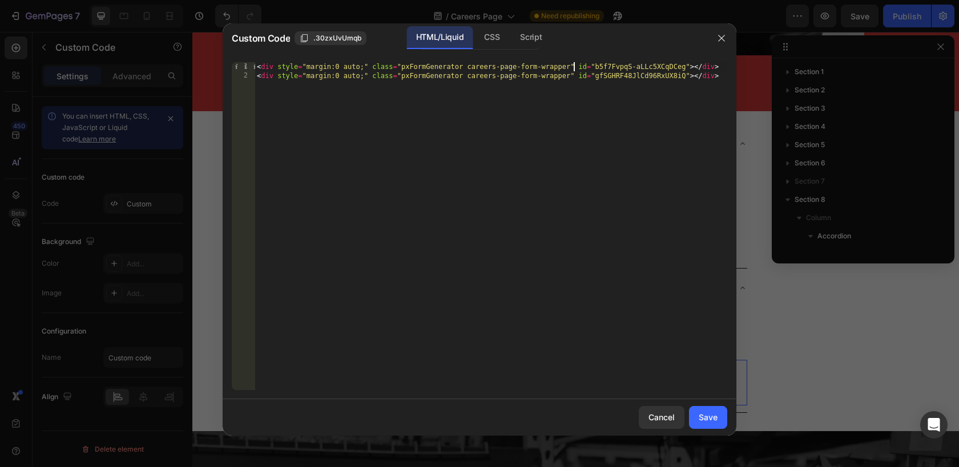
type textarea "<!--<div style="margin:0 auto;" class="pxFormGenerator careers-page-form-wrappe…"
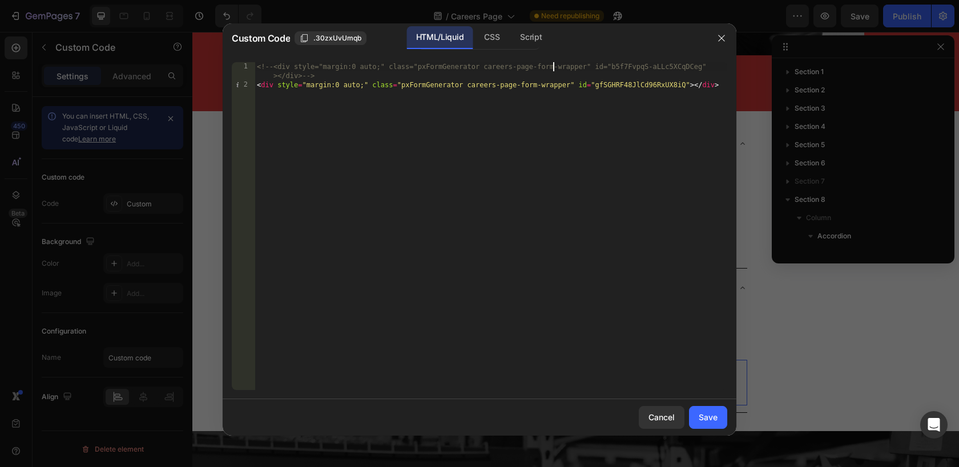
click at [552, 67] on div "<!-- <div style="margin:0 auto;" class="pxFormGenerator careers-page-form-wrapp…" at bounding box center [491, 240] width 472 height 356
click at [522, 68] on div "<!-- <div style="margin:0 auto;" class="pxFormGenerator careers-page-form-wrapp…" at bounding box center [491, 240] width 472 height 356
click at [710, 425] on button "Save" at bounding box center [708, 417] width 38 height 23
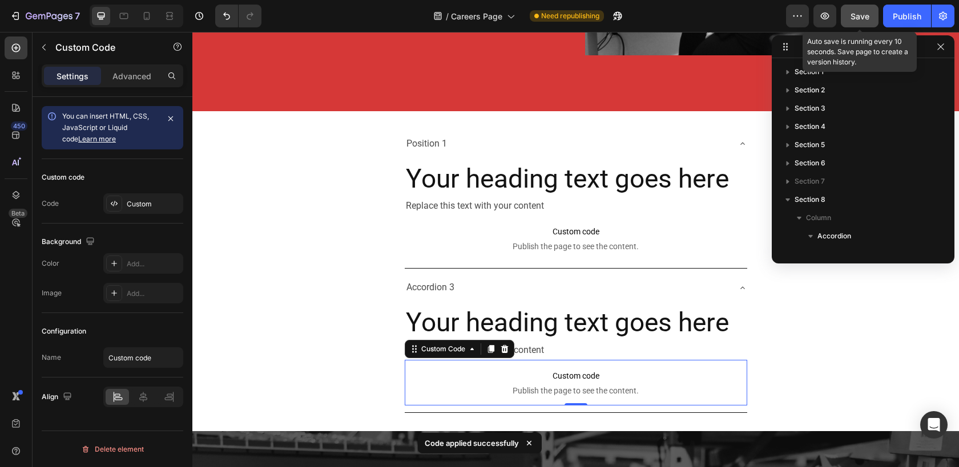
click at [853, 14] on span "Save" at bounding box center [859, 16] width 19 height 10
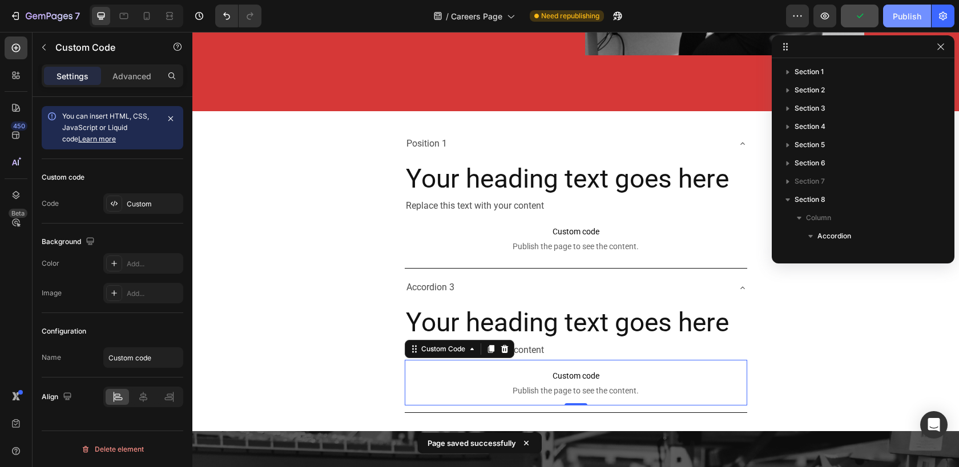
click at [903, 18] on div "Publish" at bounding box center [906, 16] width 29 height 12
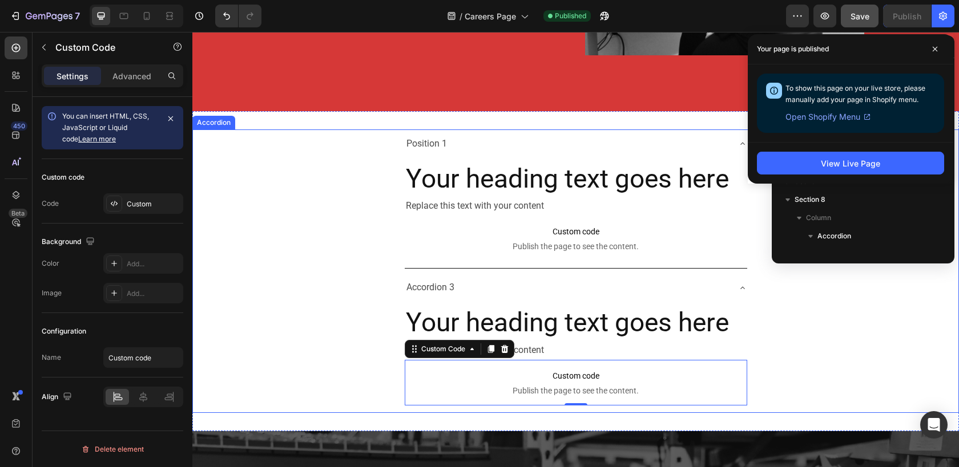
click at [245, 225] on div "Position 1 Your heading text goes here Heading Replace this text with your cont…" at bounding box center [575, 199] width 765 height 139
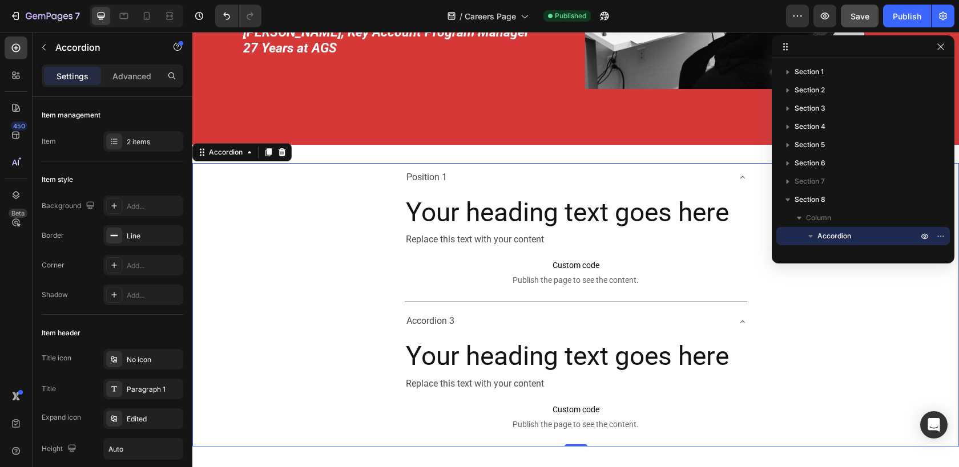
scroll to position [2727, 0]
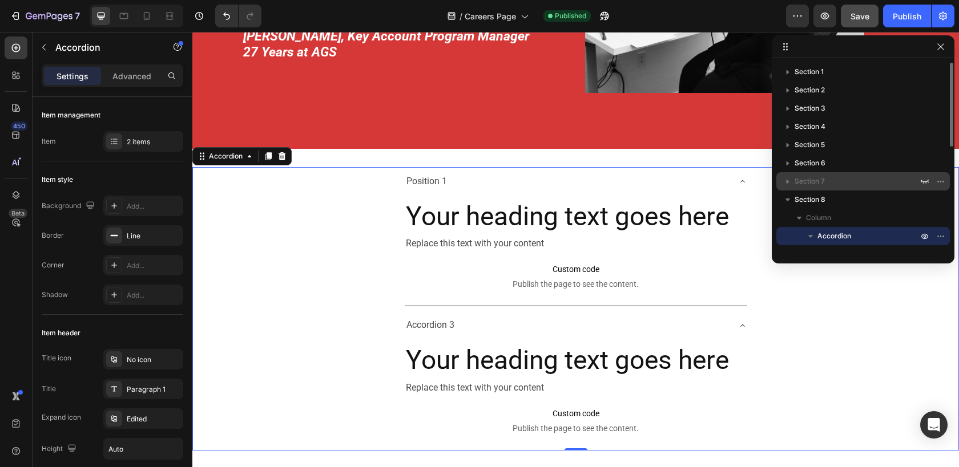
click at [786, 183] on icon "button" at bounding box center [787, 182] width 3 height 5
click at [925, 184] on icon "button" at bounding box center [924, 181] width 9 height 9
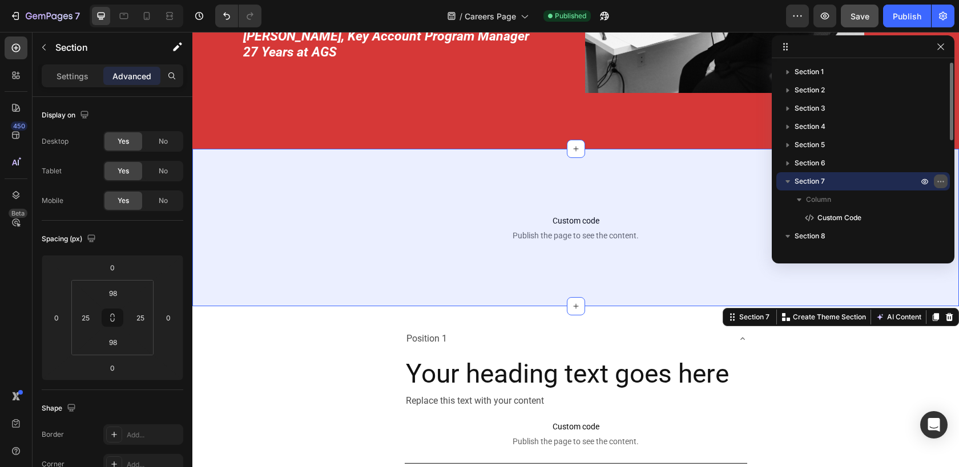
click at [941, 183] on icon "button" at bounding box center [940, 181] width 9 height 9
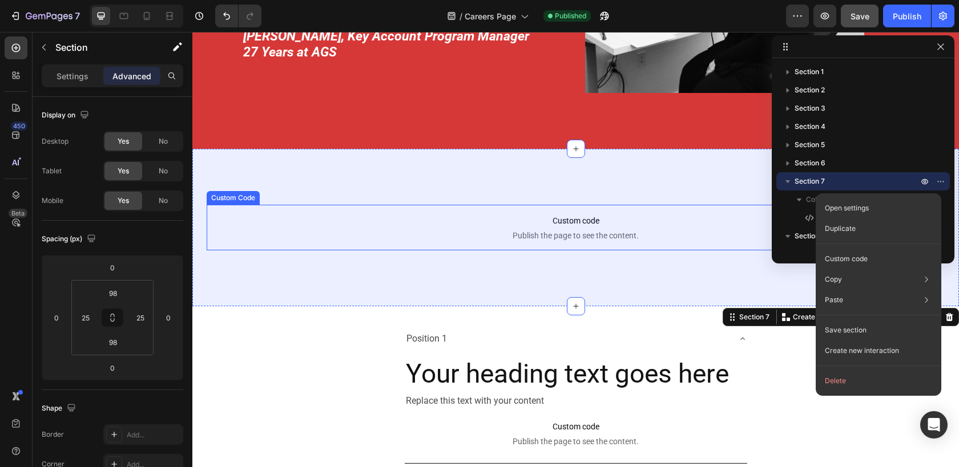
click at [615, 218] on span "Custom code" at bounding box center [576, 221] width 738 height 14
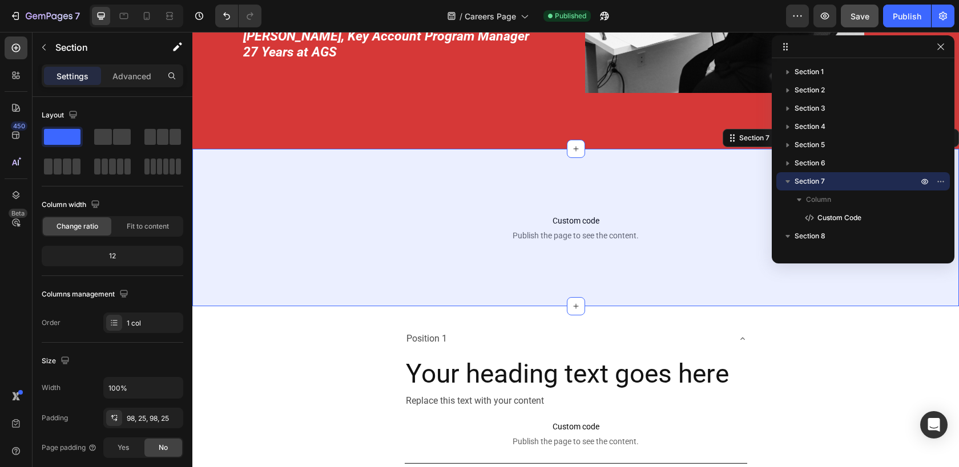
click at [645, 187] on div "Custom code Publish the page to see the content. Custom Code Section 7 You can …" at bounding box center [575, 227] width 766 height 157
click at [684, 173] on div "Custom code Publish the page to see the content. Custom Code Section 7 You can …" at bounding box center [575, 227] width 766 height 157
click at [942, 48] on icon "button" at bounding box center [940, 46] width 6 height 6
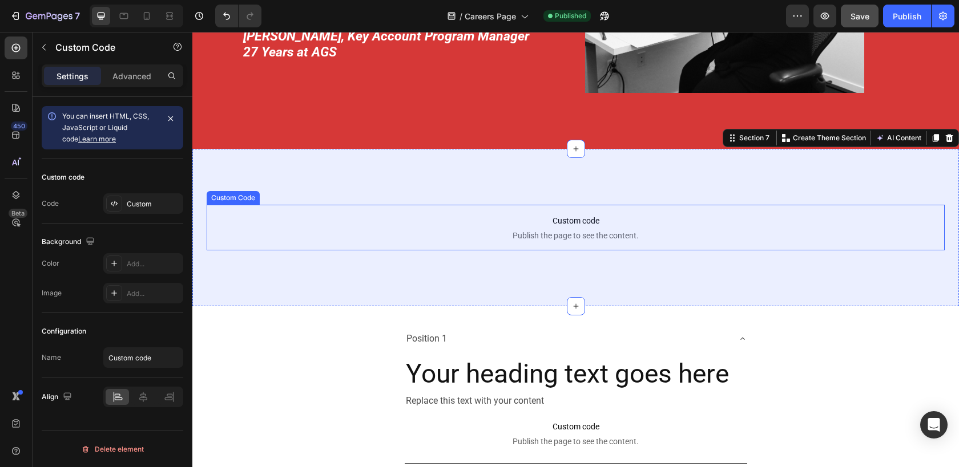
click at [542, 225] on span "Custom code" at bounding box center [576, 221] width 738 height 14
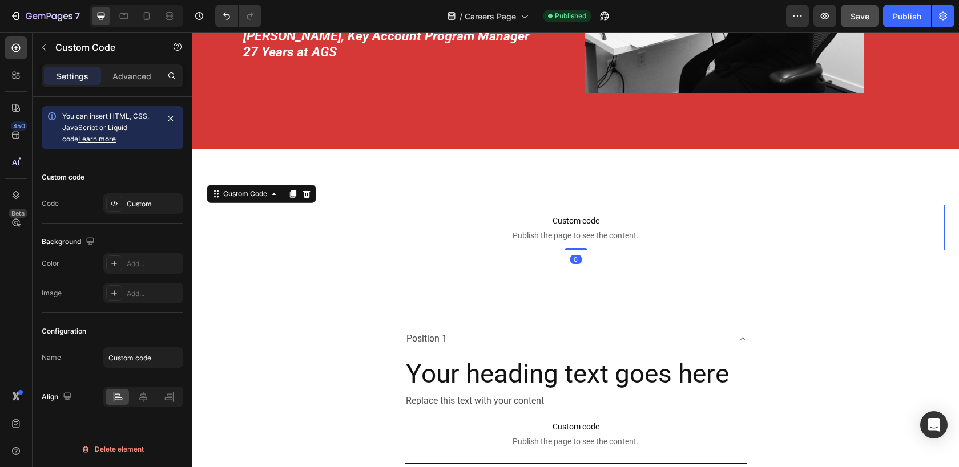
click at [542, 225] on span "Custom code" at bounding box center [576, 221] width 738 height 14
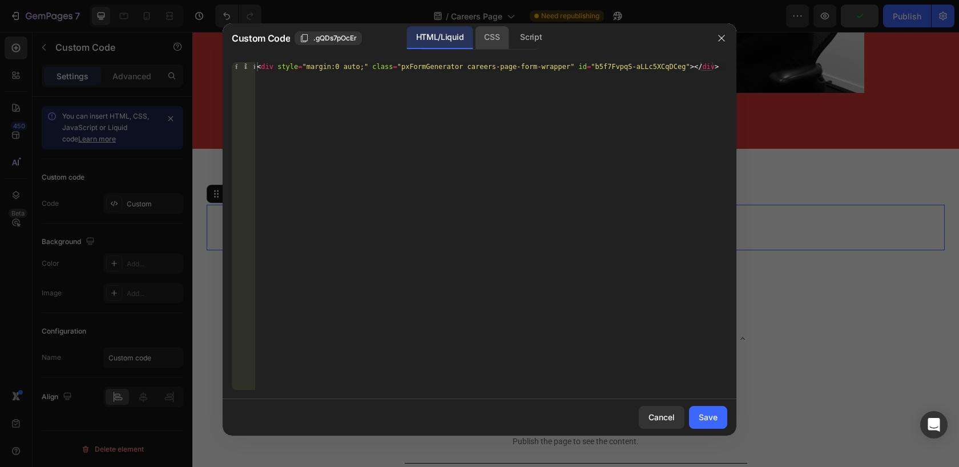
click at [511, 40] on div "CSS" at bounding box center [531, 37] width 40 height 23
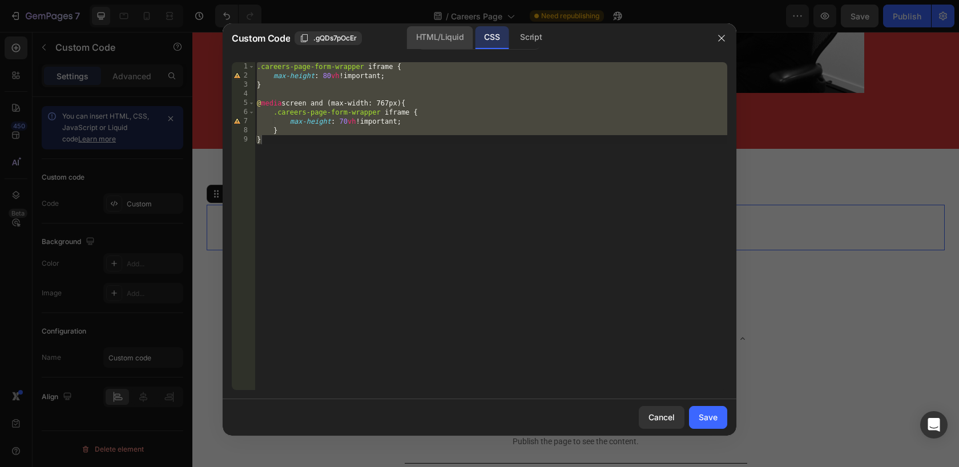
click at [450, 40] on div "HTML/Liquid" at bounding box center [440, 37] width 66 height 23
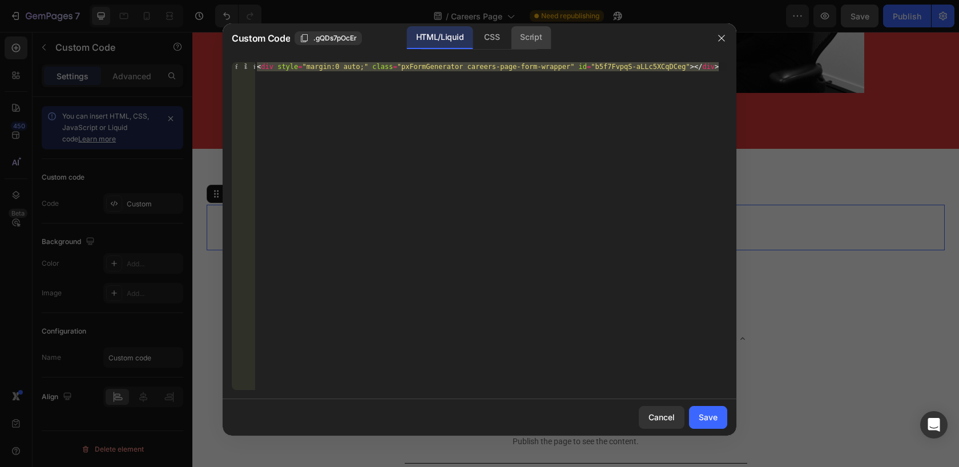
click at [546, 41] on div "Script" at bounding box center [531, 37] width 40 height 23
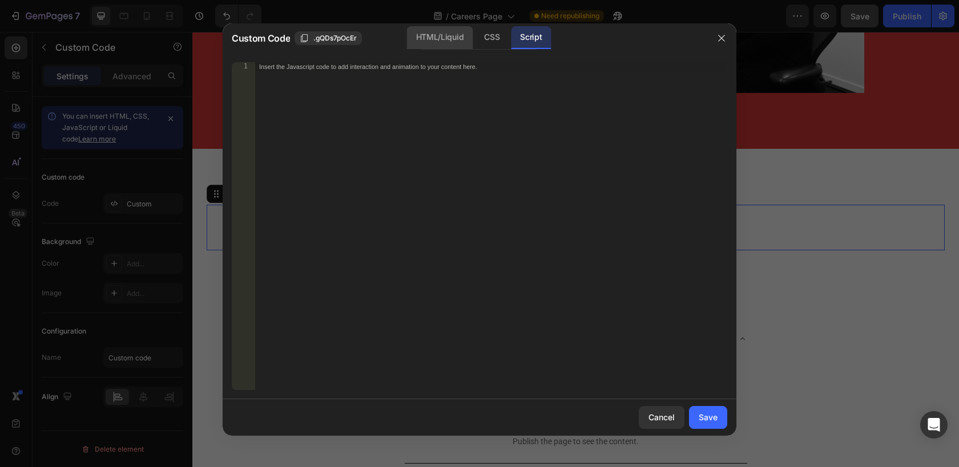
click at [475, 46] on div "HTML/Liquid" at bounding box center [492, 37] width 34 height 23
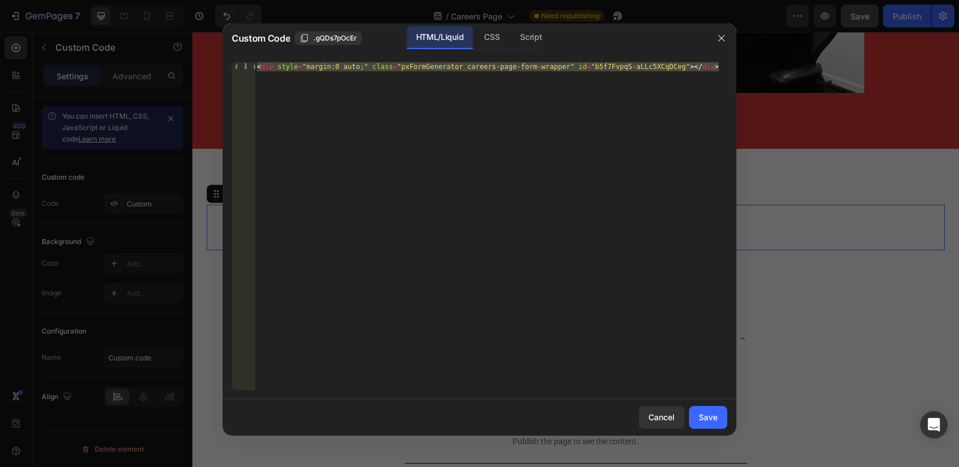
click at [483, 70] on div "< div style = "margin:0 auto;" class = "pxFormGenerator careers-page-form-wrapp…" at bounding box center [491, 235] width 472 height 346
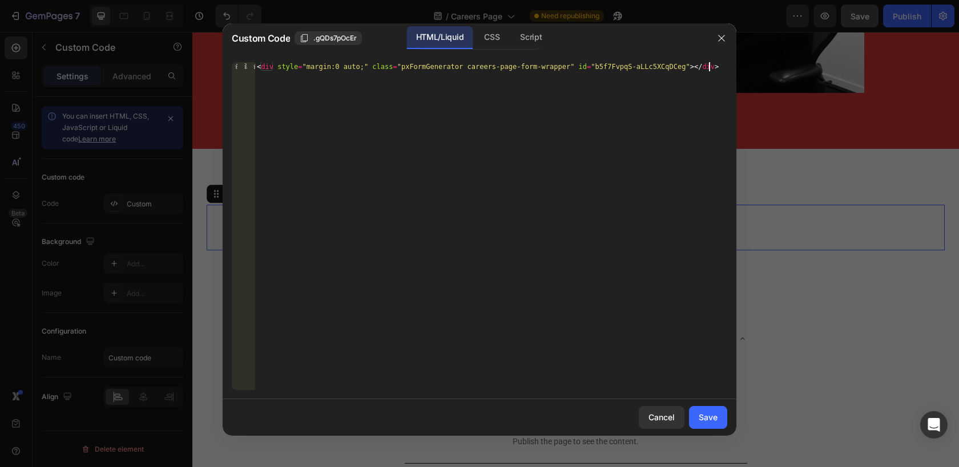
click at [707, 64] on div "< div style = "margin:0 auto;" class = "pxFormGenerator careers-page-form-wrapp…" at bounding box center [491, 235] width 472 height 346
type textarea "<!--<div style="margin:0 auto;" class="pxFormGenerator careers-page-form-wrappe…"
click at [714, 406] on button "Save" at bounding box center [708, 417] width 38 height 23
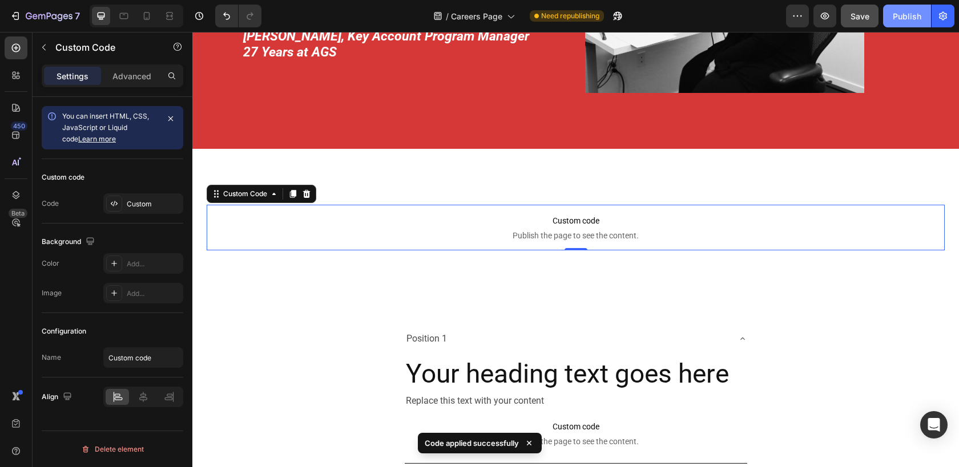
click at [912, 20] on div "Publish" at bounding box center [906, 16] width 29 height 12
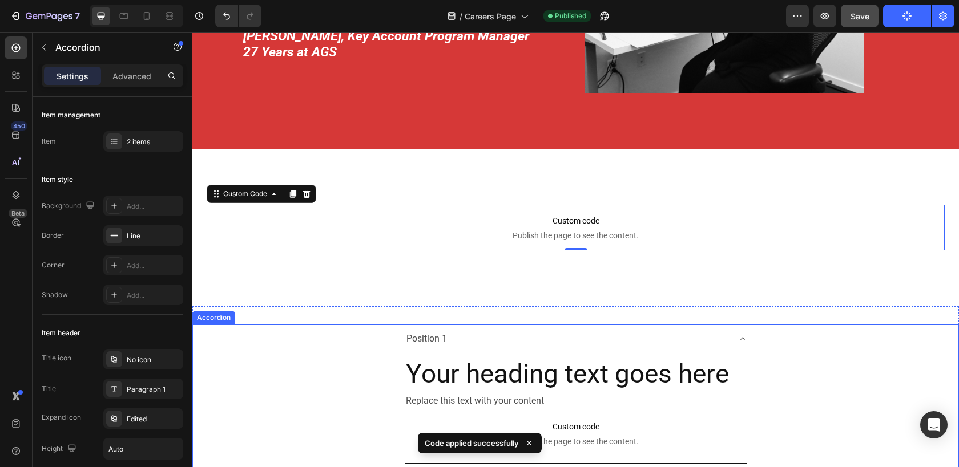
click at [336, 357] on div "Position 1 Your heading text goes here Heading Replace this text with your cont…" at bounding box center [575, 394] width 765 height 139
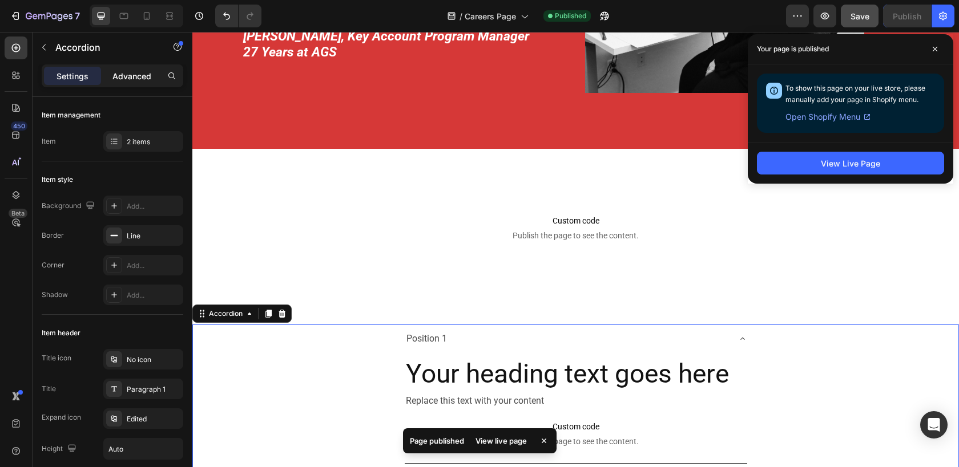
click at [119, 82] on p "Advanced" at bounding box center [131, 76] width 39 height 12
type input "100%"
type input "100"
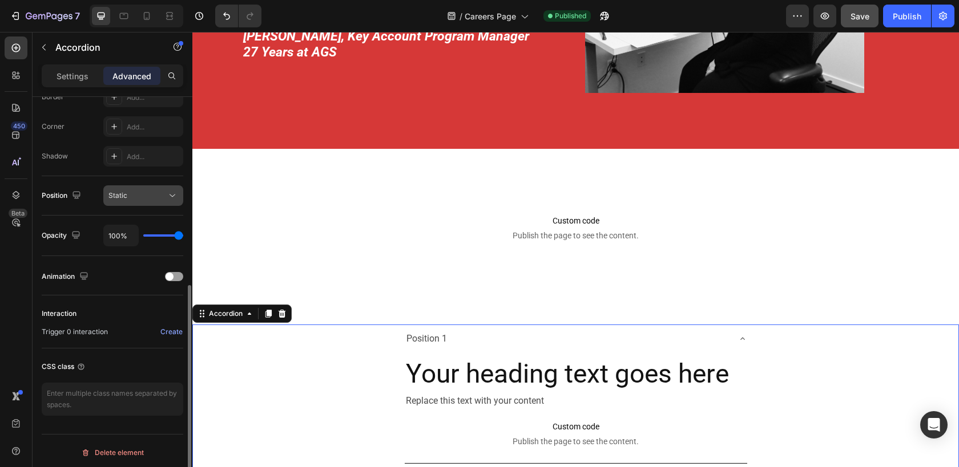
scroll to position [341, 0]
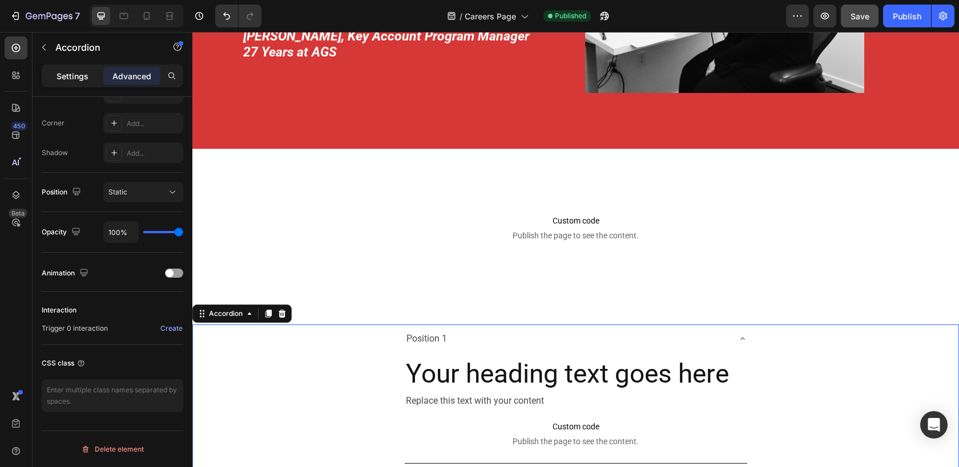
click at [75, 82] on div "Settings" at bounding box center [72, 76] width 57 height 18
type input "8"
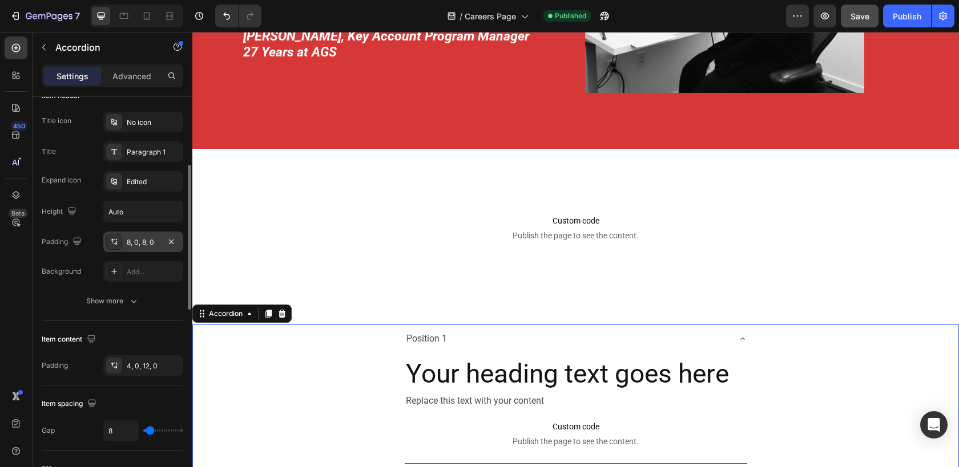
scroll to position [224, 0]
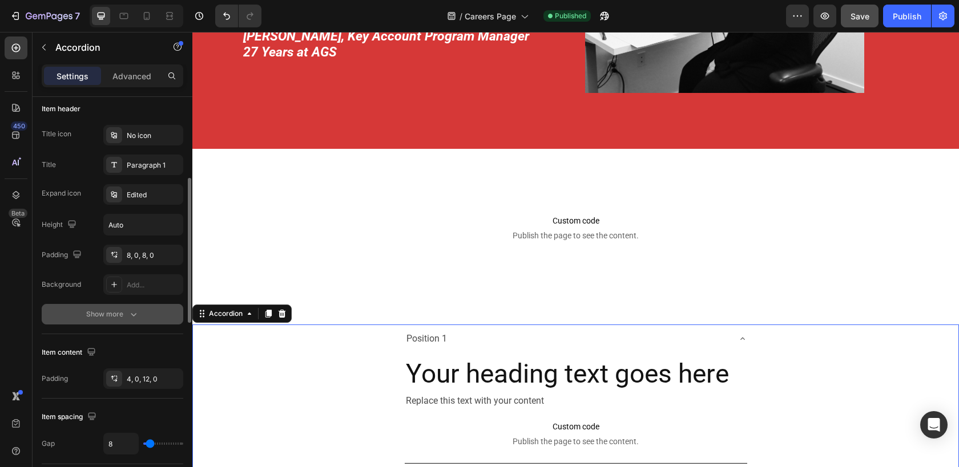
click at [114, 318] on div "Show more" at bounding box center [112, 314] width 53 height 11
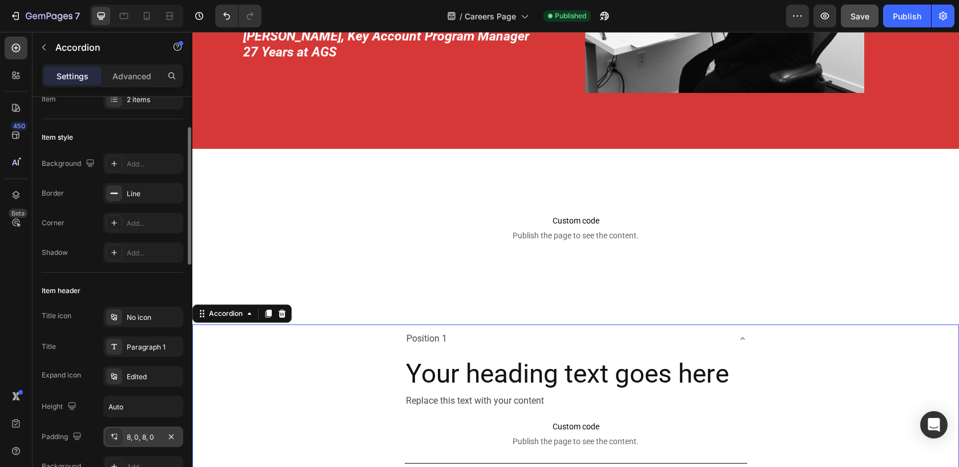
scroll to position [0, 0]
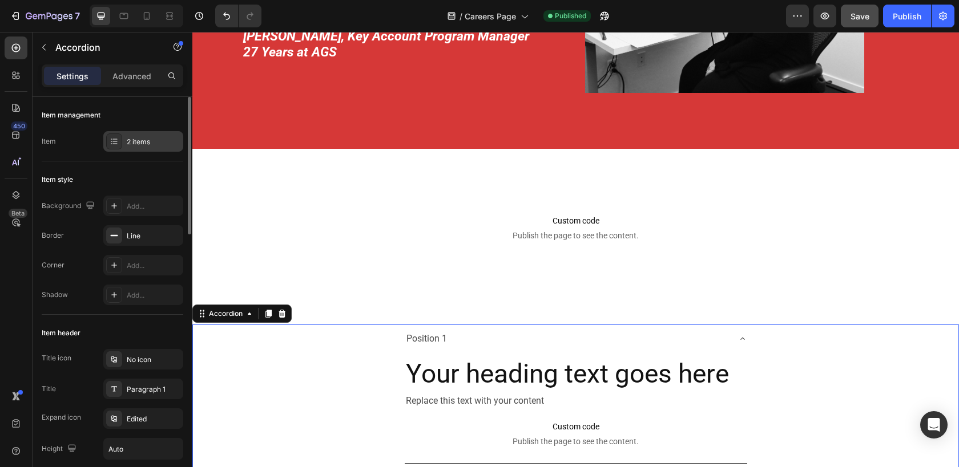
click at [130, 139] on div "2 items" at bounding box center [154, 142] width 54 height 10
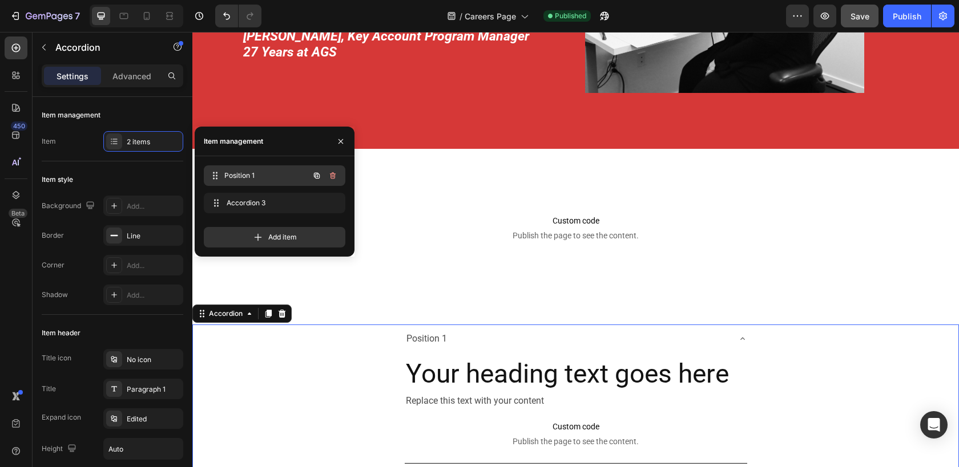
click at [227, 180] on span "Position 1" at bounding box center [266, 176] width 84 height 10
click at [215, 178] on icon at bounding box center [215, 175] width 9 height 9
click at [251, 179] on span "Position 1" at bounding box center [259, 176] width 64 height 10
click at [278, 168] on div "Position 1 Position 1" at bounding box center [258, 176] width 100 height 16
click at [252, 208] on span "Accordion 3" at bounding box center [259, 203] width 64 height 10
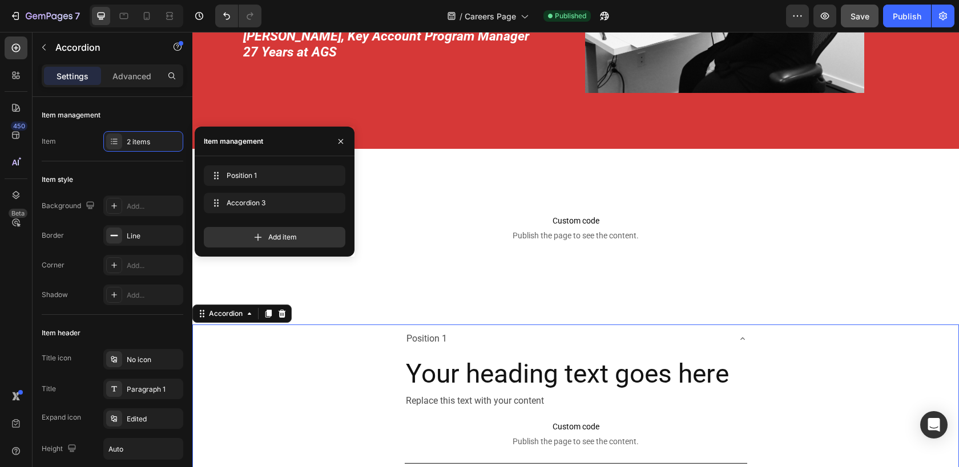
click at [254, 164] on div "Position 1 Position 1 Accordion 3 Accordion 3 Add item" at bounding box center [275, 206] width 160 height 100
click at [256, 204] on span "Accordion 3" at bounding box center [259, 203] width 64 height 10
click at [530, 361] on h2 "Your heading text goes here" at bounding box center [576, 374] width 342 height 37
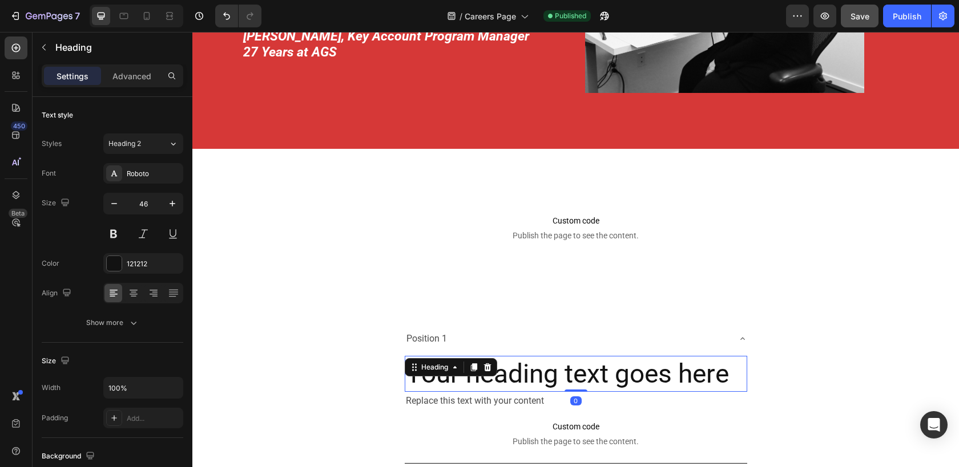
click at [445, 316] on div "Position 1 Your heading text goes here Heading 0 Replace this text with your co…" at bounding box center [575, 466] width 766 height 320
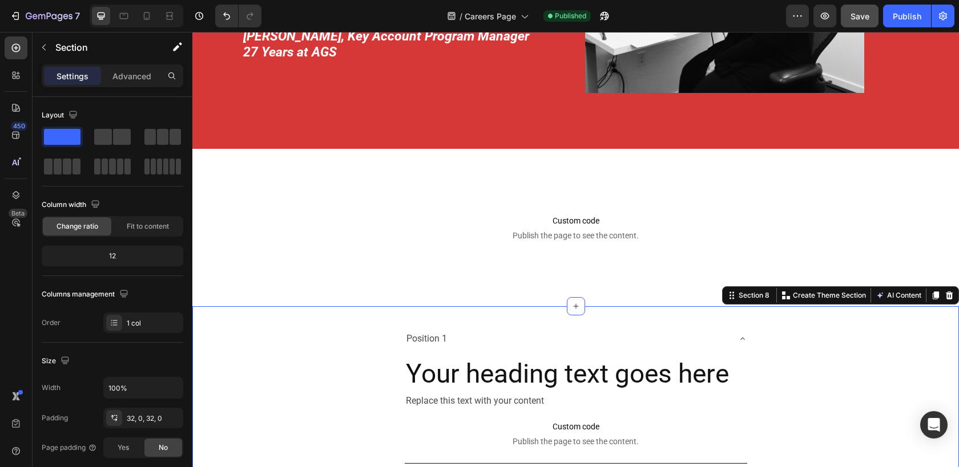
click at [439, 333] on p "Position 1" at bounding box center [426, 339] width 41 height 17
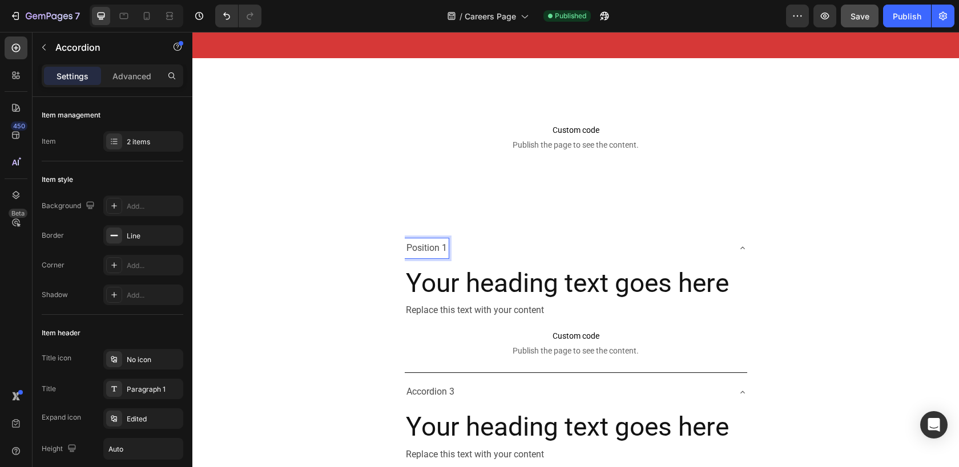
scroll to position [2826, 0]
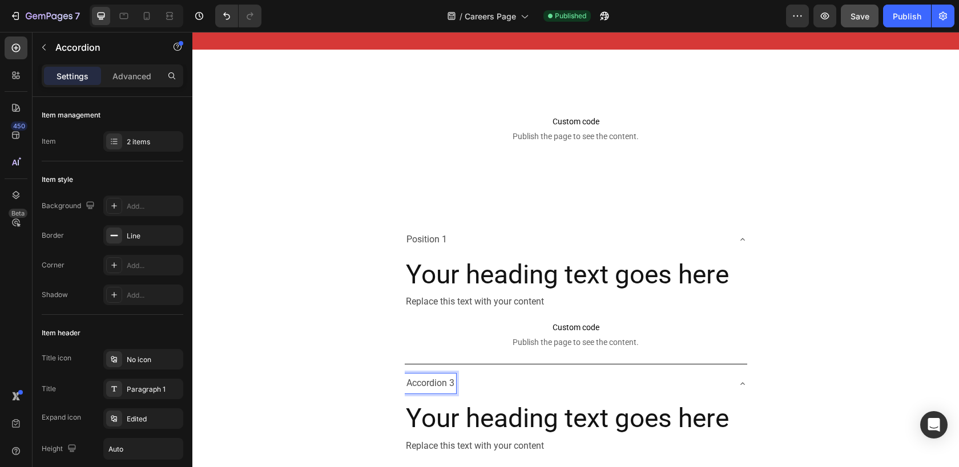
click at [426, 384] on p "Accordion 3" at bounding box center [430, 383] width 48 height 17
click at [834, 362] on div "Position 1 Your heading text goes here Heading Replace this text with your cont…" at bounding box center [575, 294] width 765 height 139
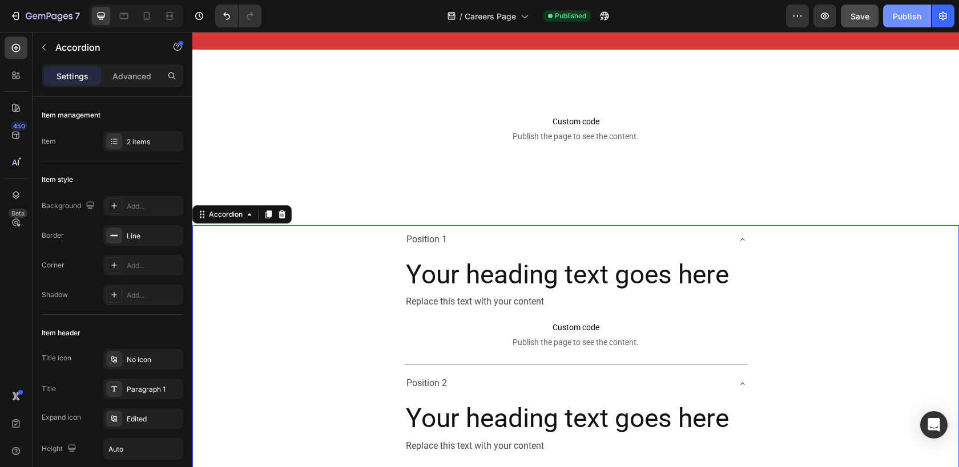
click at [895, 18] on div "Publish" at bounding box center [906, 16] width 29 height 12
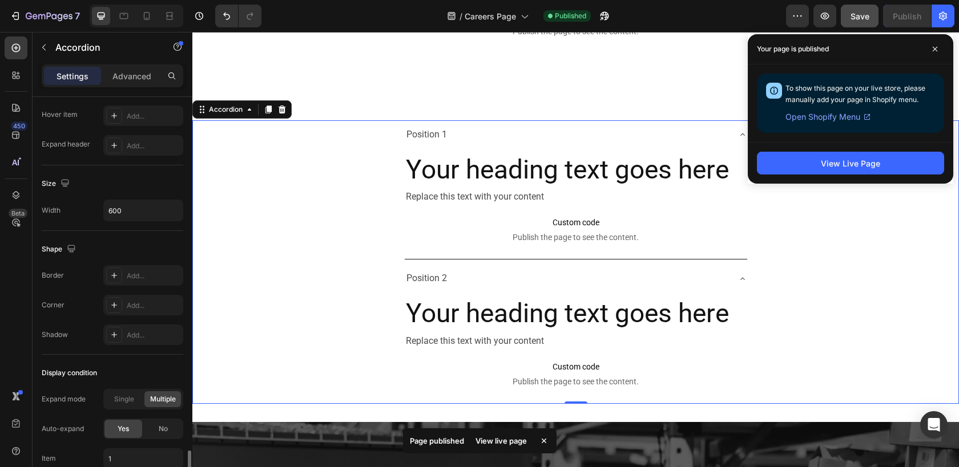
scroll to position [713, 0]
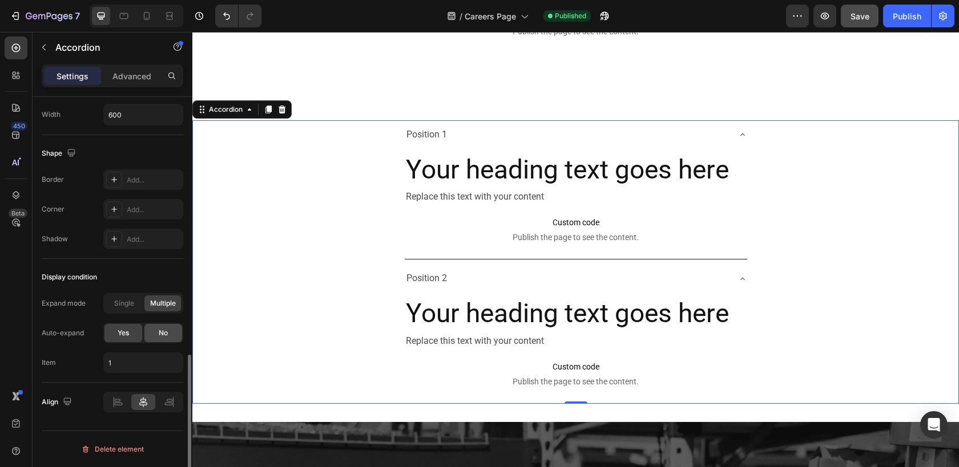
click at [168, 335] on div "No" at bounding box center [163, 333] width 38 height 18
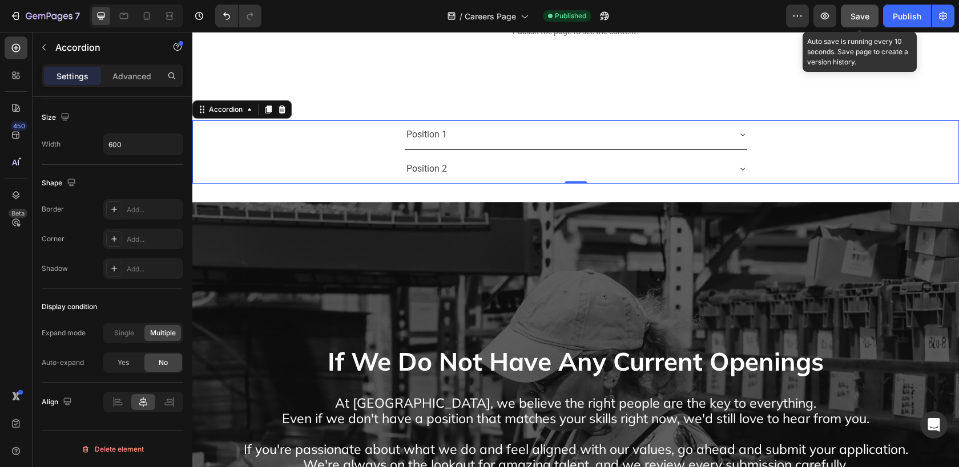
click at [857, 18] on span "Save" at bounding box center [859, 16] width 19 height 10
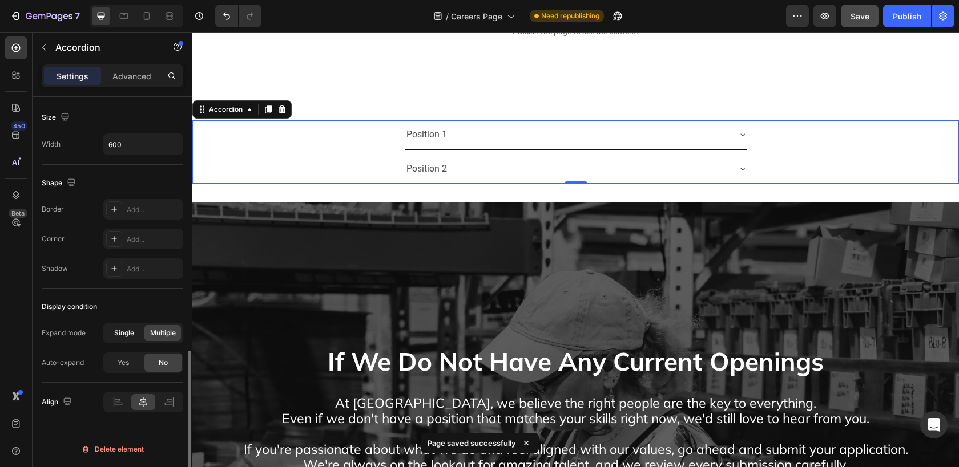
click at [122, 333] on span "Single" at bounding box center [124, 333] width 20 height 10
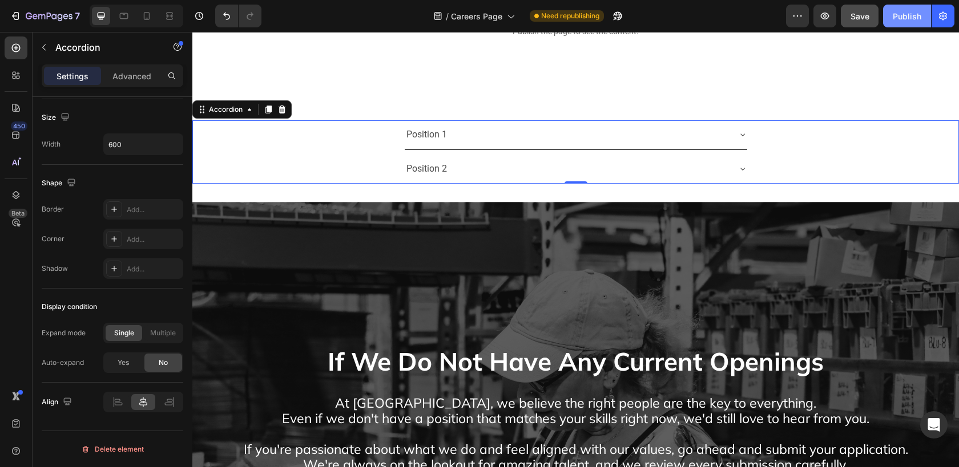
click at [906, 26] on button "Publish" at bounding box center [907, 16] width 48 height 23
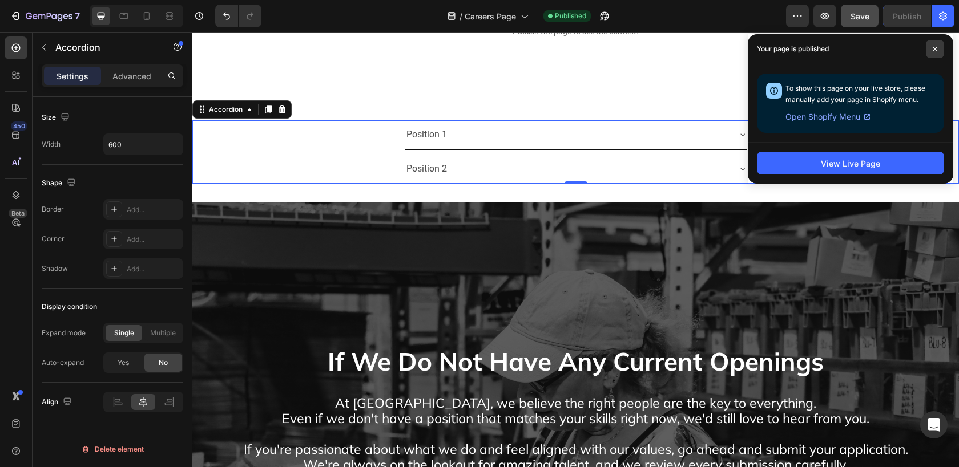
click at [930, 47] on span at bounding box center [935, 49] width 18 height 18
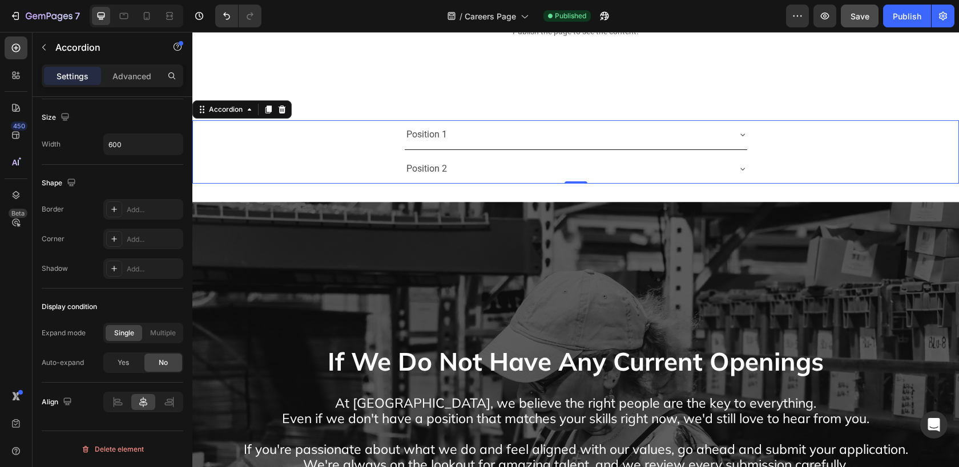
click at [649, 138] on div "Position 1" at bounding box center [567, 135] width 324 height 20
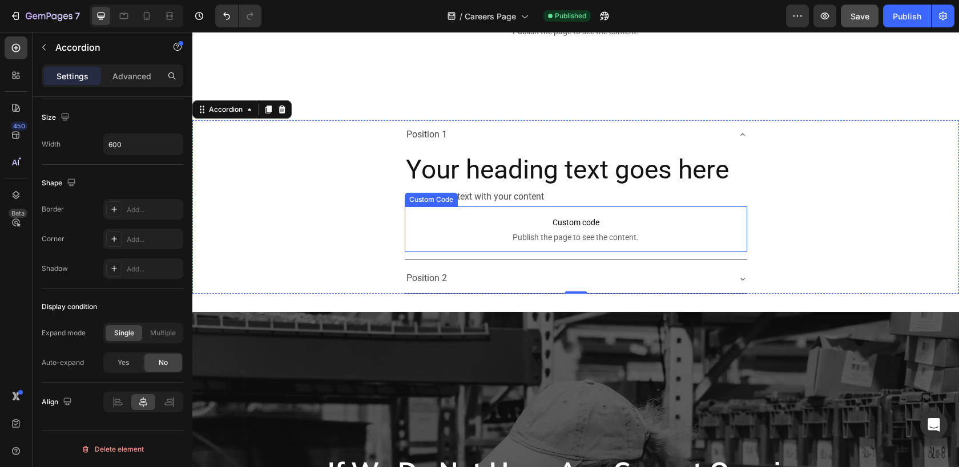
click at [544, 226] on span "Custom code" at bounding box center [576, 223] width 342 height 14
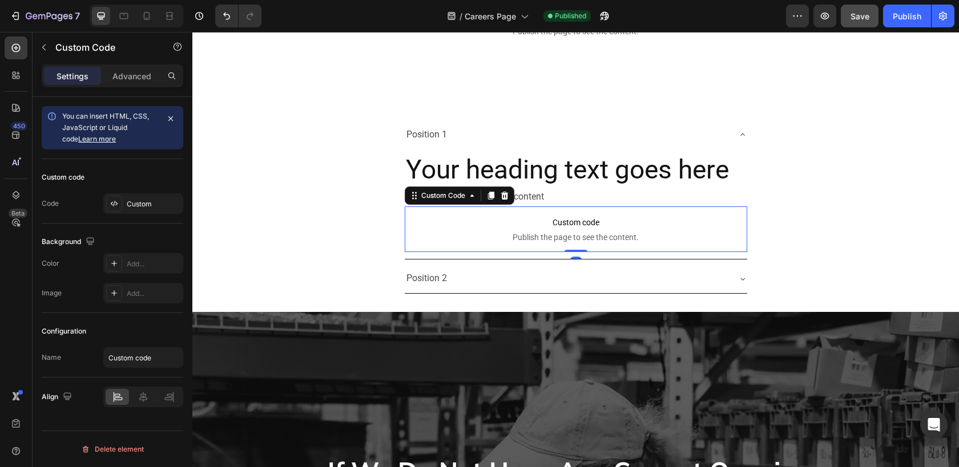
click at [571, 230] on p "Custom code Publish the page to see the content." at bounding box center [576, 230] width 342 height 46
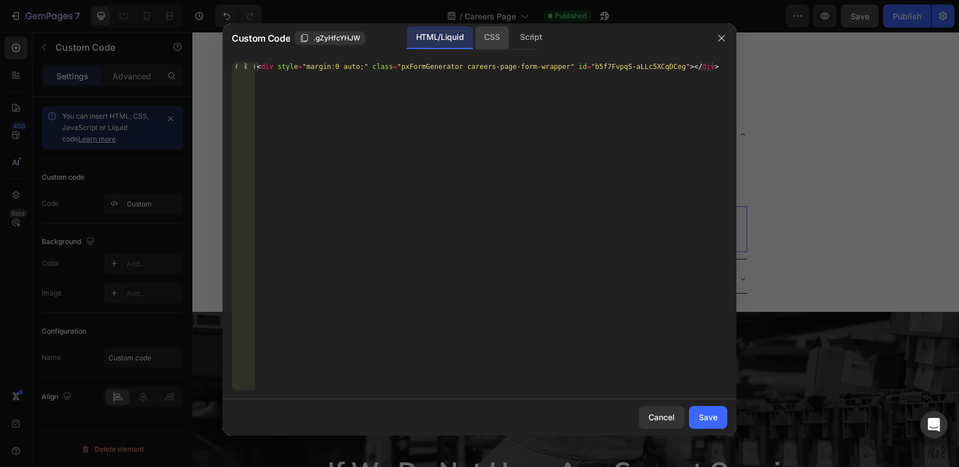
click at [511, 32] on div "CSS" at bounding box center [531, 37] width 40 height 23
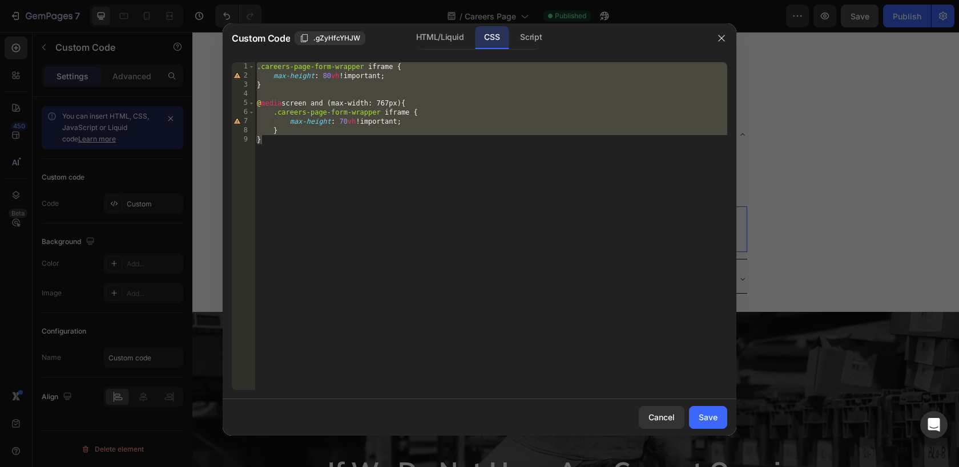
click at [404, 147] on div ".careers-page-form-wrapper iframe { max-height : 80 vh !important ; } @ media s…" at bounding box center [491, 235] width 472 height 346
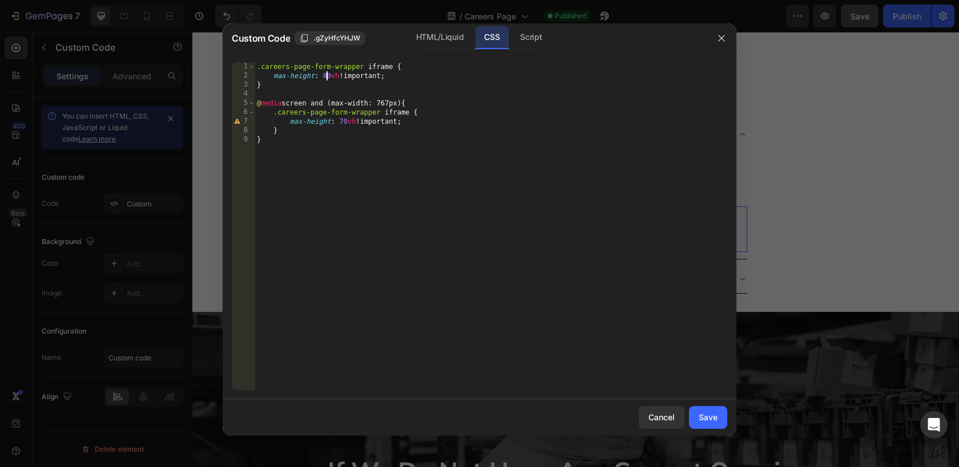
click at [327, 74] on div ".careers-page-form-wrapper iframe { max-height : 80 vh !important ; } @ media s…" at bounding box center [491, 235] width 472 height 346
click at [342, 121] on div ".careers-page-form-wrapper iframe { max-height : 50 vh !important ; } @ media s…" at bounding box center [491, 235] width 472 height 346
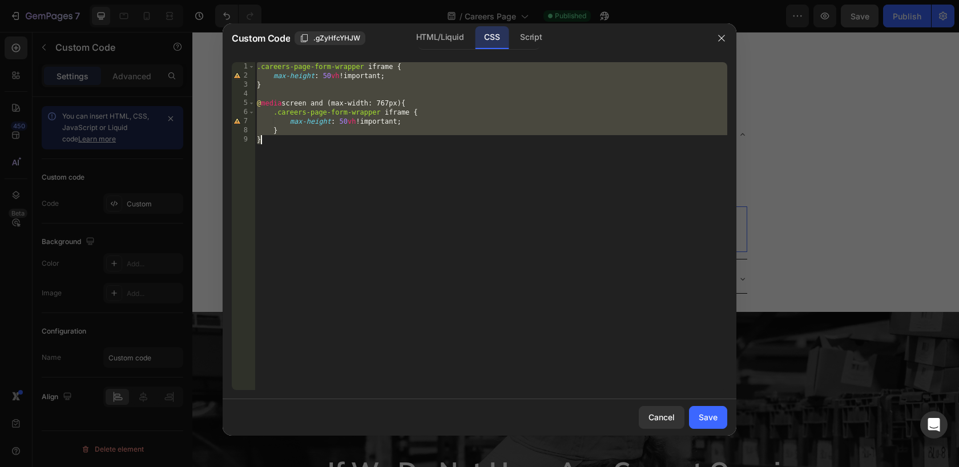
scroll to position [0, 1]
type textarea "} }"
click at [704, 413] on div "Save" at bounding box center [707, 417] width 19 height 12
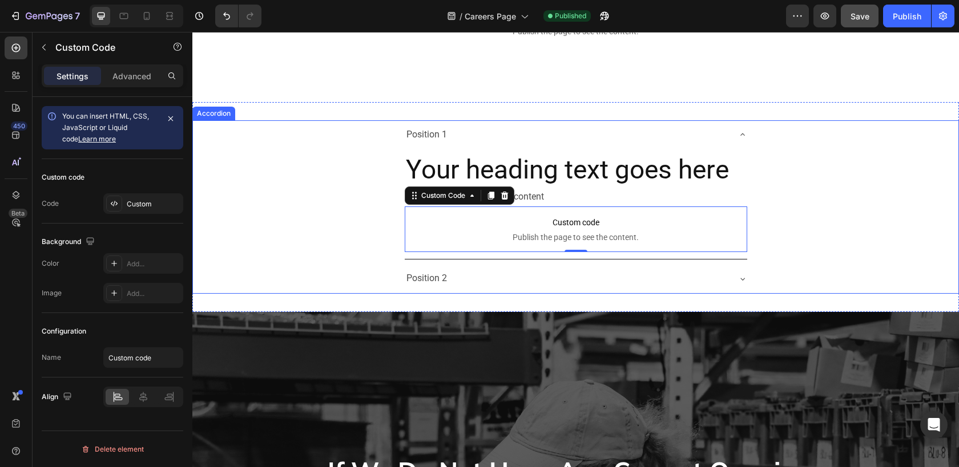
click at [491, 273] on div "Position 2" at bounding box center [567, 279] width 324 height 20
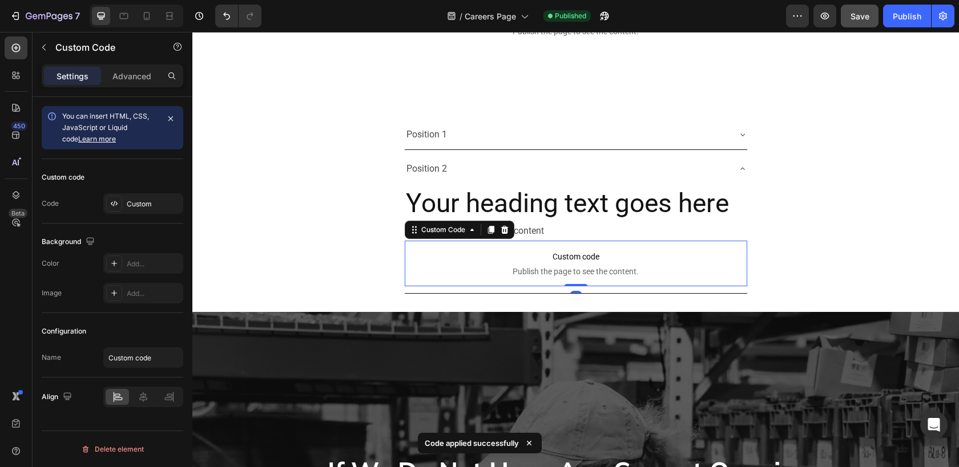
click at [576, 260] on span "Custom code" at bounding box center [576, 257] width 342 height 14
click at [577, 250] on span "Custom code" at bounding box center [576, 257] width 342 height 14
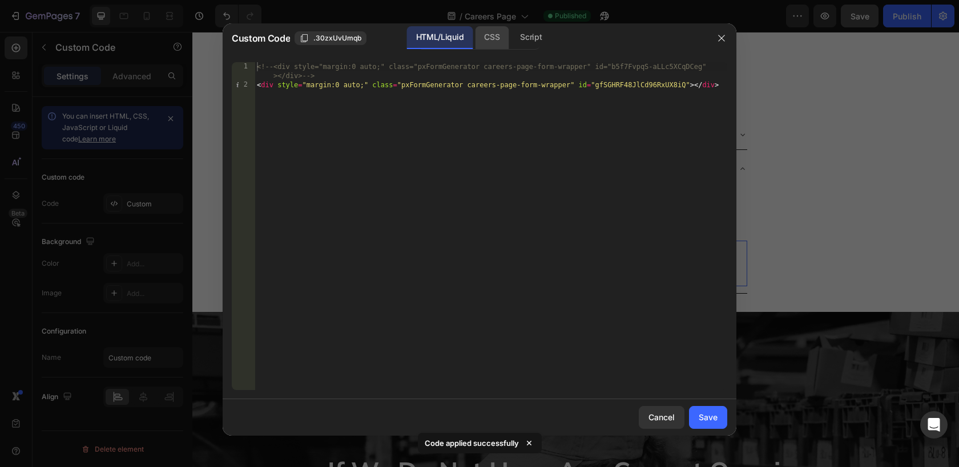
click at [511, 39] on div "CSS" at bounding box center [531, 37] width 40 height 23
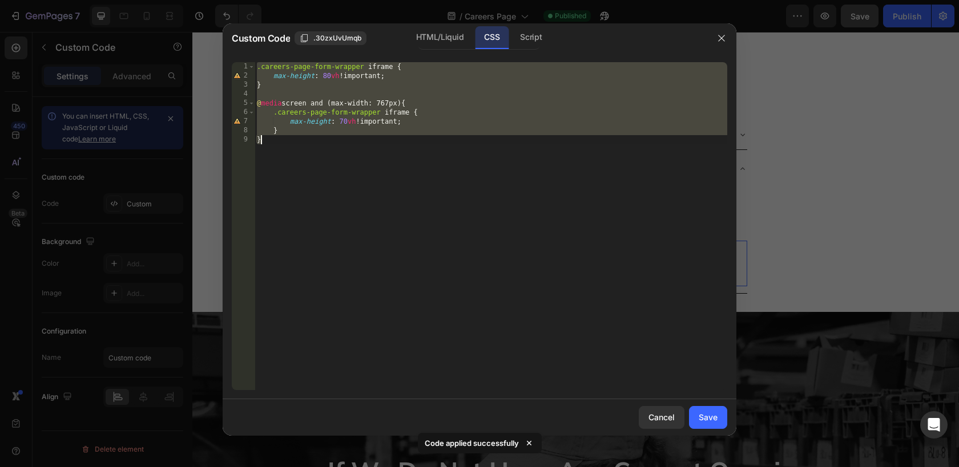
click at [459, 102] on div ".careers-page-form-wrapper iframe { max-height : 80 vh !important ; } @ media s…" at bounding box center [491, 235] width 472 height 346
paste textarea
type textarea "}"
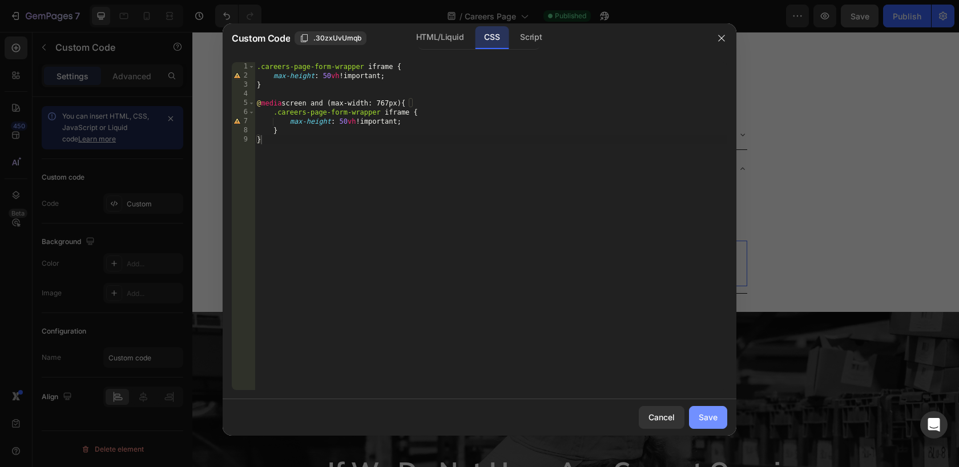
click at [718, 413] on button "Save" at bounding box center [708, 417] width 38 height 23
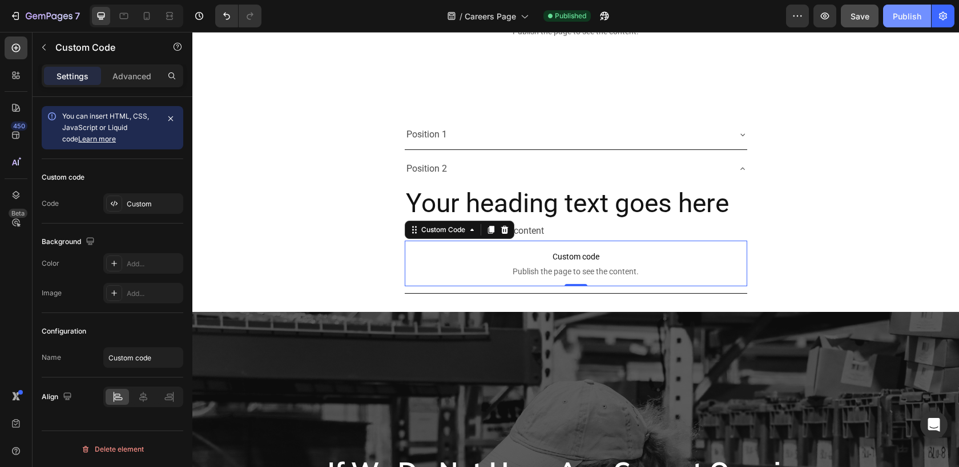
click at [904, 17] on div "Publish" at bounding box center [906, 16] width 29 height 12
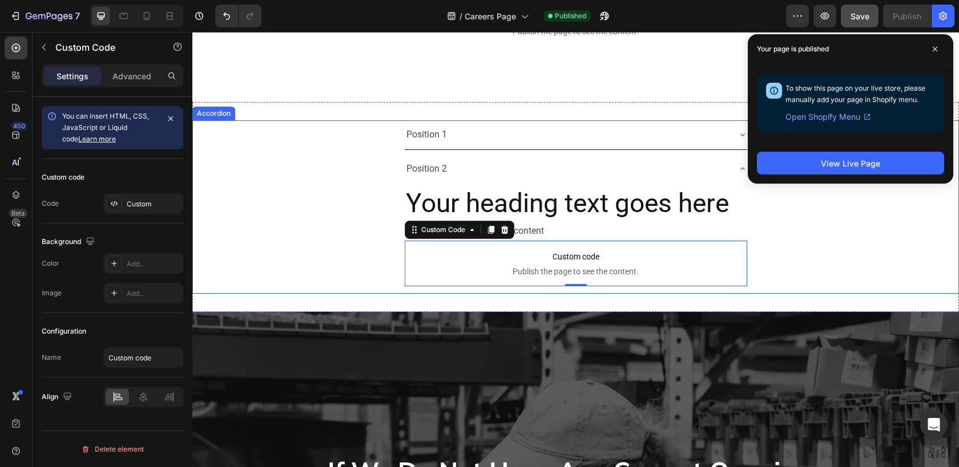
click at [360, 199] on div "Position 2 Your heading text goes here Heading Replace this text with your cont…" at bounding box center [575, 224] width 765 height 139
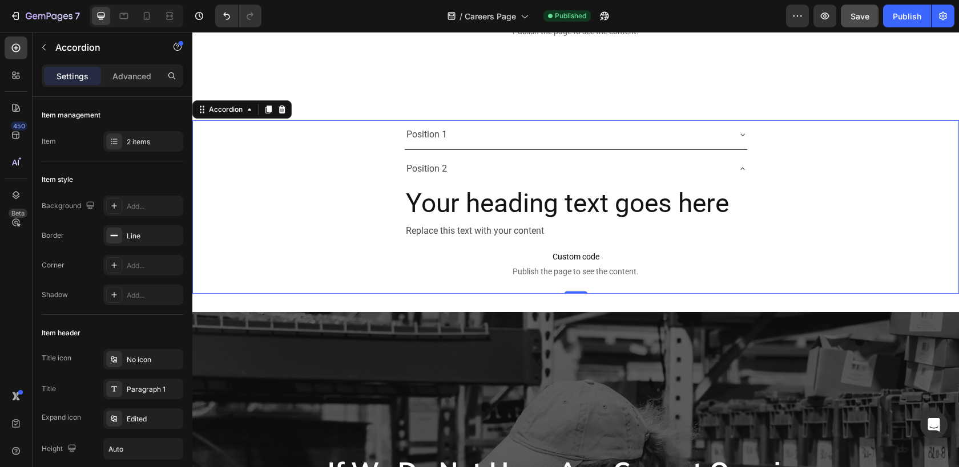
click at [752, 150] on div "Position 1" at bounding box center [575, 135] width 765 height 30
click at [623, 175] on div "Position 2" at bounding box center [567, 169] width 324 height 20
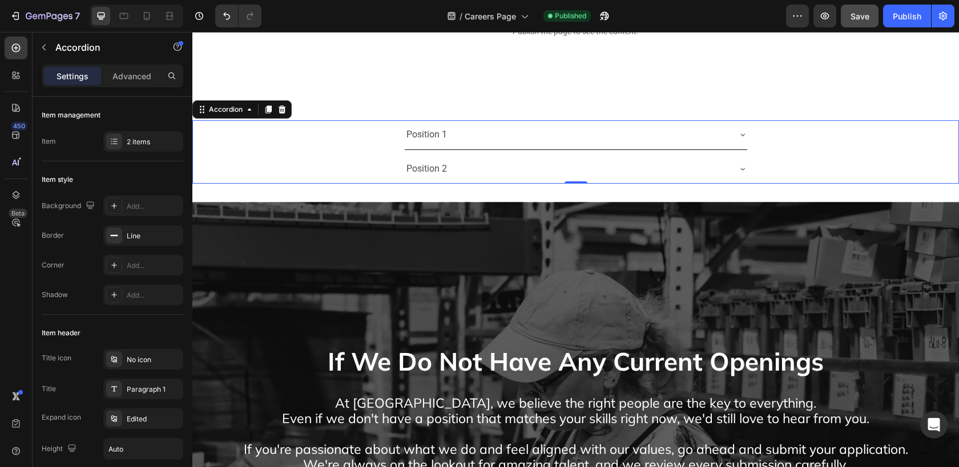
click at [260, 137] on div "Position 1" at bounding box center [575, 135] width 765 height 30
click at [122, 75] on p "Advanced" at bounding box center [131, 76] width 39 height 12
type input "100%"
type input "100"
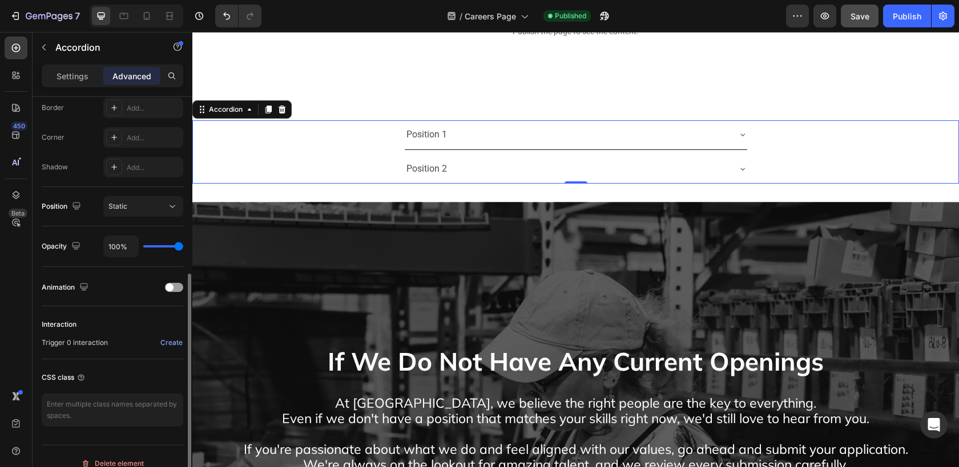
scroll to position [341, 0]
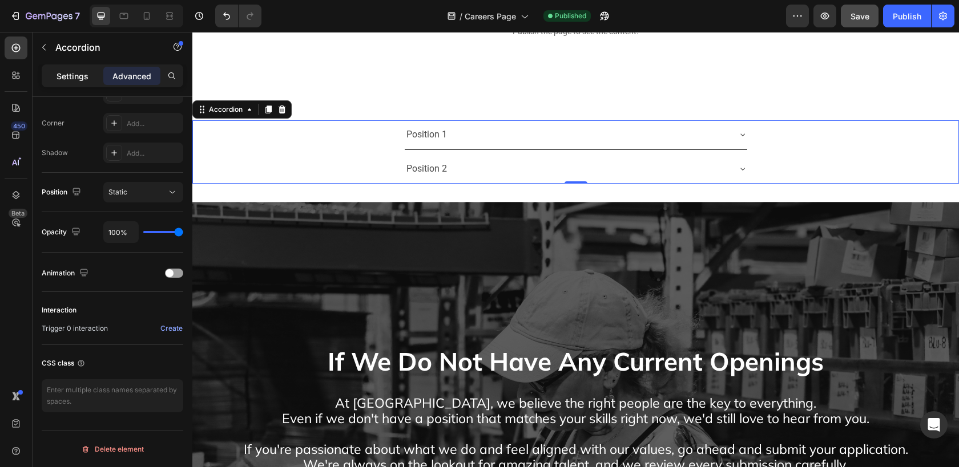
click at [69, 77] on p "Settings" at bounding box center [72, 76] width 32 height 12
type input "8"
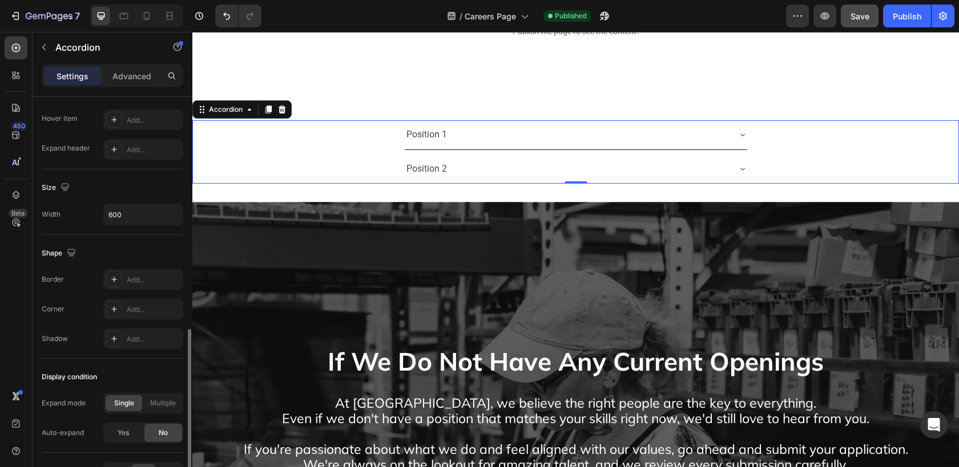
scroll to position [628, 0]
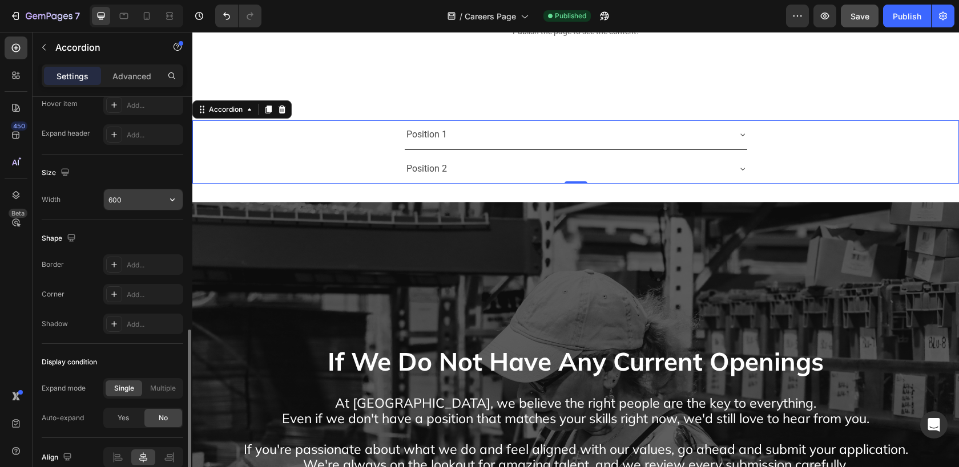
click at [113, 203] on input "600" at bounding box center [143, 199] width 79 height 21
type input "800"
click at [115, 176] on div "Size" at bounding box center [113, 173] width 142 height 18
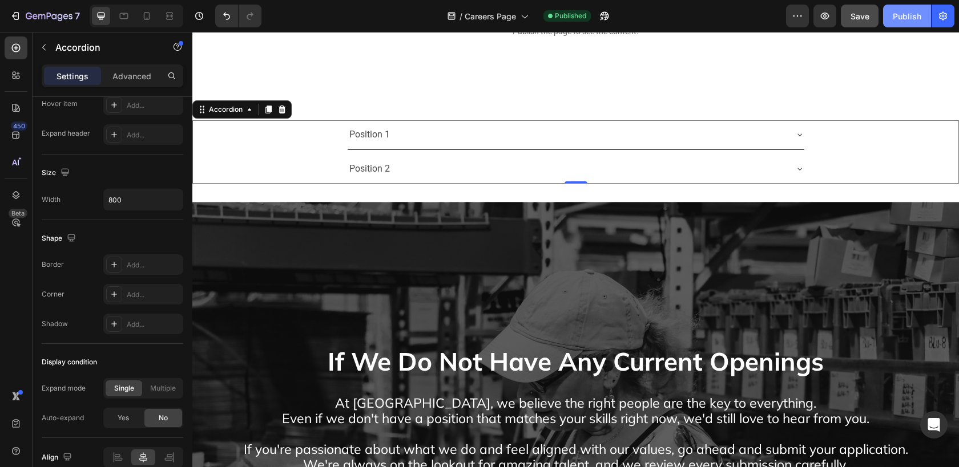
click at [904, 9] on button "Publish" at bounding box center [907, 16] width 48 height 23
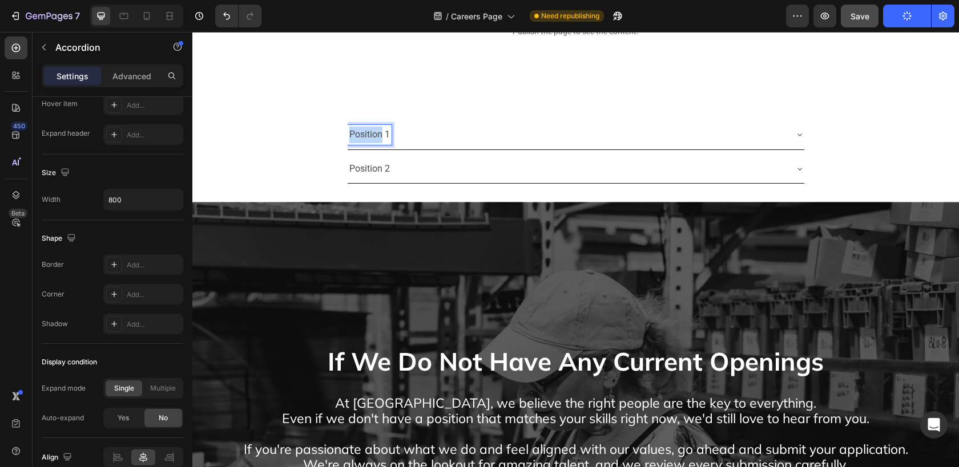
click at [367, 135] on p "Position 1" at bounding box center [369, 135] width 41 height 17
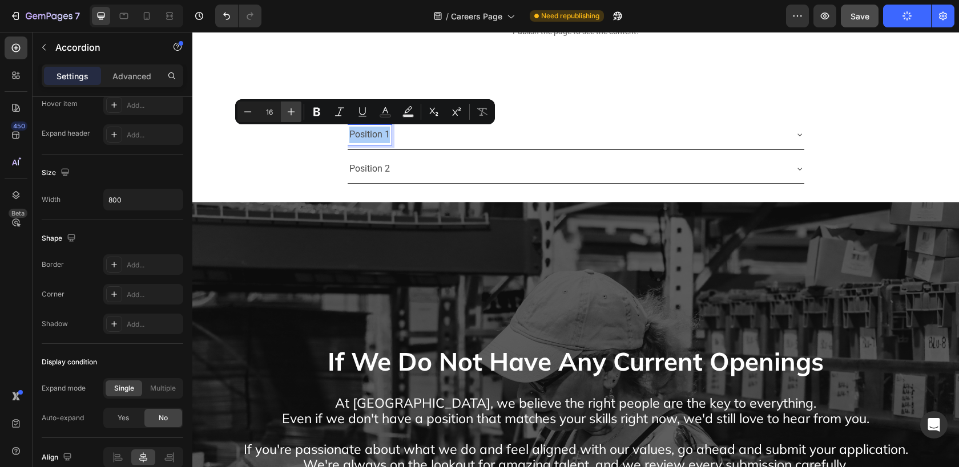
click at [293, 111] on icon "Editor contextual toolbar" at bounding box center [290, 111] width 11 height 11
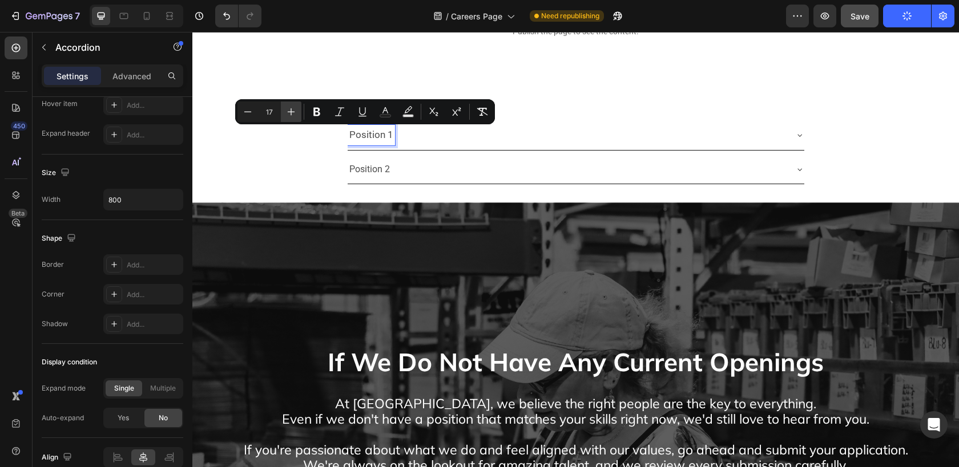
click at [293, 111] on icon "Editor contextual toolbar" at bounding box center [290, 111] width 11 height 11
type input "18"
click at [328, 110] on div "Minus 18 Plus Bold Italic Underline Text Color Text Background Color Subscript …" at bounding box center [364, 112] width 255 height 21
click at [314, 110] on icon "Editor contextual toolbar" at bounding box center [316, 112] width 7 height 9
click at [362, 170] on p "Position 2" at bounding box center [369, 169] width 41 height 17
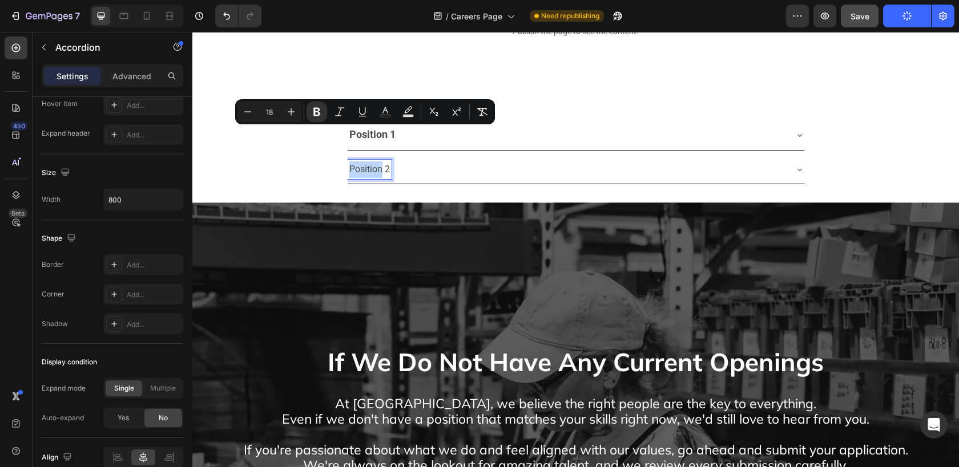
click at [362, 170] on p "Position 2" at bounding box center [369, 169] width 41 height 17
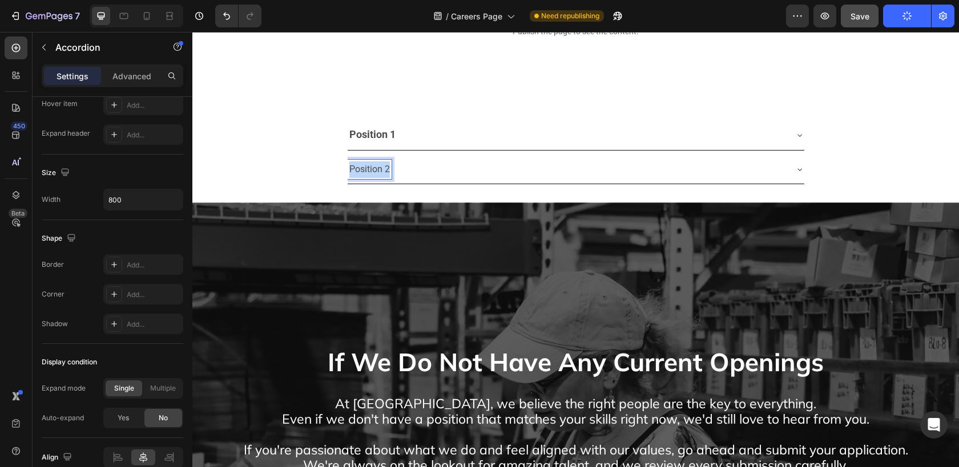
click at [362, 170] on p "Position 2" at bounding box center [369, 169] width 41 height 17
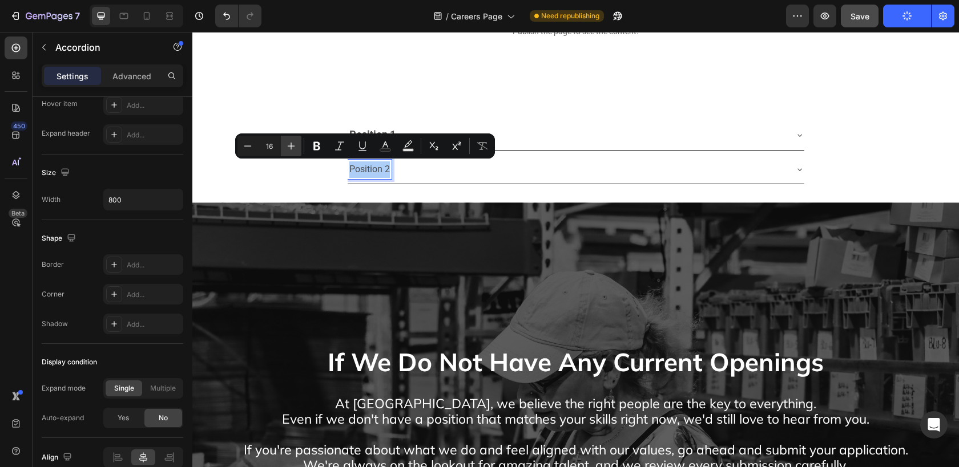
click at [292, 143] on icon "Editor contextual toolbar" at bounding box center [290, 145] width 11 height 11
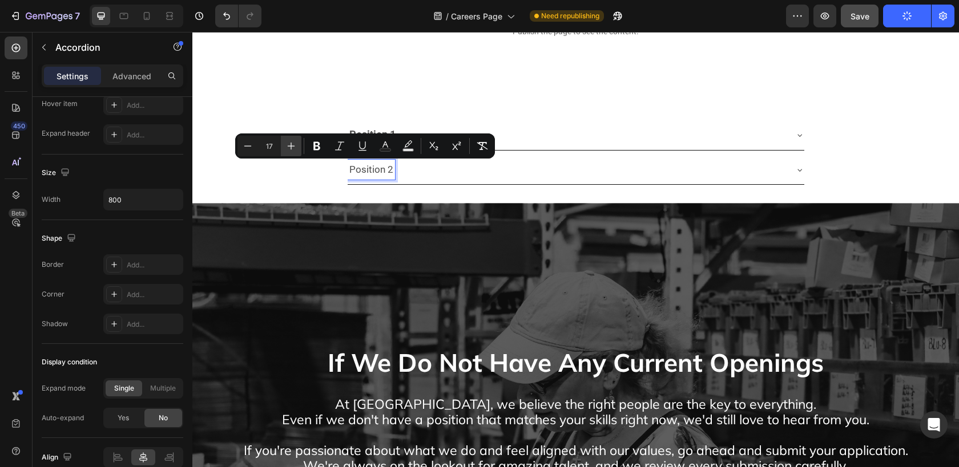
click at [292, 143] on icon "Editor contextual toolbar" at bounding box center [290, 145] width 11 height 11
type input "18"
click at [316, 143] on icon "Editor contextual toolbar" at bounding box center [316, 146] width 7 height 9
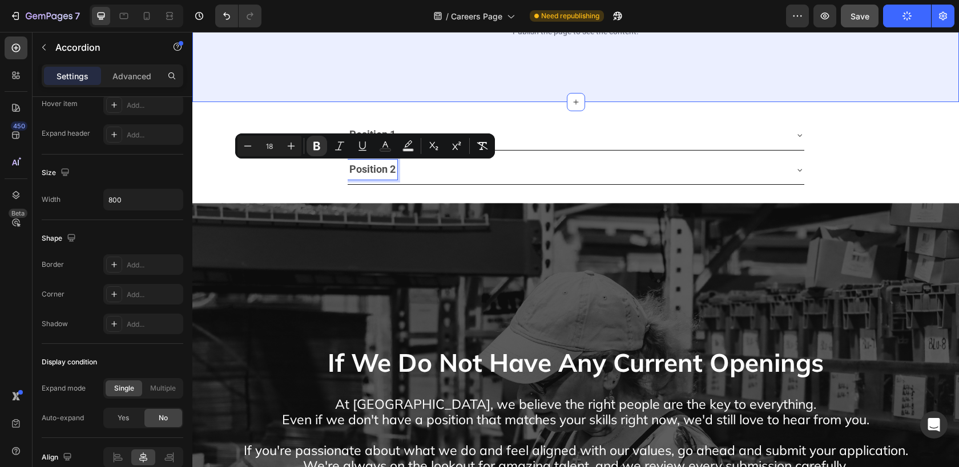
click at [449, 70] on div "Custom code Publish the page to see the content. Custom Code Section 7" at bounding box center [575, 23] width 766 height 157
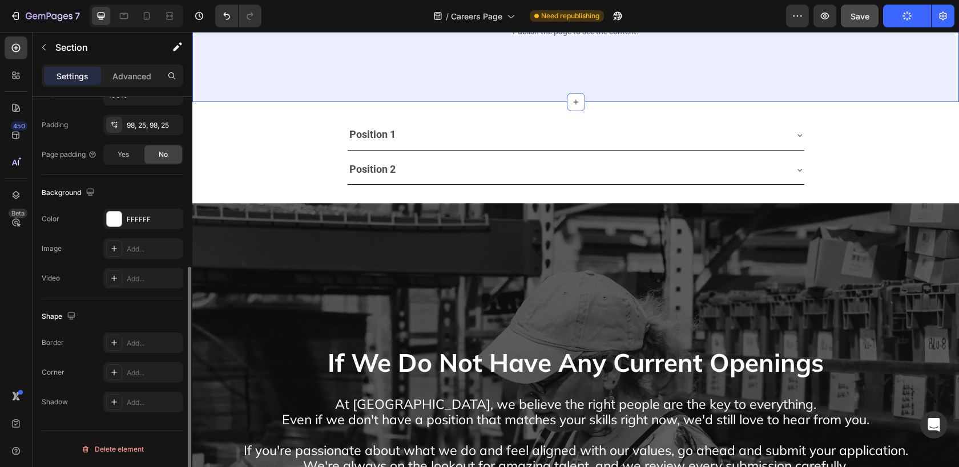
scroll to position [0, 0]
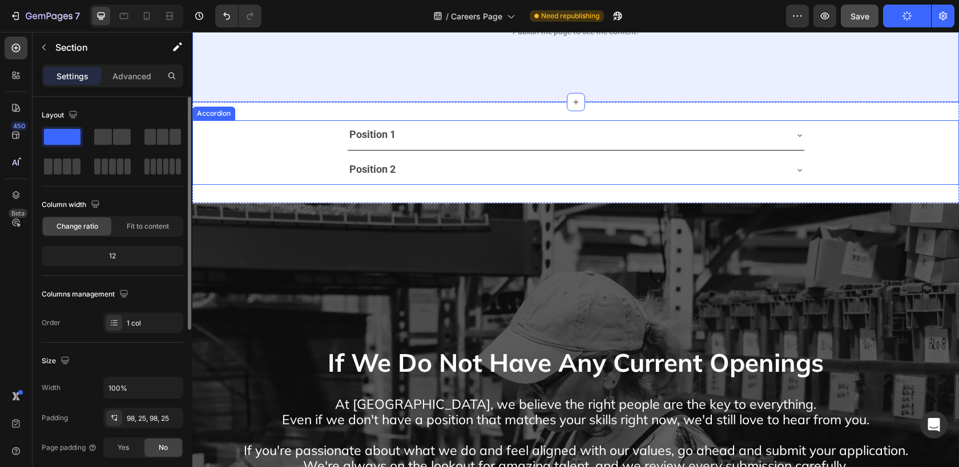
click at [405, 139] on div "Position 1" at bounding box center [567, 135] width 438 height 21
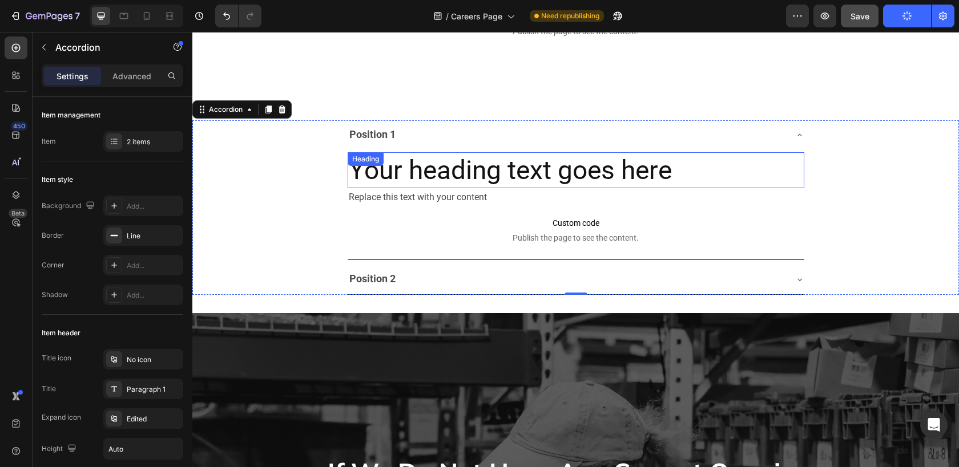
click at [451, 155] on h2 "Your heading text goes here" at bounding box center [576, 170] width 457 height 37
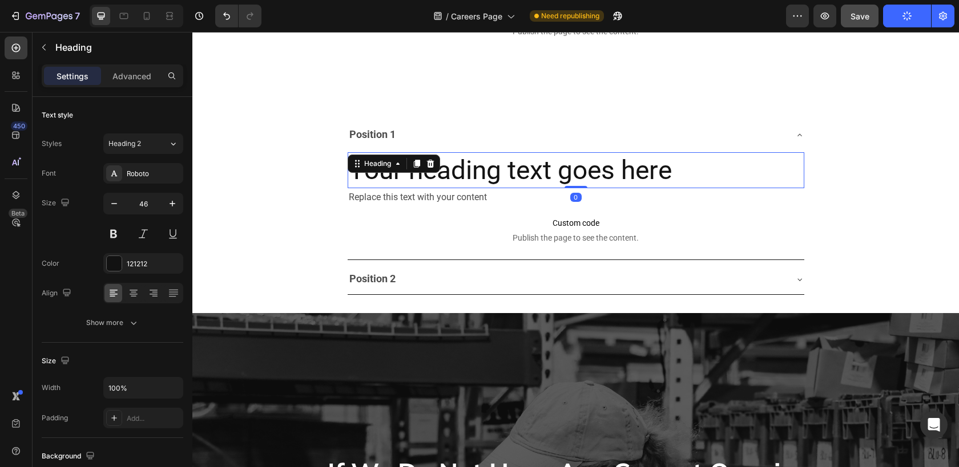
click at [445, 168] on h2 "Your heading text goes here" at bounding box center [576, 170] width 457 height 37
click at [445, 168] on p "Your heading text goes here" at bounding box center [576, 171] width 454 height 34
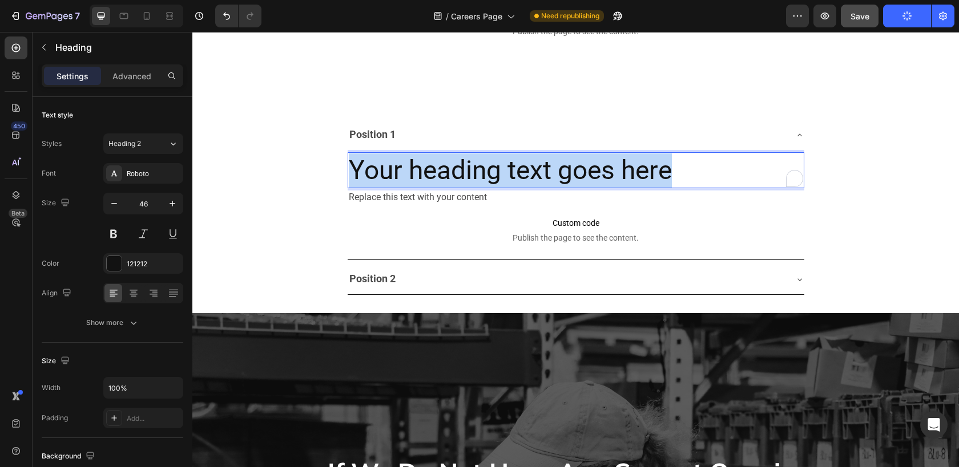
click at [445, 168] on p "Your heading text goes here" at bounding box center [576, 171] width 454 height 34
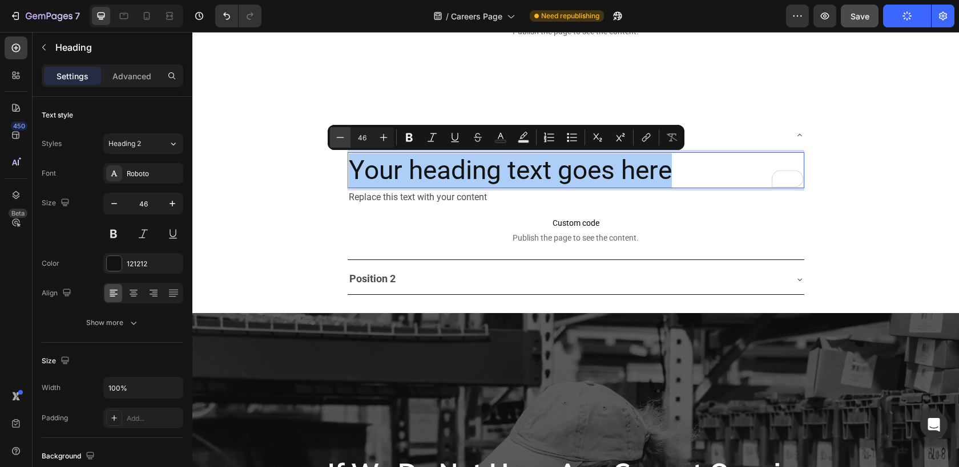
click at [340, 136] on icon "Editor contextual toolbar" at bounding box center [339, 137] width 11 height 11
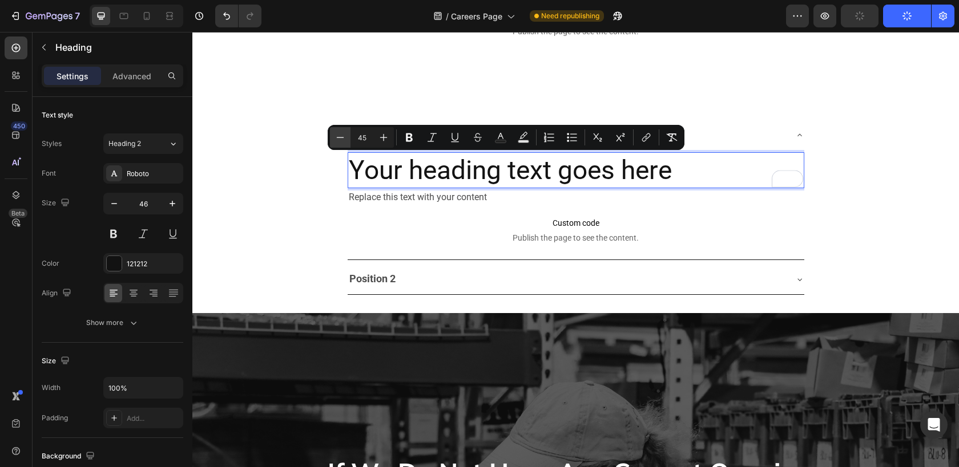
click at [340, 136] on icon "Editor contextual toolbar" at bounding box center [339, 137] width 11 height 11
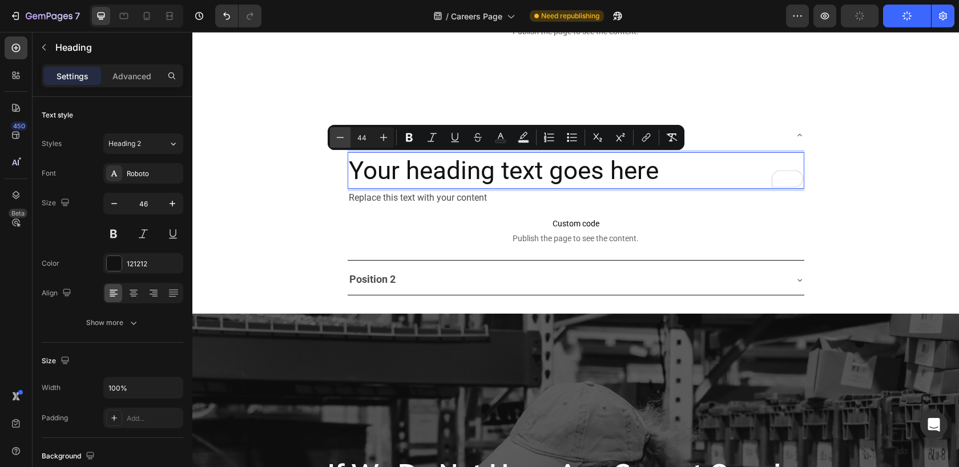
click at [340, 136] on icon "Editor contextual toolbar" at bounding box center [339, 137] width 11 height 11
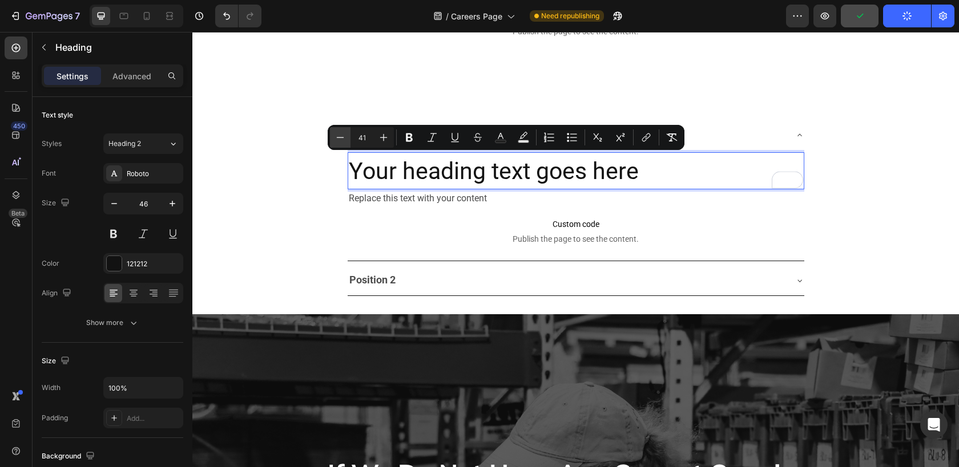
click at [340, 136] on icon "Editor contextual toolbar" at bounding box center [339, 137] width 11 height 11
type input "40"
click at [366, 133] on input "40" at bounding box center [361, 138] width 23 height 14
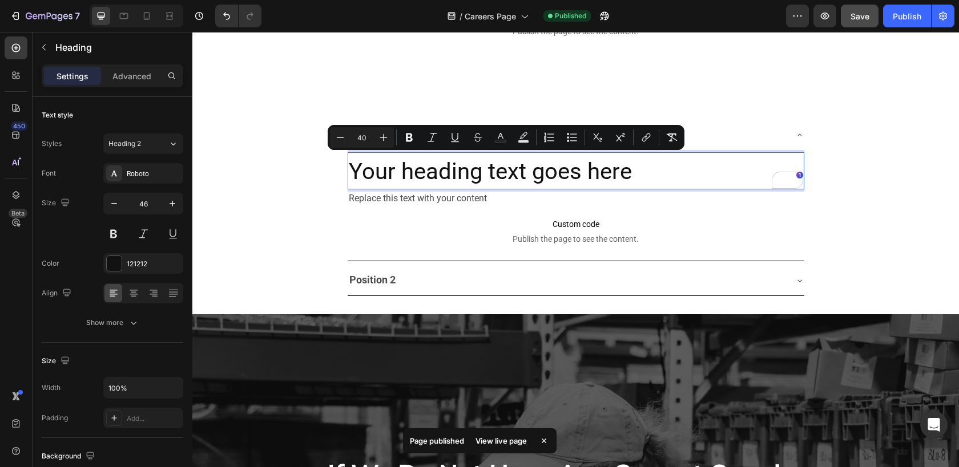
click at [362, 132] on input "40" at bounding box center [361, 138] width 23 height 14
click at [363, 137] on input "40" at bounding box center [361, 138] width 23 height 14
type input "20"
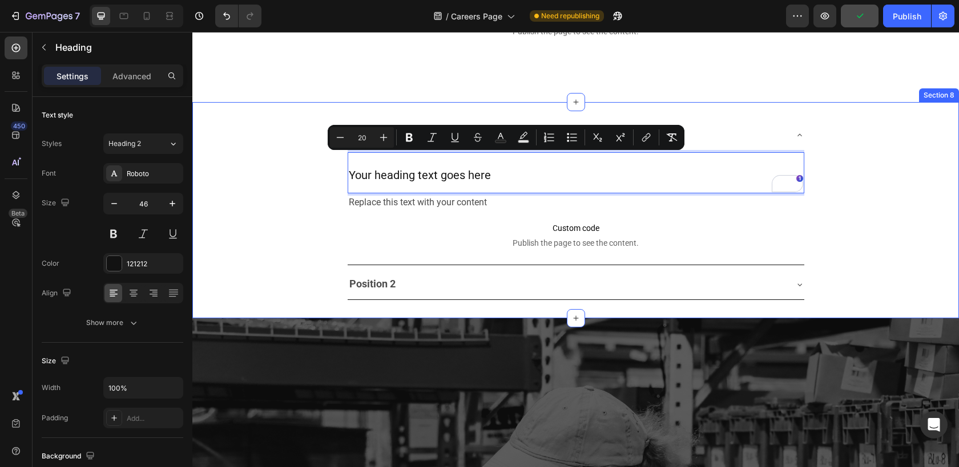
click at [441, 100] on div "Custom code Publish the page to see the content. Custom Code Section 7" at bounding box center [575, 23] width 766 height 157
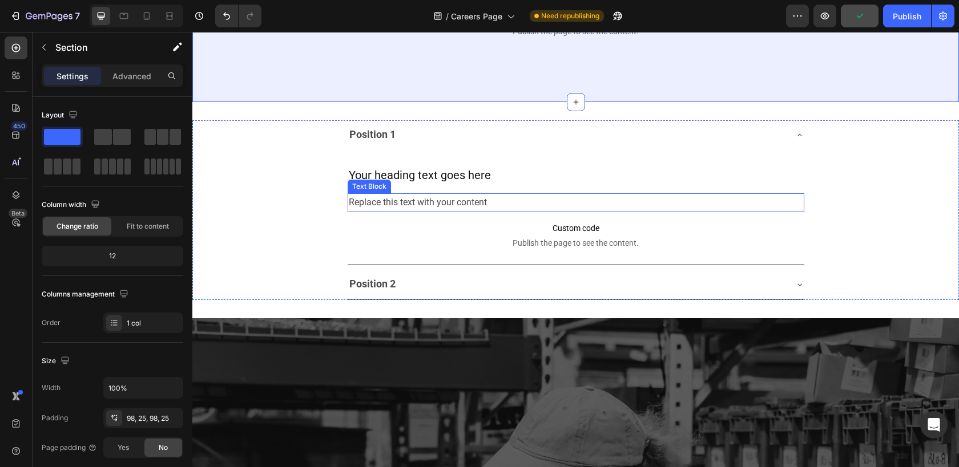
click at [419, 187] on p "⁠⁠⁠⁠⁠⁠⁠ Your heading text goes here" at bounding box center [576, 173] width 454 height 39
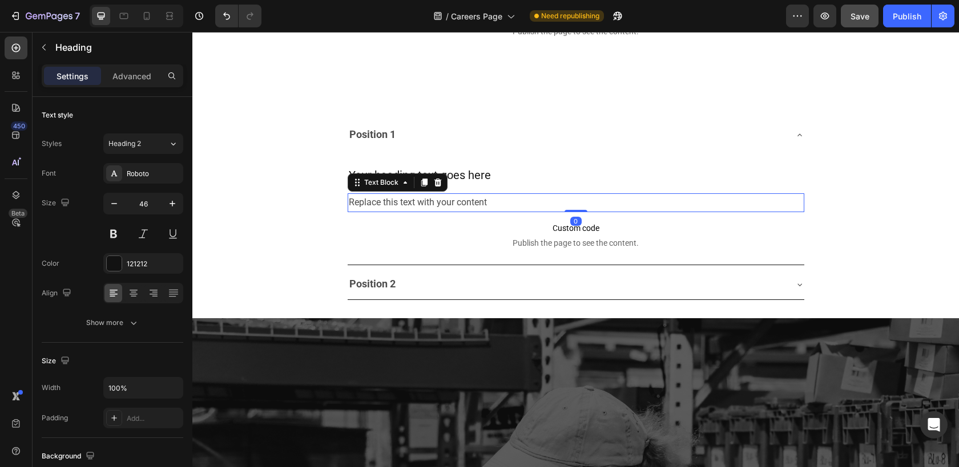
click at [427, 204] on div "Replace this text with your content" at bounding box center [576, 202] width 457 height 19
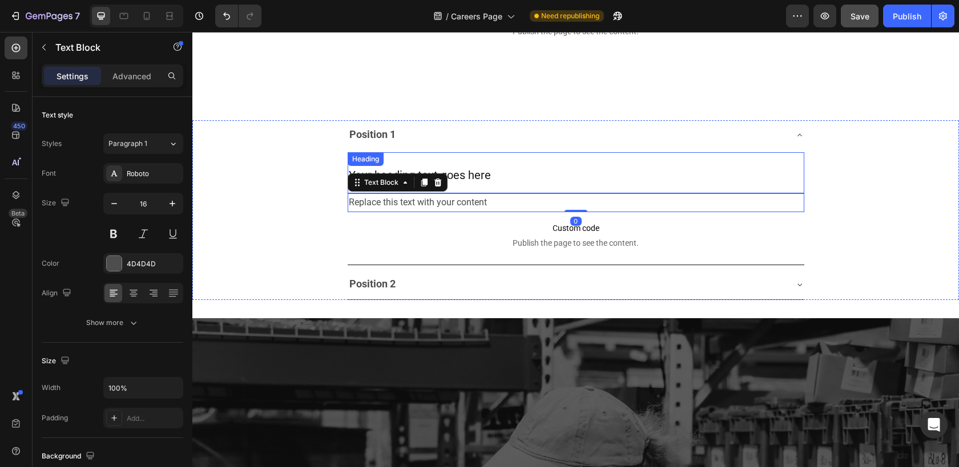
click at [438, 159] on p "⁠⁠⁠⁠⁠⁠⁠ Your heading text goes here" at bounding box center [576, 173] width 454 height 39
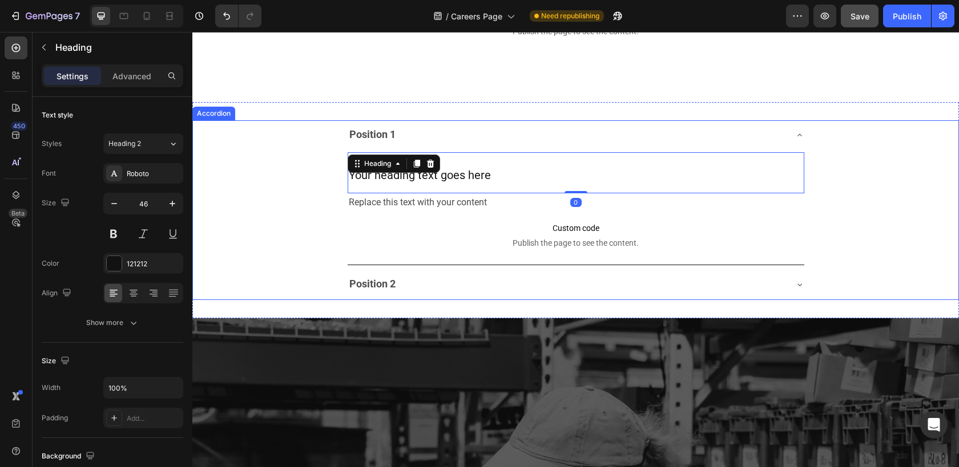
click at [389, 285] on strong "Position 2" at bounding box center [372, 284] width 46 height 12
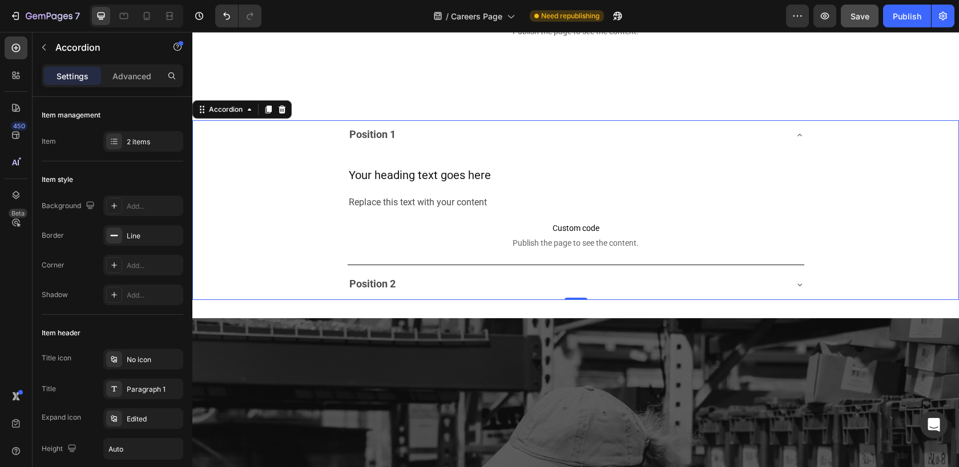
click at [423, 284] on div "Position 2" at bounding box center [567, 284] width 438 height 21
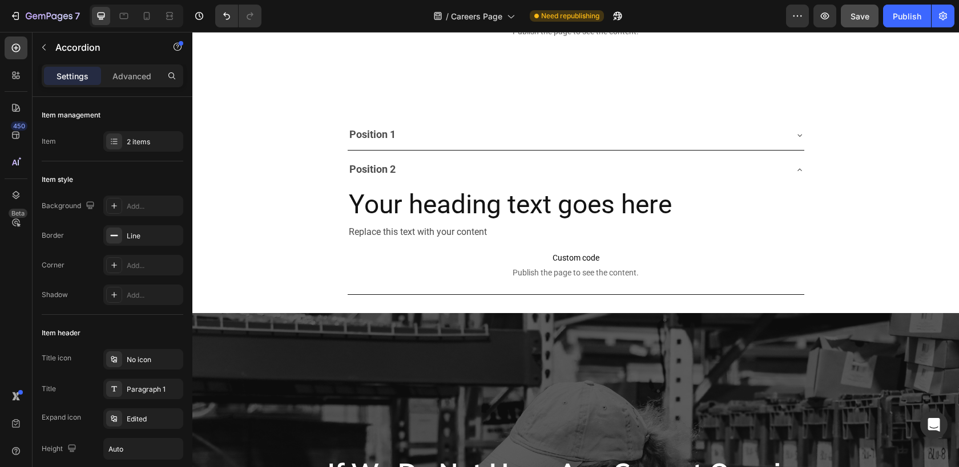
click at [415, 129] on div "Position 1" at bounding box center [567, 135] width 438 height 21
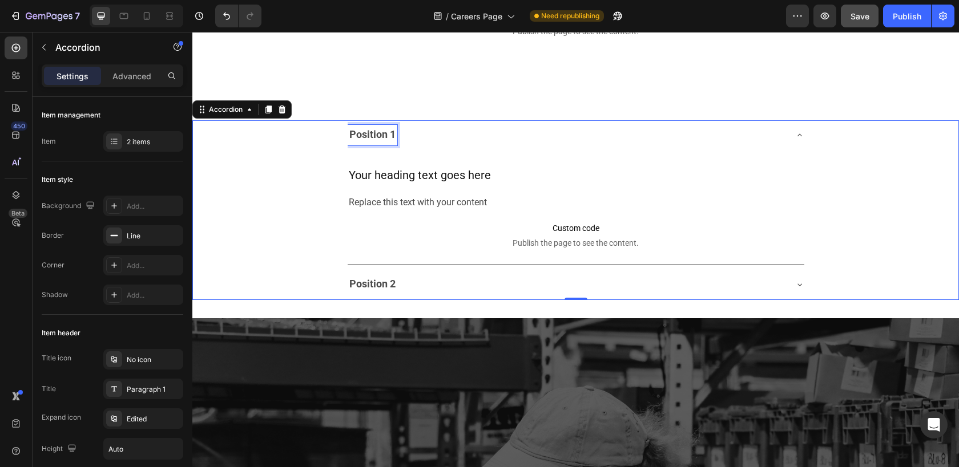
click at [369, 134] on strong "Position 1" at bounding box center [372, 134] width 46 height 12
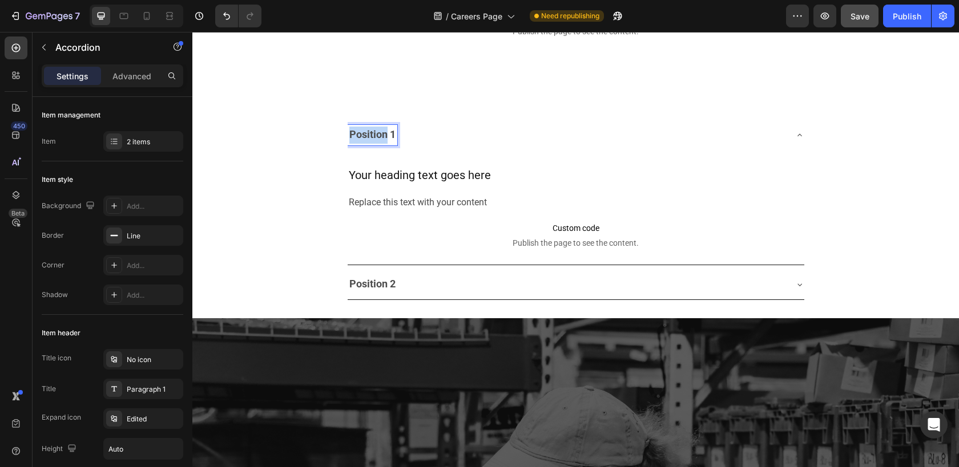
click at [369, 134] on strong "Position 1" at bounding box center [372, 134] width 46 height 12
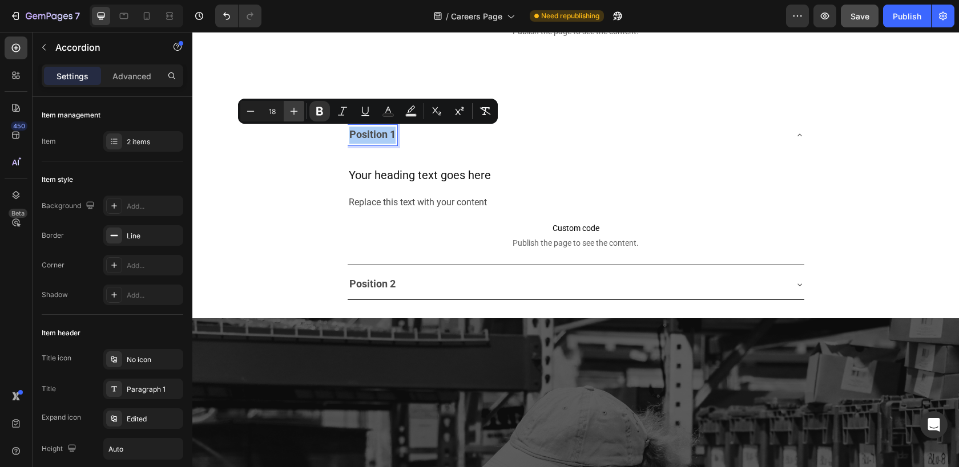
click at [294, 112] on icon "Editor contextual toolbar" at bounding box center [293, 111] width 11 height 11
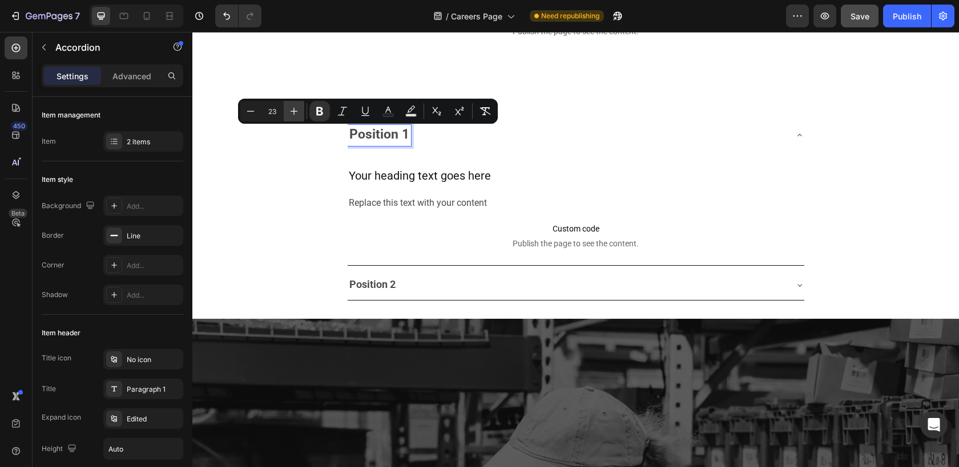
click at [294, 112] on icon "Editor contextual toolbar" at bounding box center [293, 111] width 11 height 11
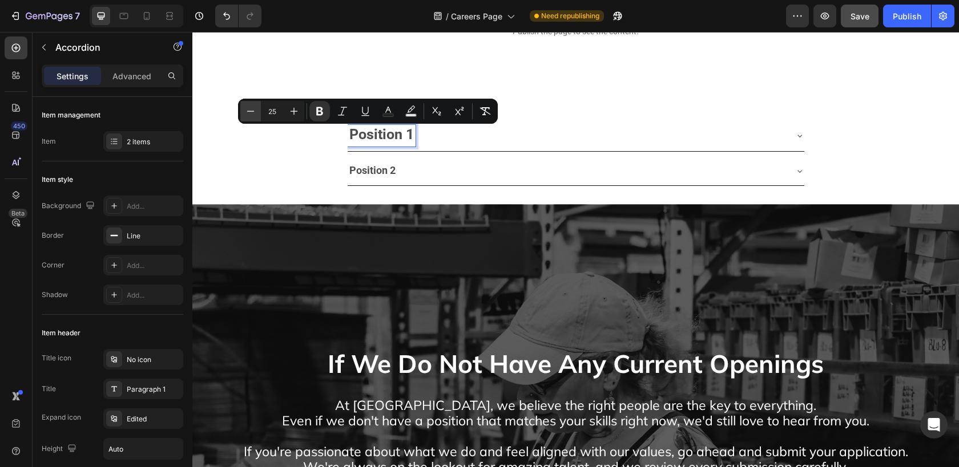
click at [242, 110] on button "Minus" at bounding box center [250, 111] width 21 height 21
type input "24"
click at [373, 169] on strong "Position 2" at bounding box center [372, 170] width 46 height 12
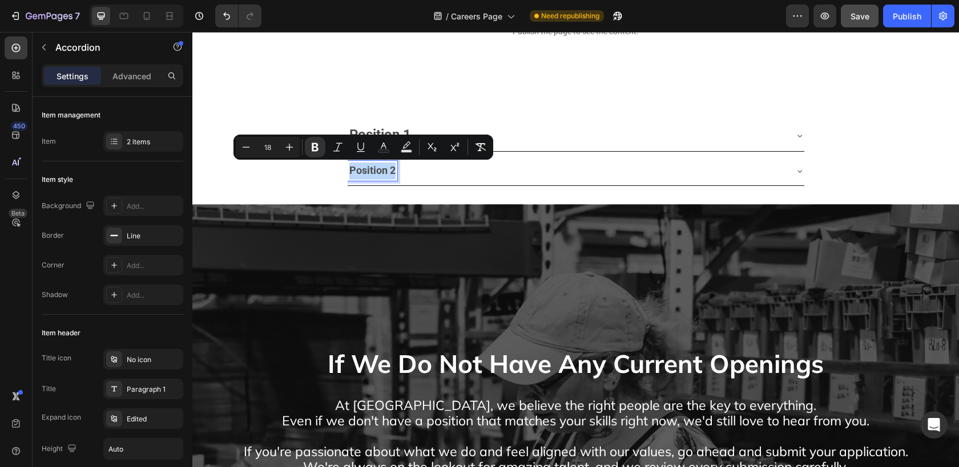
click at [373, 169] on strong "Position 2" at bounding box center [372, 170] width 46 height 12
click at [296, 145] on icon "Editor contextual toolbar" at bounding box center [293, 147] width 11 height 11
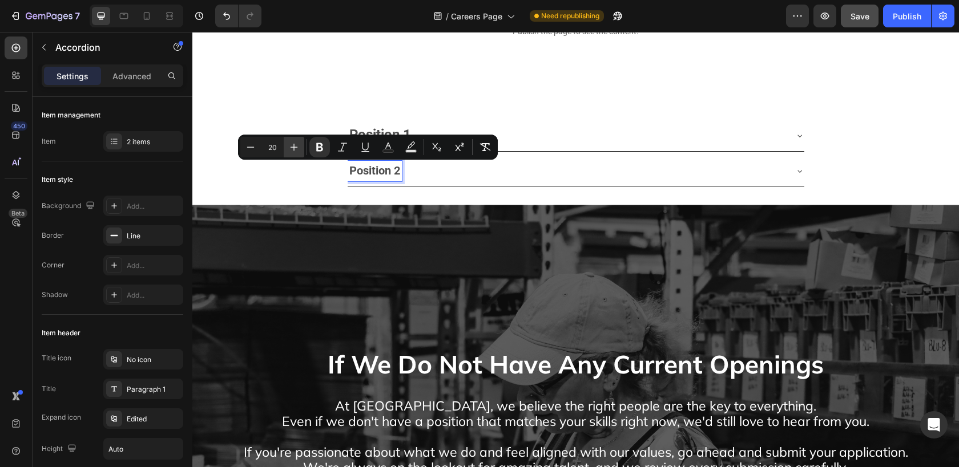
click at [296, 145] on icon "Editor contextual toolbar" at bounding box center [293, 147] width 11 height 11
type input "24"
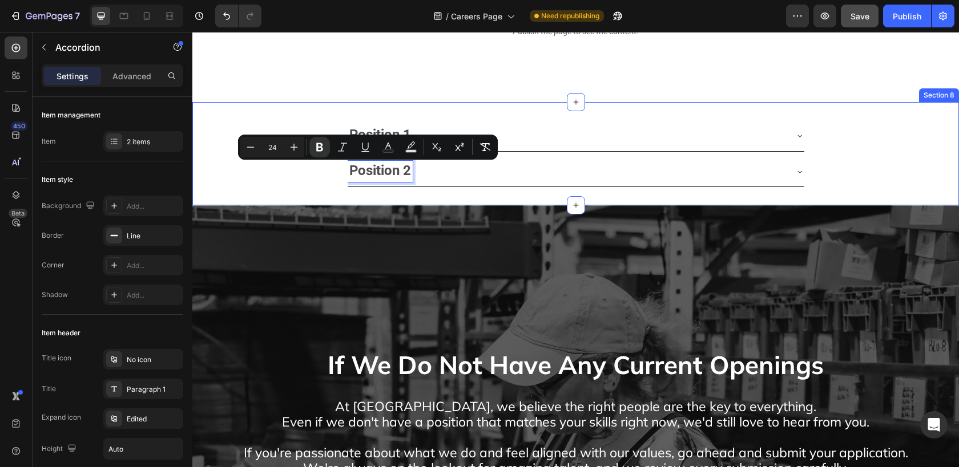
click at [280, 112] on div "Position 1 Position 2 Accordion 0 Section 8" at bounding box center [575, 154] width 766 height 104
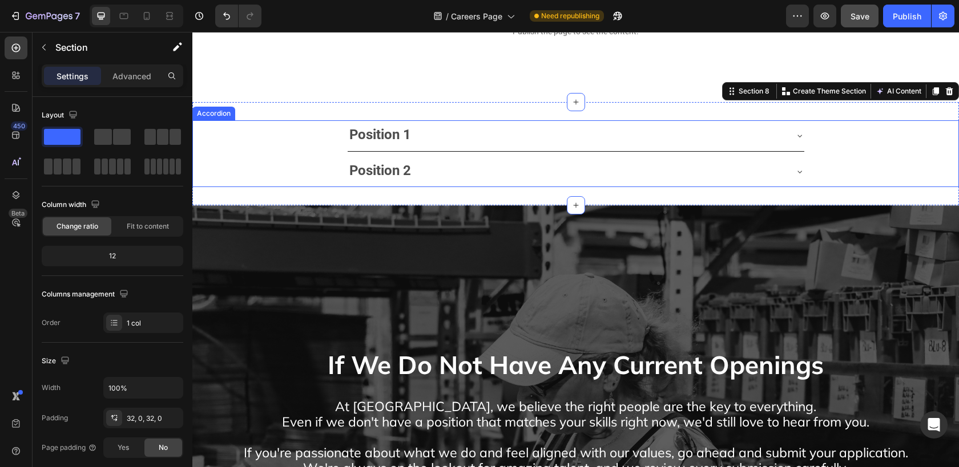
click at [445, 169] on div "Position 2" at bounding box center [567, 172] width 438 height 22
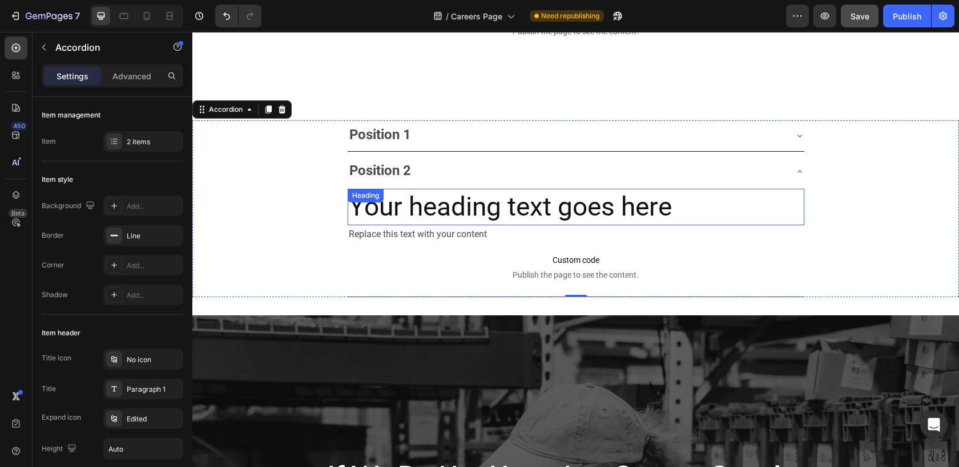
click at [397, 216] on h2 "Your heading text goes here" at bounding box center [576, 207] width 457 height 37
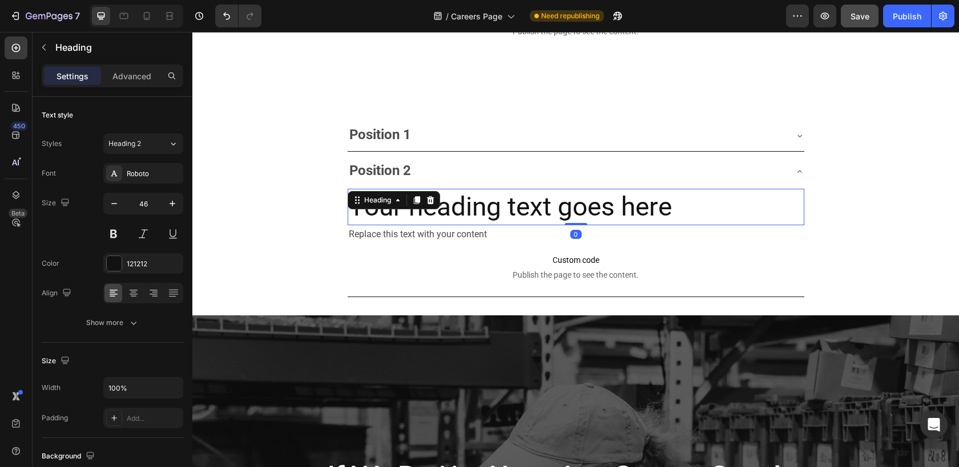
click at [397, 216] on h2 "Your heading text goes here" at bounding box center [576, 207] width 457 height 37
click at [397, 216] on p "Your heading text goes here" at bounding box center [576, 207] width 454 height 34
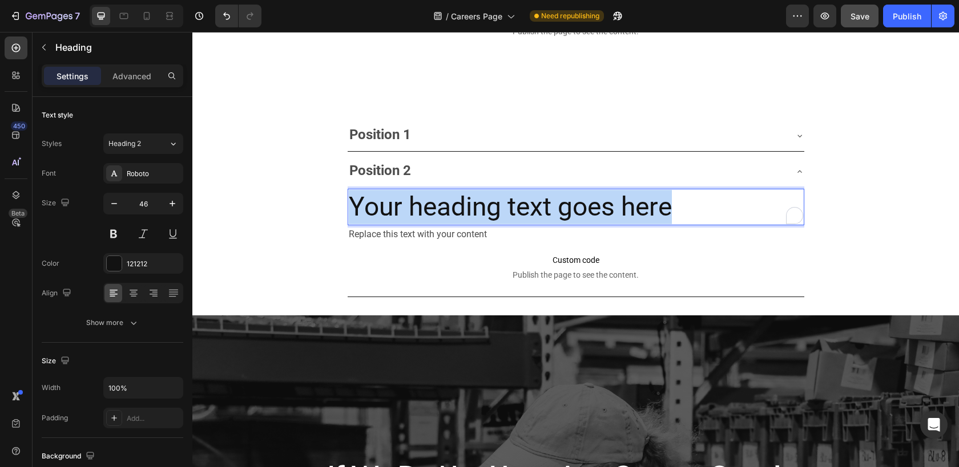
click at [397, 216] on p "Your heading text goes here" at bounding box center [576, 207] width 454 height 34
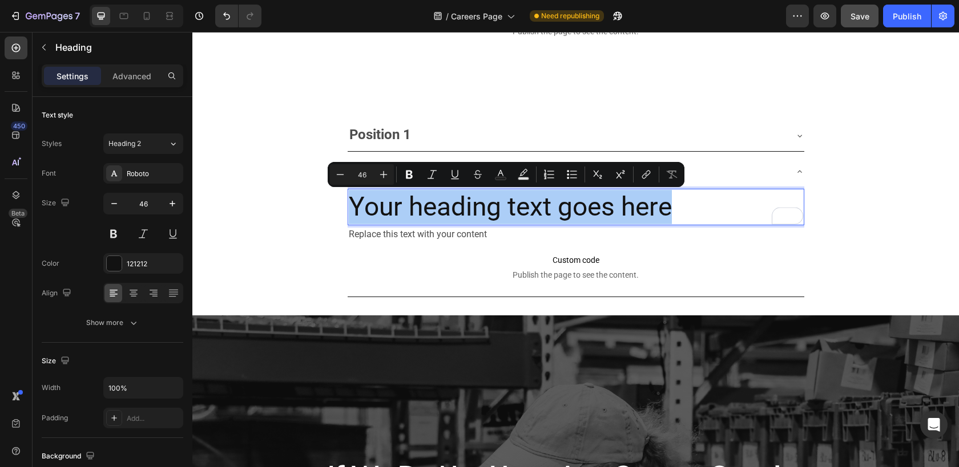
click at [367, 177] on input "46" at bounding box center [361, 175] width 23 height 14
type input "29"
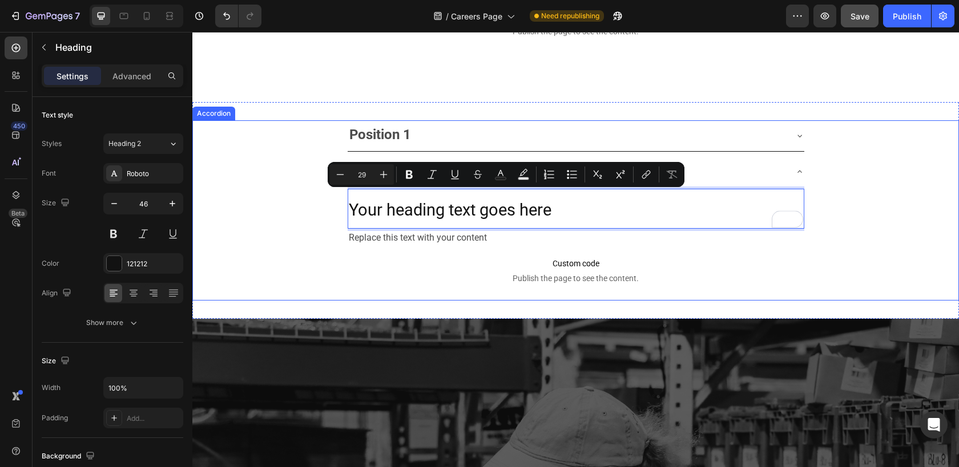
click at [298, 203] on div "Position 2 Your heading text goes here Heading 0 Replace this text with your co…" at bounding box center [575, 228] width 765 height 144
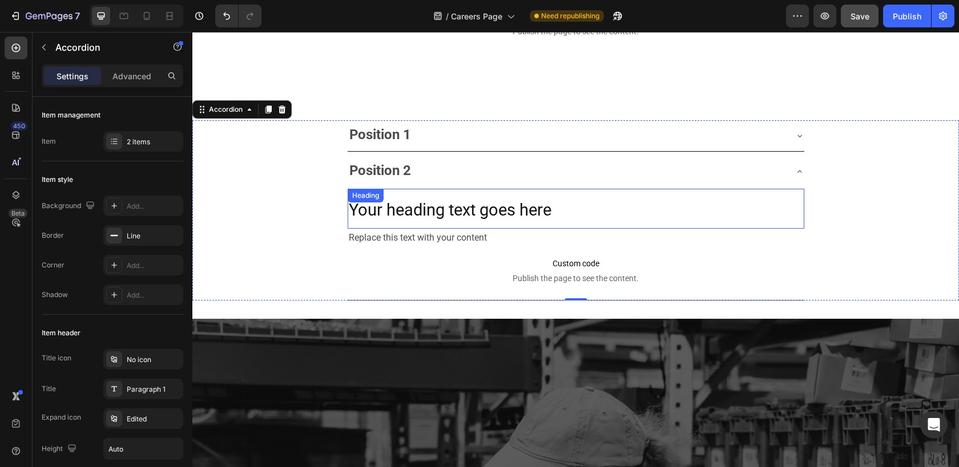
click at [382, 215] on span "Your heading text goes here" at bounding box center [450, 209] width 203 height 19
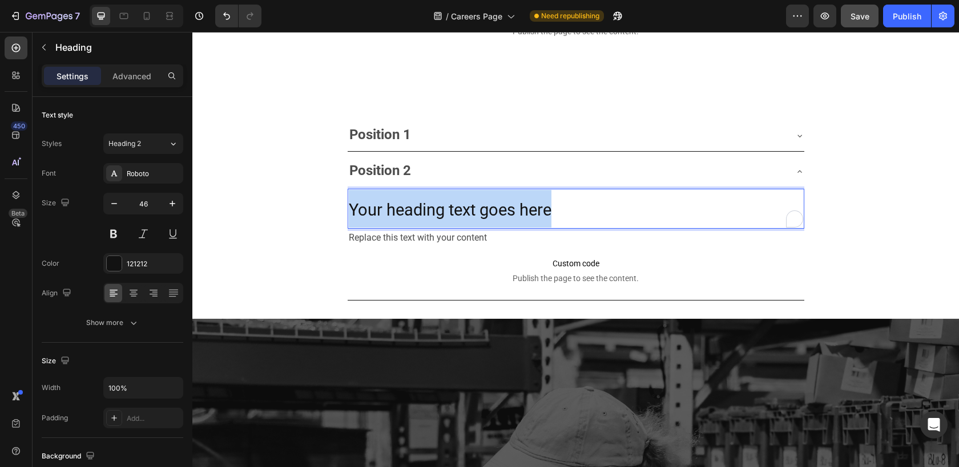
click at [382, 215] on span "Your heading text goes here" at bounding box center [450, 209] width 203 height 19
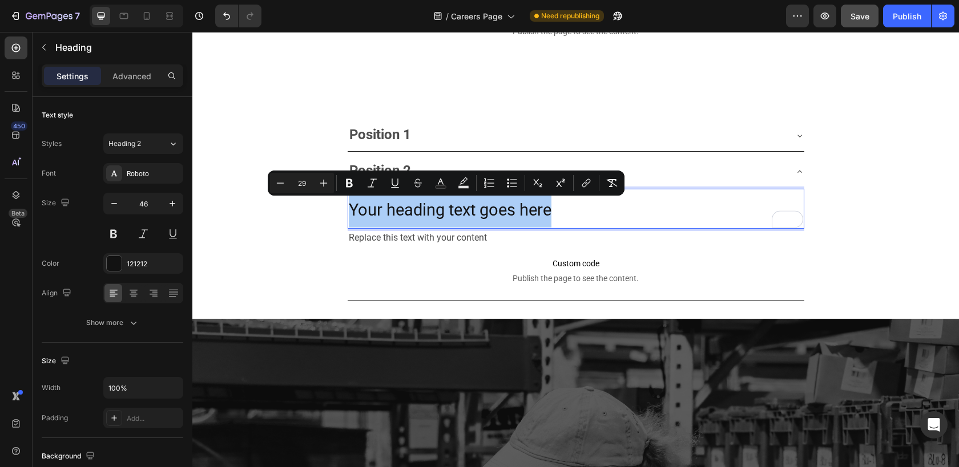
click at [305, 181] on input "29" at bounding box center [301, 183] width 23 height 14
type input "20"
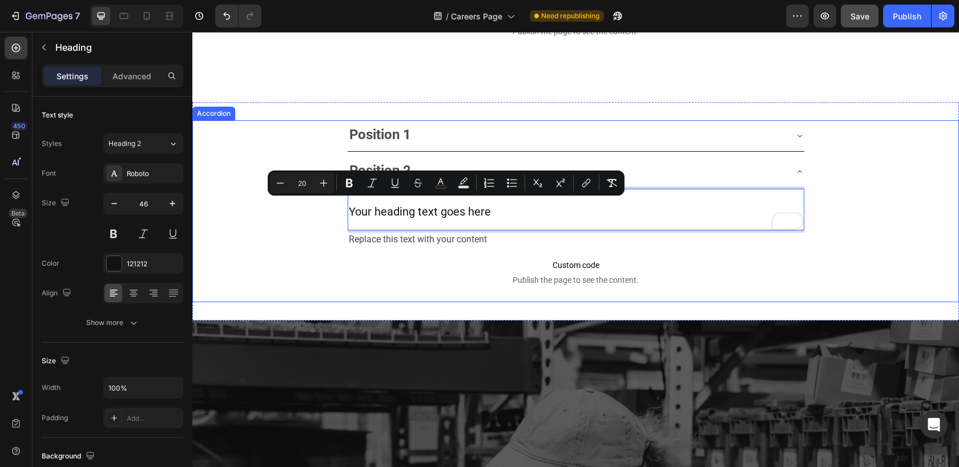
click at [265, 239] on div "Position 2 Your heading text goes here Heading 0 Replace this text with your co…" at bounding box center [575, 229] width 765 height 146
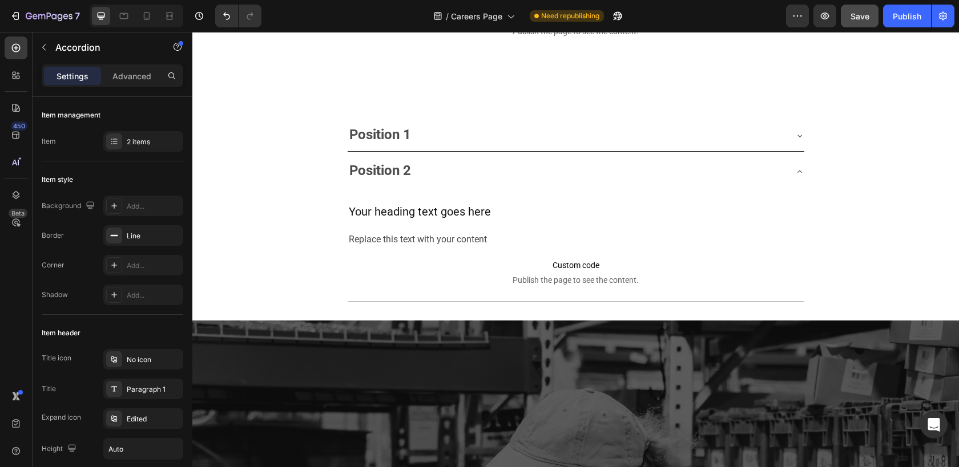
click at [472, 173] on div "Position 2" at bounding box center [567, 172] width 438 height 22
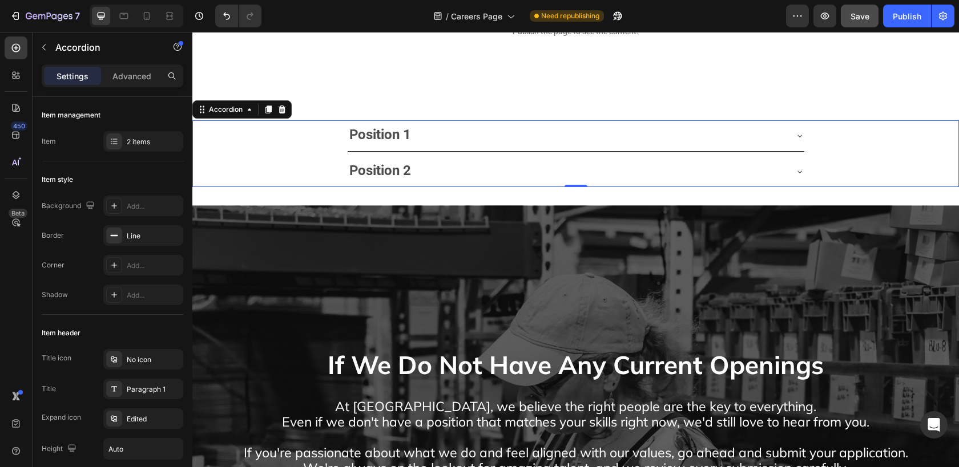
click at [502, 167] on div "Position 2" at bounding box center [567, 172] width 438 height 22
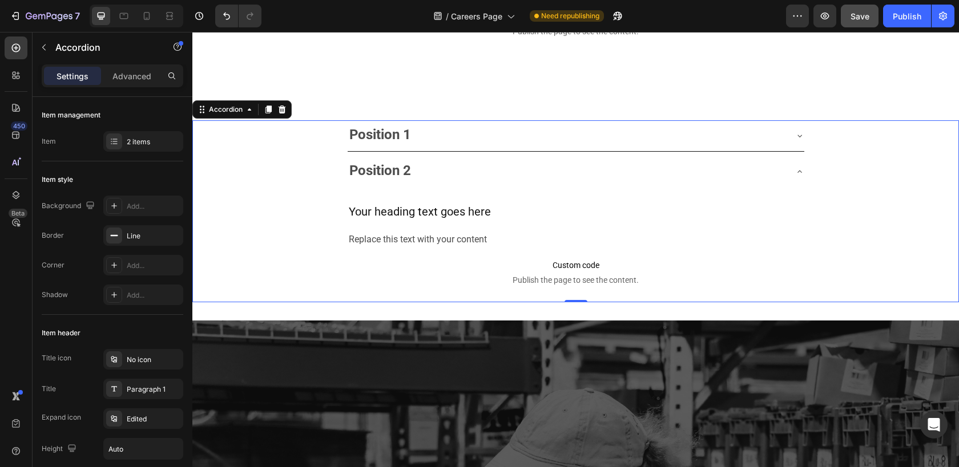
click at [510, 121] on div "Position 1" at bounding box center [576, 135] width 457 height 31
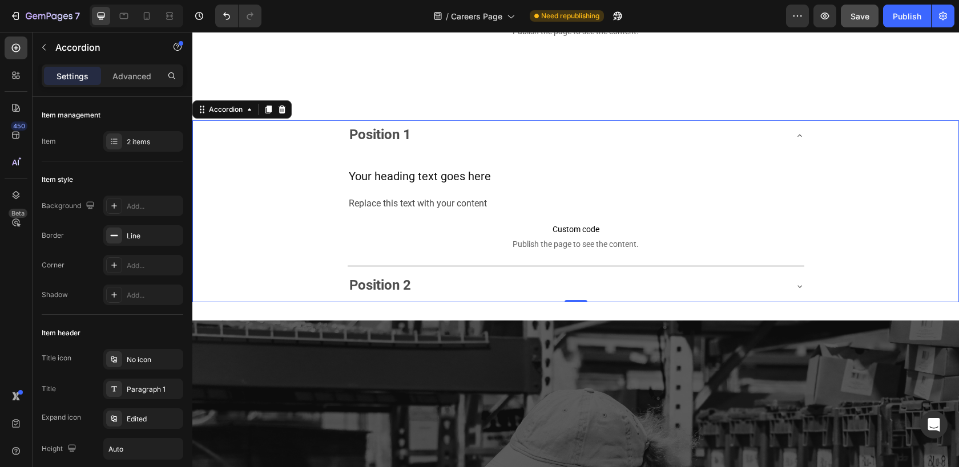
click at [510, 130] on div "Position 1" at bounding box center [567, 136] width 438 height 22
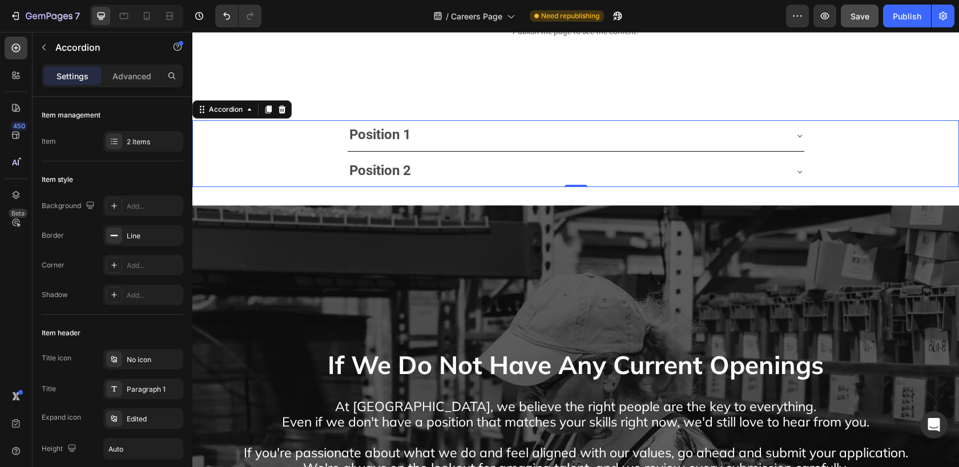
click at [510, 130] on div "Position 1" at bounding box center [567, 136] width 438 height 22
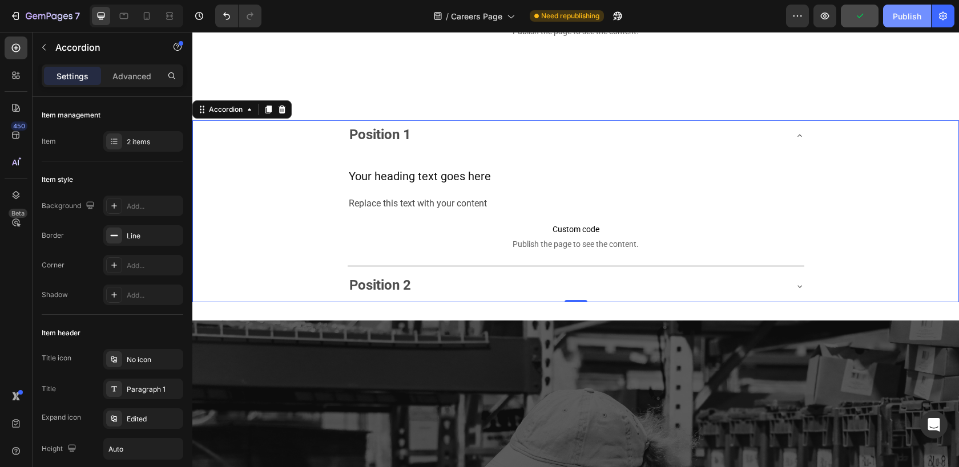
click at [902, 11] on div "Publish" at bounding box center [906, 16] width 29 height 12
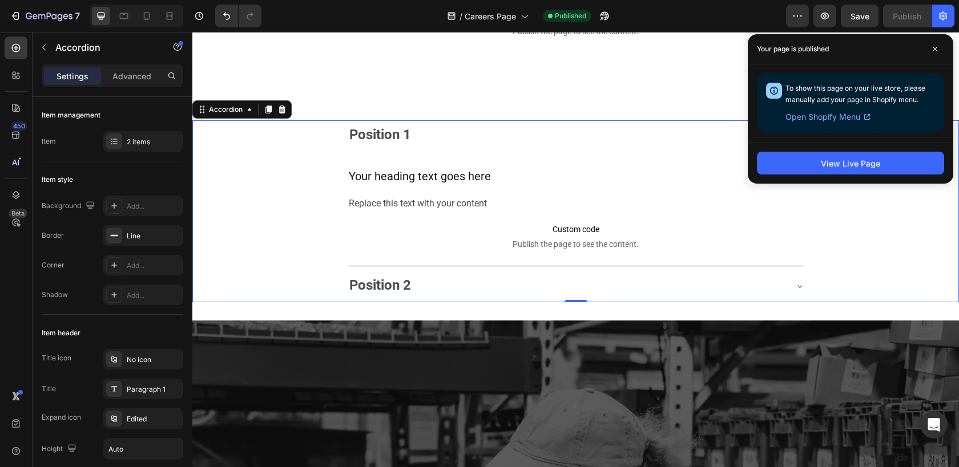
scroll to position [2931, 0]
